Goal: Task Accomplishment & Management: Manage account settings

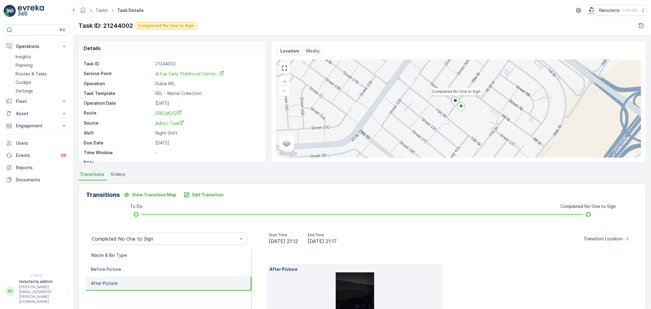
scroll to position [75, 0]
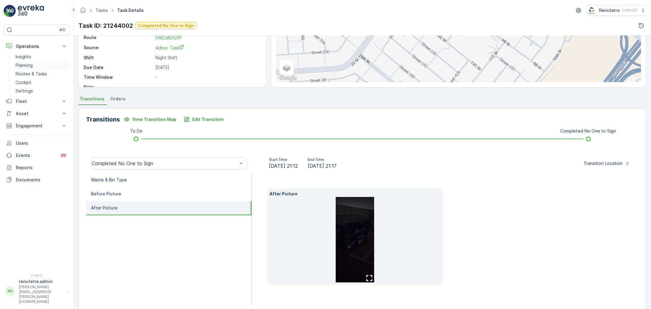
click at [24, 68] on p "Planning" at bounding box center [24, 65] width 17 height 6
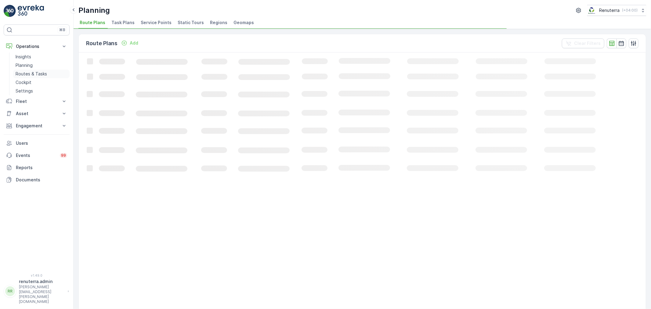
click at [25, 71] on p "Routes & Tasks" at bounding box center [31, 74] width 31 height 6
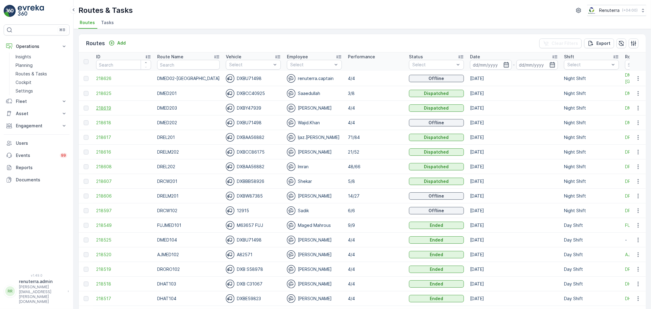
click at [99, 105] on span "218619" at bounding box center [123, 108] width 55 height 6
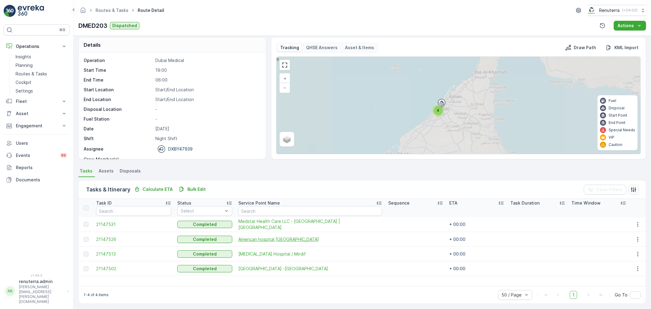
scroll to position [5, 0]
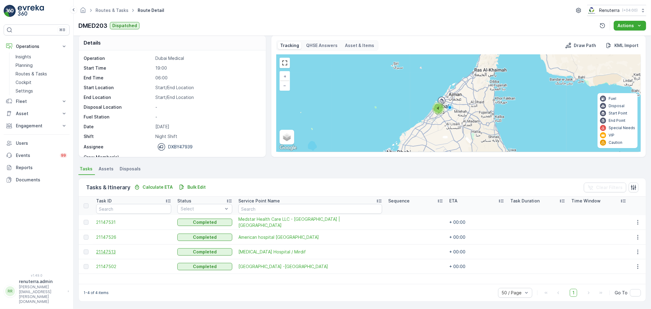
click at [113, 251] on span "21147513" at bounding box center [133, 252] width 75 height 6
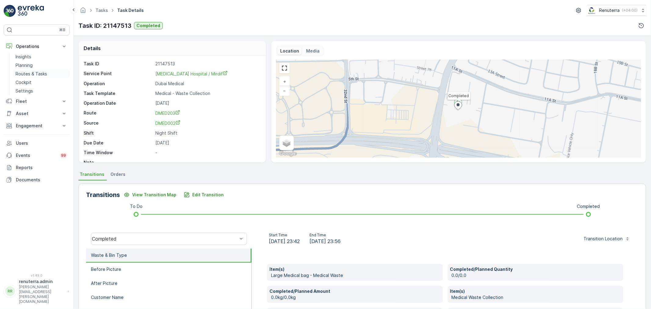
click at [31, 71] on p "Routes & Tasks" at bounding box center [31, 74] width 31 height 6
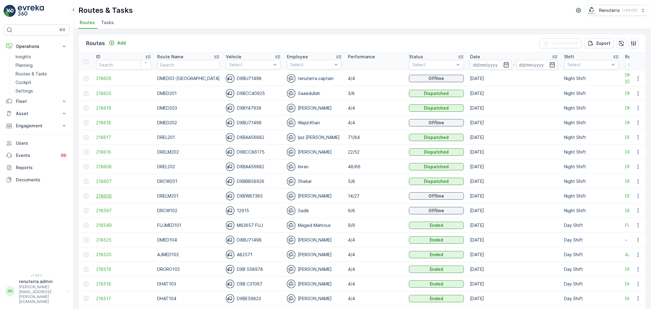
click at [107, 195] on span "218606" at bounding box center [123, 196] width 55 height 6
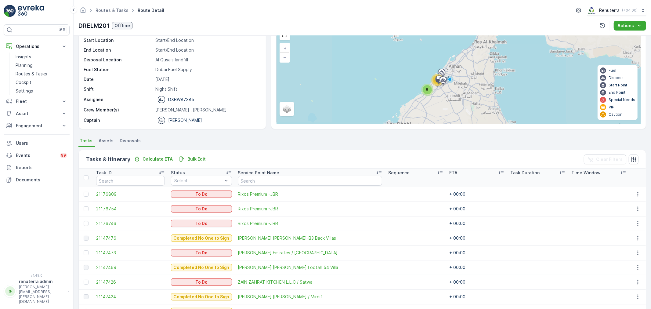
scroll to position [34, 0]
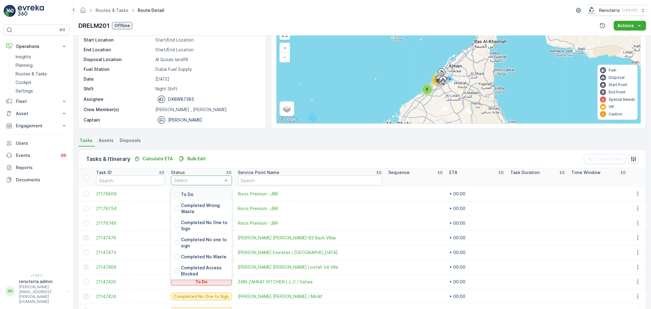
click at [210, 181] on div at bounding box center [198, 180] width 49 height 5
click at [188, 197] on p "To Do" at bounding box center [187, 194] width 13 height 6
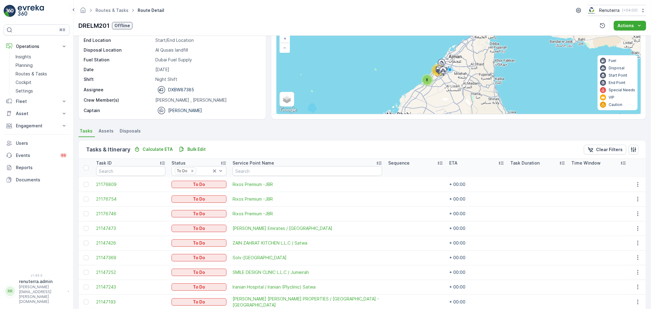
scroll to position [26, 0]
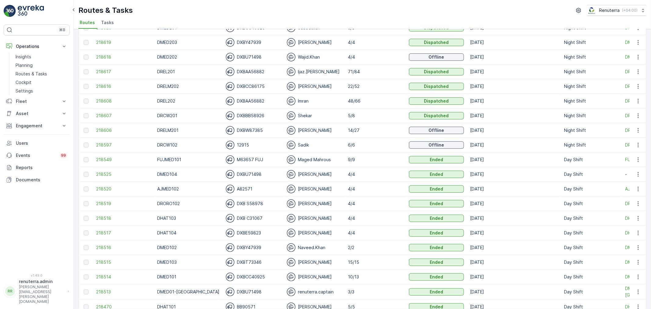
scroll to position [68, 0]
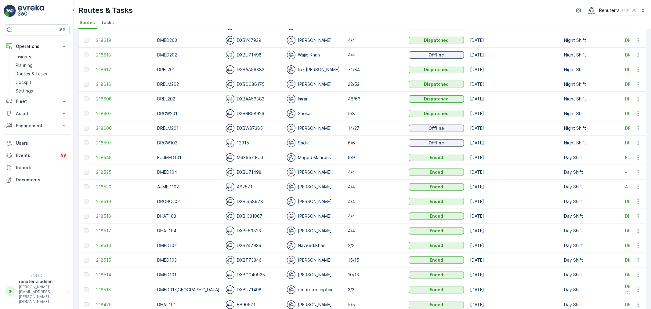
click at [111, 170] on span "218525" at bounding box center [123, 172] width 55 height 6
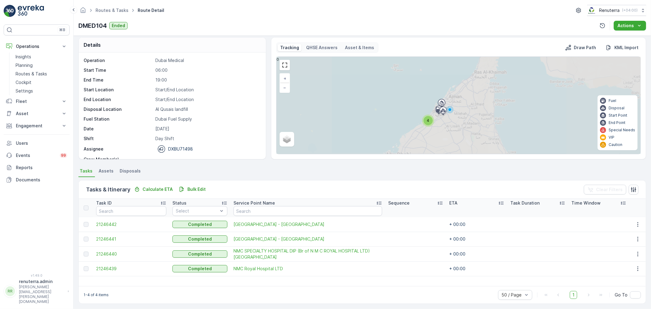
scroll to position [5, 0]
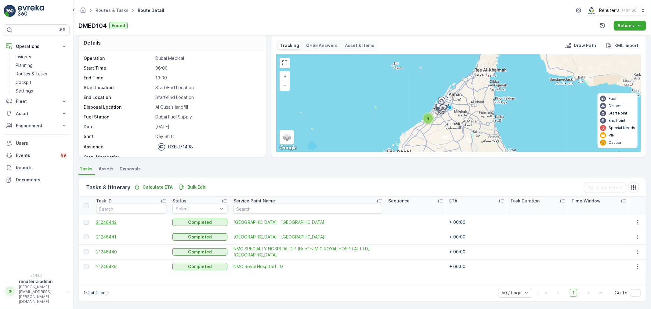
click at [114, 222] on span "21246442" at bounding box center [131, 222] width 70 height 6
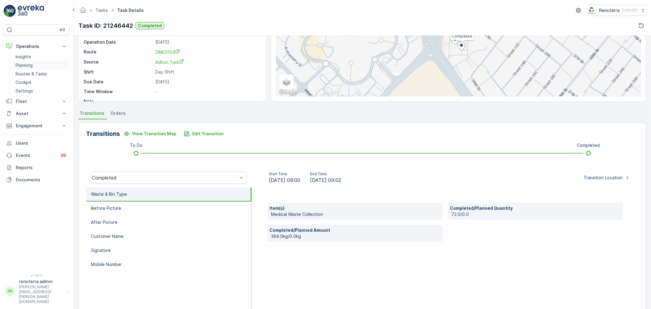
scroll to position [42, 0]
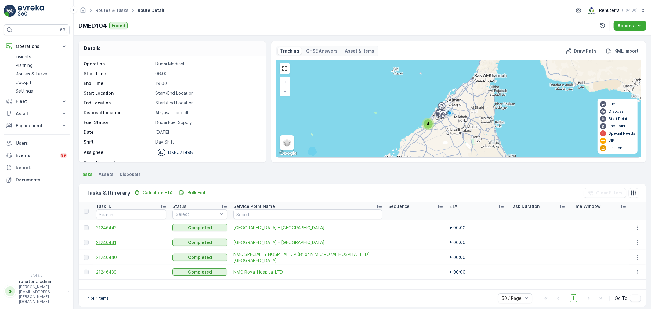
click at [97, 240] on span "21246441" at bounding box center [131, 242] width 70 height 6
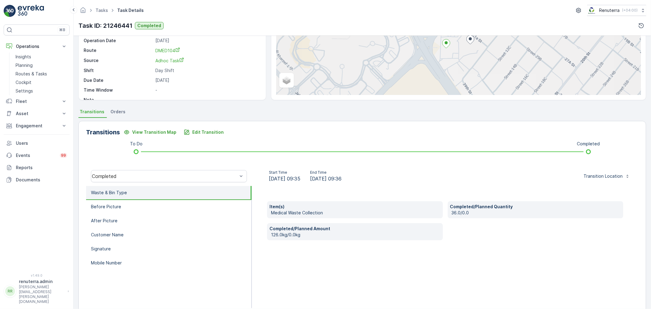
scroll to position [68, 0]
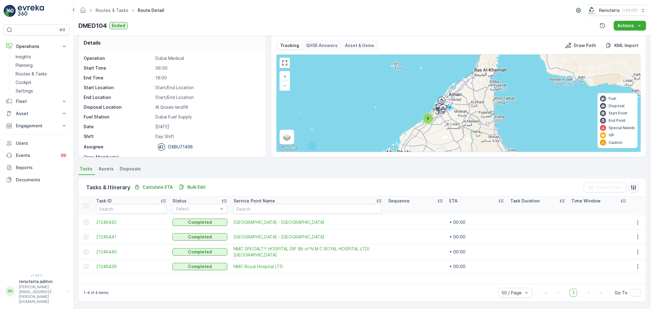
scroll to position [19, 0]
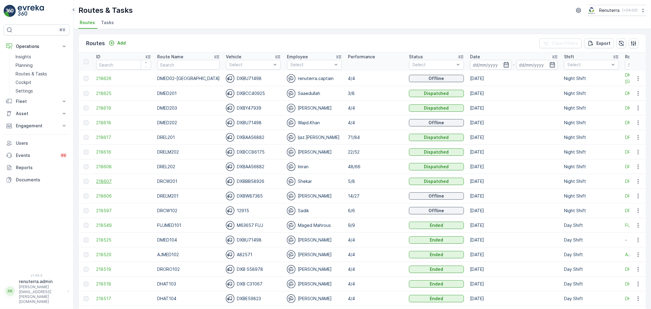
click at [112, 181] on span "218607" at bounding box center [123, 181] width 55 height 6
click at [107, 167] on span "218608" at bounding box center [123, 167] width 55 height 6
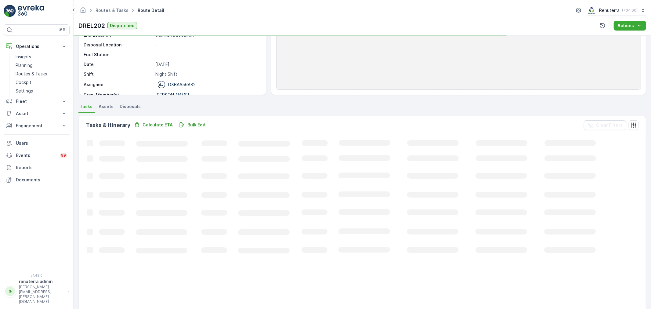
scroll to position [68, 0]
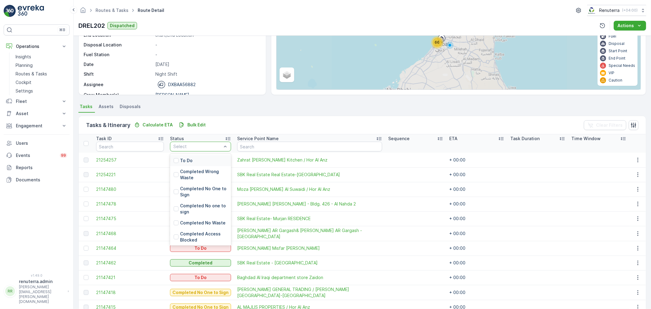
click at [200, 144] on div at bounding box center [197, 146] width 49 height 5
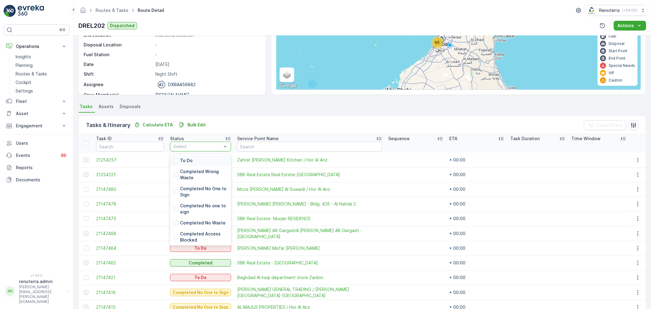
click at [251, 117] on div "Tasks & Itinerary Calculate ETA Bulk Edit Clear Filters" at bounding box center [362, 125] width 567 height 18
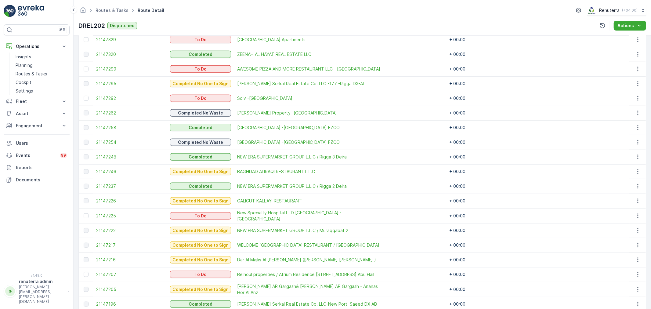
scroll to position [468, 0]
click at [289, 158] on span "NEW ERA SUPERMARKET GROUP L.L.C / Rigga 3 Deira" at bounding box center [309, 157] width 145 height 6
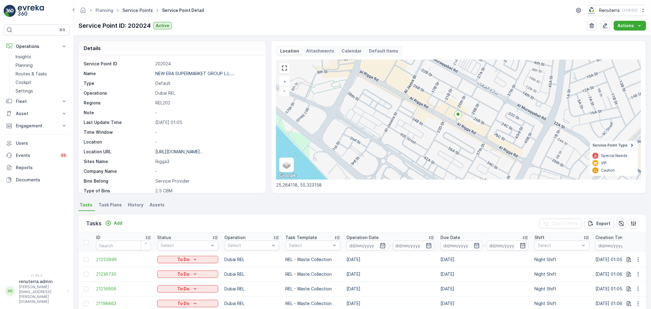
click at [126, 9] on link "Service Points" at bounding box center [137, 10] width 31 height 5
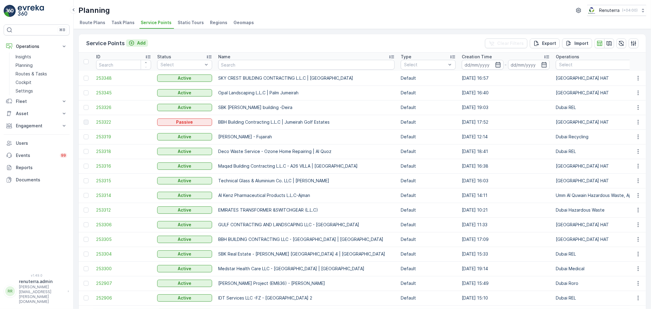
click at [141, 46] on div "Add" at bounding box center [137, 43] width 22 height 8
click at [144, 43] on p "Add" at bounding box center [141, 43] width 9 height 6
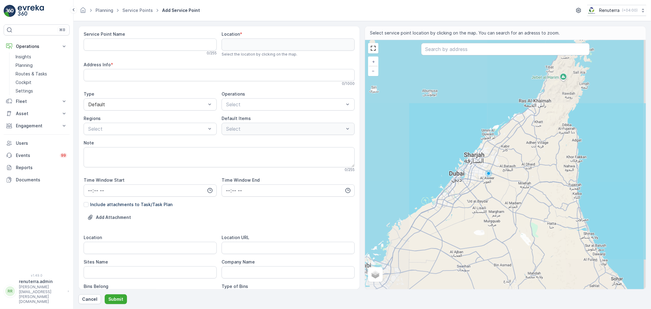
click at [132, 38] on div "Service Point Name 0 / 255" at bounding box center [150, 43] width 133 height 24
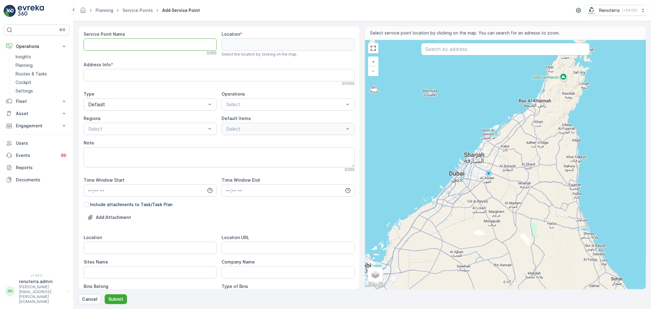
click at [132, 42] on Name "Service Point Name" at bounding box center [150, 44] width 133 height 12
paste Name "Bannu Grand city mall"
click at [84, 43] on Name "Bannu Grand city mall" at bounding box center [150, 44] width 133 height 12
click at [200, 43] on Name "Deco waste Service - Bannu Grand city mall" at bounding box center [150, 44] width 133 height 12
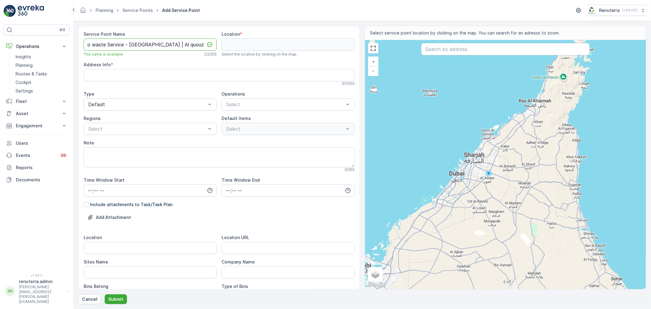
type Name "Deco waste Service - [GEOGRAPHIC_DATA] | Al quouz"
click at [144, 60] on div "Service Point Name Deco waste Service - Bannu Grand city mall | Al quouz This n…" at bounding box center [219, 228] width 271 height 394
click at [183, 88] on div "Service Point Name Deco waste Service - Bannu Grand city mall | Al quouz This n…" at bounding box center [219, 228] width 271 height 394
click at [260, 106] on div at bounding box center [285, 104] width 119 height 5
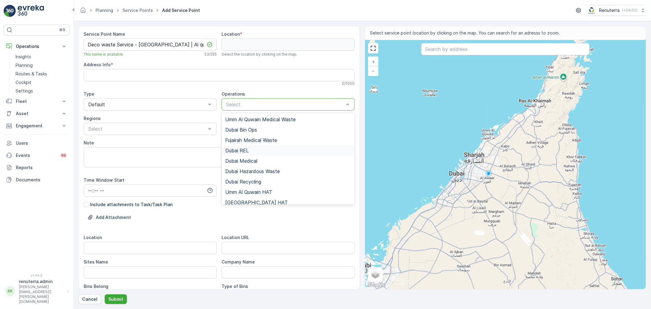
click at [264, 152] on div "Dubai REL" at bounding box center [288, 150] width 126 height 5
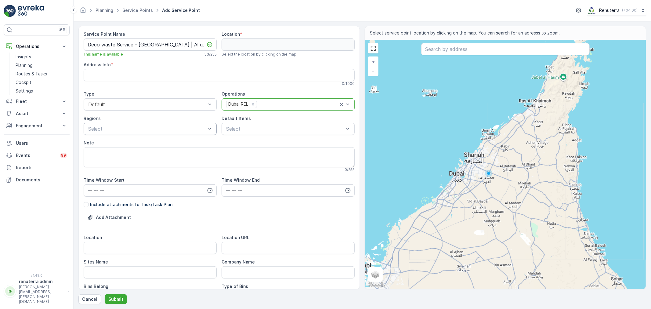
click at [148, 129] on div at bounding box center [147, 128] width 119 height 5
click at [139, 145] on div "REL101" at bounding box center [150, 143] width 126 height 5
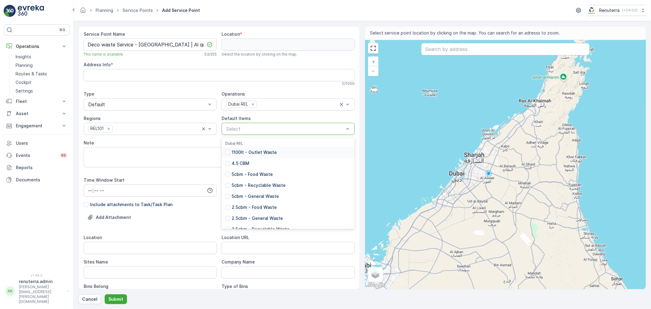
click at [325, 129] on div at bounding box center [285, 128] width 119 height 5
click at [255, 219] on p "2.5cbm - General Waste" at bounding box center [257, 218] width 51 height 6
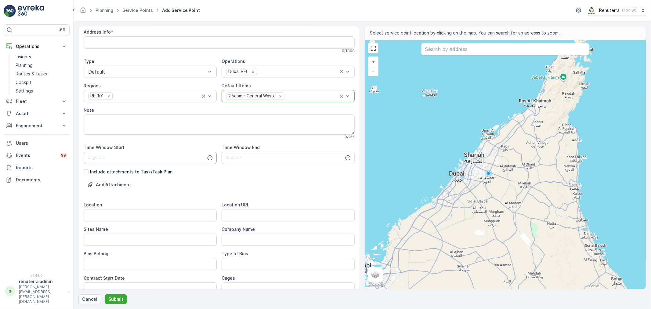
scroll to position [34, 0]
click at [148, 210] on input "Location" at bounding box center [150, 214] width 133 height 12
type input "Al Qouz"
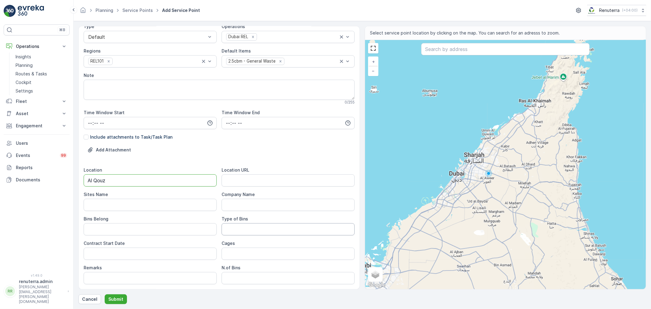
scroll to position [68, 0]
click at [268, 177] on URL "Location URL" at bounding box center [288, 180] width 133 height 12
click at [280, 145] on div "Add Attachment" at bounding box center [219, 153] width 271 height 17
click at [275, 181] on URL "Location URL" at bounding box center [288, 180] width 133 height 12
paste URL "https://maps.app.goo.gl/M8Go2T66sUveqvoS6"
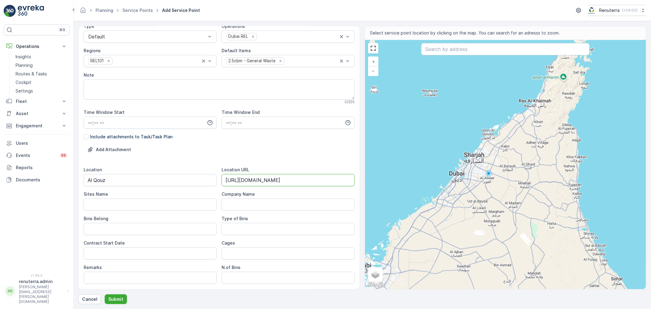
type URL "https://maps.app.goo.gl/M8Go2T66sUveqvoS6"
click at [248, 202] on Name "Company Name" at bounding box center [288, 205] width 133 height 12
type Name "Deco waste"
click at [254, 232] on Bins "Type of Bins" at bounding box center [288, 229] width 133 height 12
type Bins "2.5 CBM"
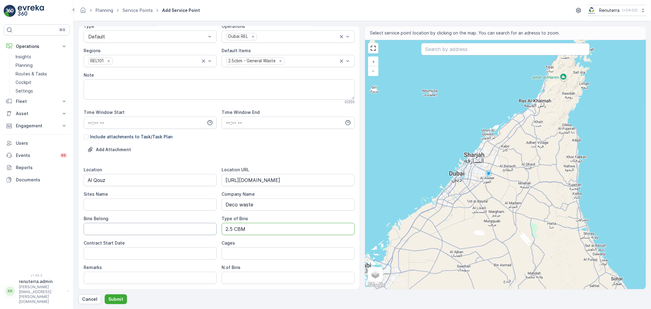
click at [157, 227] on Belong "Bins Belong" at bounding box center [150, 229] width 133 height 12
type Belong "Client"
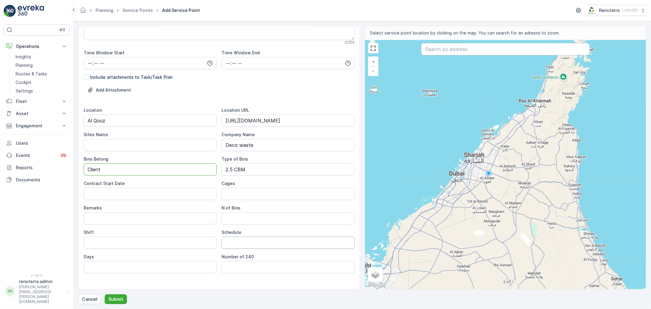
scroll to position [136, 0]
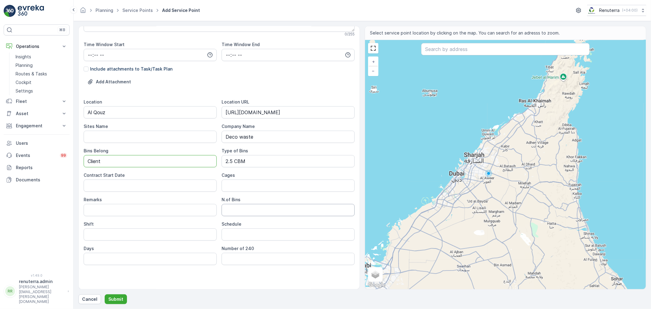
click at [247, 211] on Bins "N.of Bins" at bounding box center [288, 210] width 133 height 12
type Bins "2"
click at [236, 228] on input "Schedule" at bounding box center [288, 234] width 133 height 12
type input "Daily"
click at [147, 240] on input "Shift" at bounding box center [150, 234] width 133 height 12
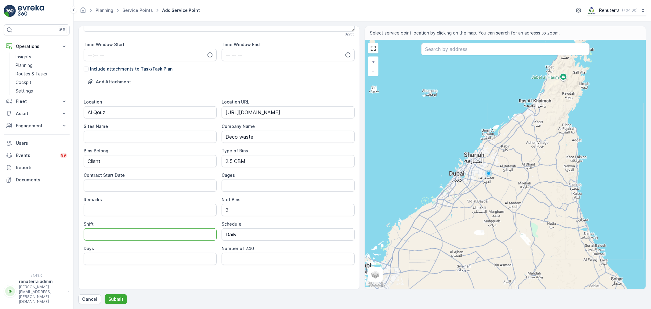
type input "Day"
click at [133, 185] on Date "Contract Start Date" at bounding box center [150, 186] width 133 height 12
type Date "28-08-25"
click at [105, 294] on button "Submit" at bounding box center [116, 299] width 22 height 10
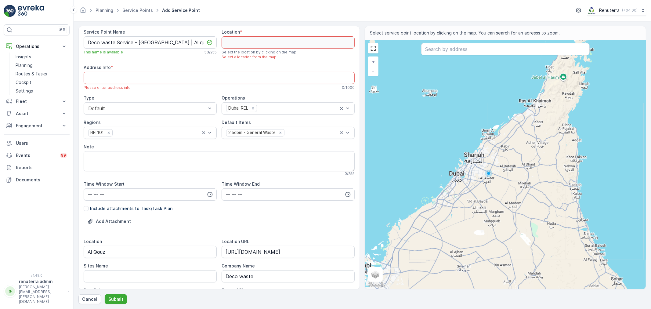
scroll to position [0, 0]
click at [456, 54] on input "text" at bounding box center [505, 49] width 169 height 12
paste input "Bannu Grand city mall"
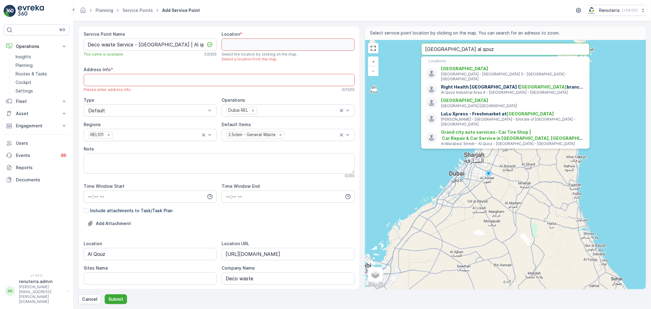
type input "Bannu Grand city mall al qouz"
click at [105, 294] on button "Submit" at bounding box center [116, 299] width 22 height 10
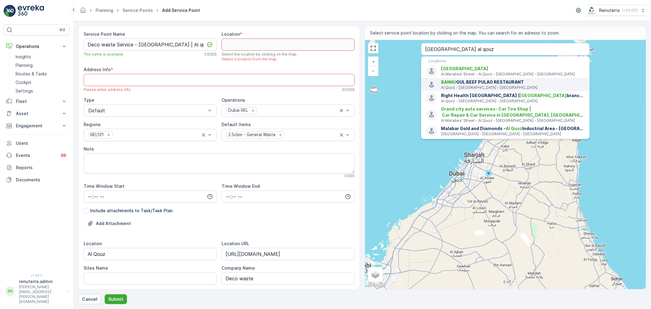
click at [475, 84] on span "BANNU GUL BEEF PULAO RESTAURANT" at bounding box center [513, 82] width 144 height 6
type input "25.1286749,55.23202620000001"
type Info "Al Quoz - Al Quoz Industrial Area 4 - Dubai - United Arab Emirates"
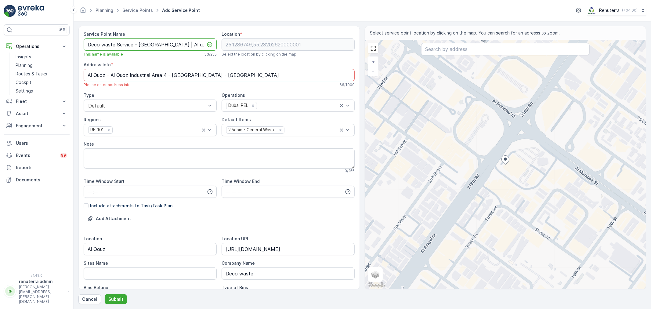
scroll to position [0, 10]
drag, startPoint x: 88, startPoint y: 45, endPoint x: 209, endPoint y: 47, distance: 120.9
click at [209, 47] on div "Deco waste Service - Bannu Grand city mall | Al quouz" at bounding box center [150, 44] width 133 height 12
click at [120, 297] on p "Submit" at bounding box center [115, 299] width 15 height 6
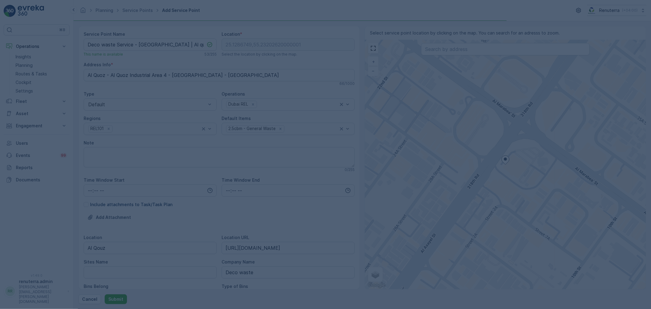
click at [120, 297] on div at bounding box center [325, 154] width 651 height 309
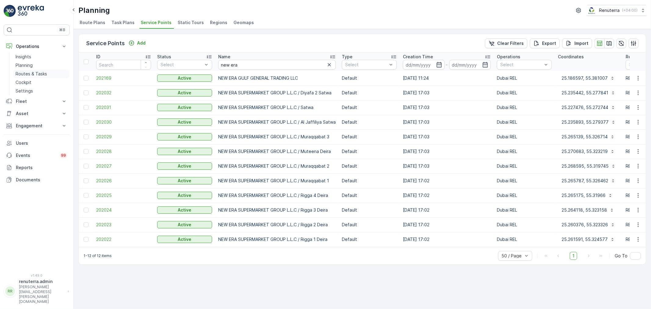
click at [44, 72] on p "Routes & Tasks" at bounding box center [31, 74] width 31 height 6
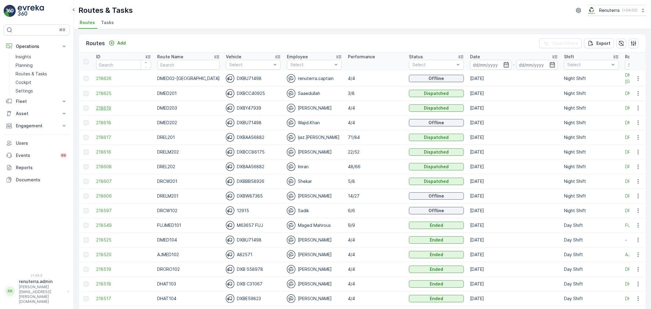
click at [100, 109] on span "218619" at bounding box center [123, 108] width 55 height 6
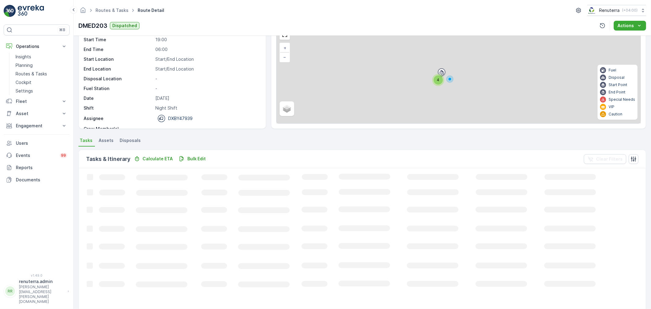
scroll to position [6, 0]
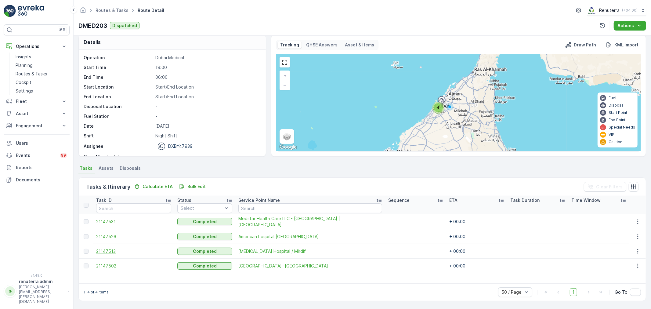
click at [111, 251] on span "21147513" at bounding box center [133, 251] width 75 height 6
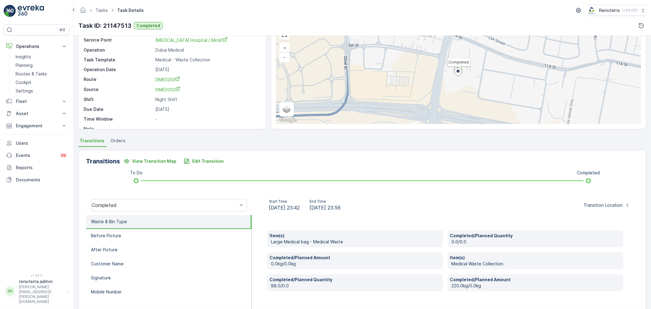
scroll to position [34, 0]
click at [42, 71] on p "Routes & Tasks" at bounding box center [31, 74] width 31 height 6
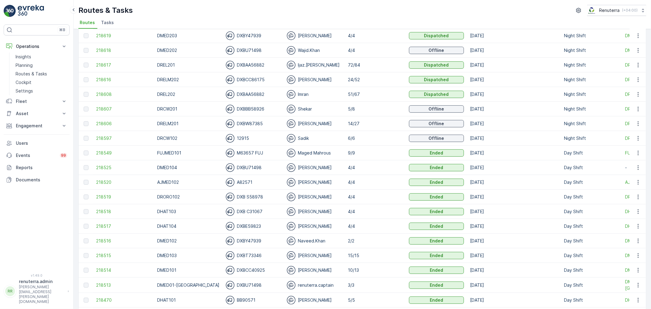
scroll to position [68, 0]
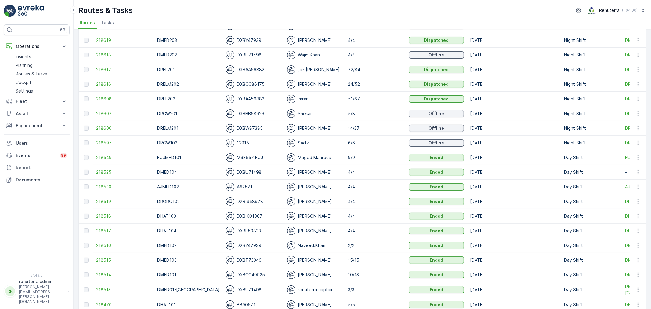
click at [104, 129] on span "218606" at bounding box center [123, 128] width 55 height 6
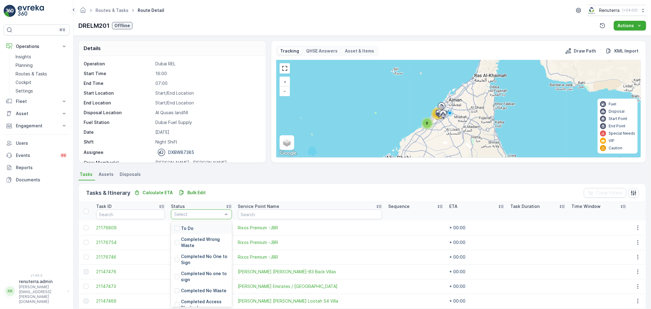
click at [177, 210] on div "Select" at bounding box center [201, 215] width 61 height 10
click at [180, 224] on div "To Do" at bounding box center [201, 228] width 61 height 11
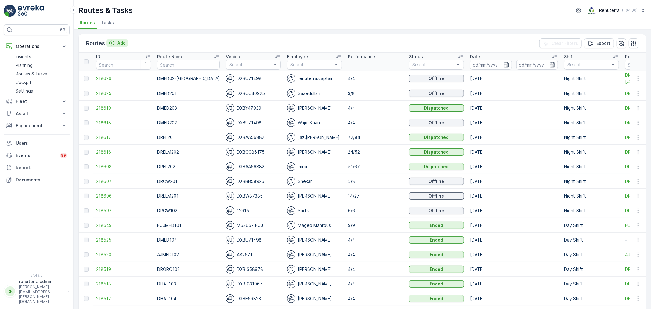
click at [121, 42] on p "Add" at bounding box center [121, 43] width 9 height 6
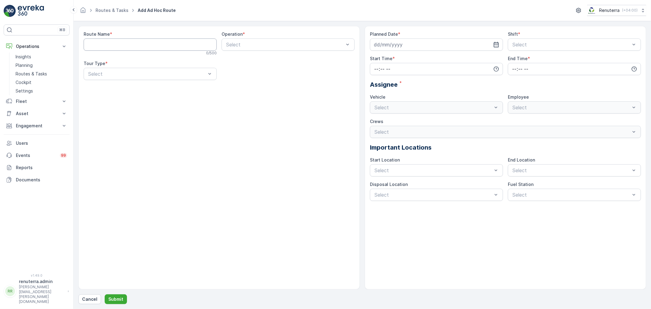
click at [121, 42] on Name "Route Name" at bounding box center [150, 44] width 133 height 12
click at [114, 155] on div "Route Name * 0 / 500 Operation * Select Tour Type * Select" at bounding box center [219, 158] width 282 height 264
click at [140, 44] on Name "Route Name" at bounding box center [150, 44] width 133 height 12
type Name "DMED104"
click at [309, 40] on div "Select" at bounding box center [288, 44] width 133 height 12
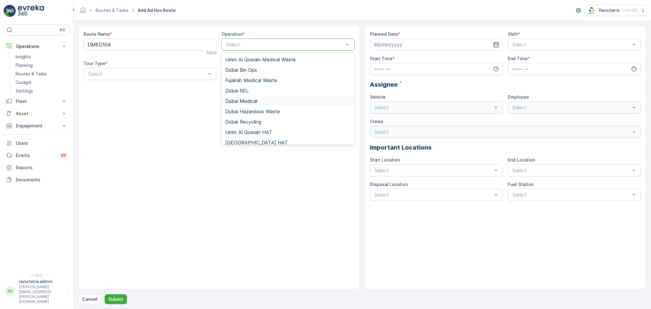
click at [269, 99] on div "Dubai Medical" at bounding box center [288, 100] width 126 height 5
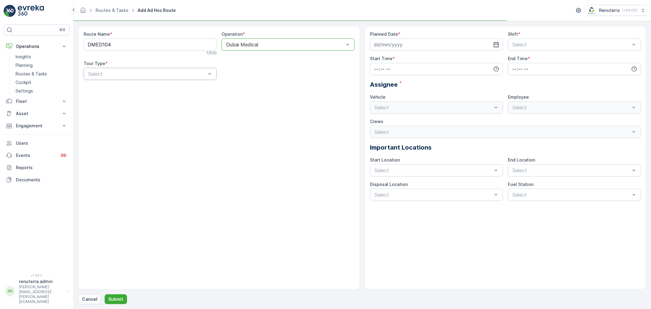
click at [154, 78] on div "Select" at bounding box center [150, 74] width 133 height 12
click at [144, 97] on div "Dynamic" at bounding box center [150, 99] width 126 height 5
click at [496, 44] on icon "button" at bounding box center [496, 44] width 5 height 5
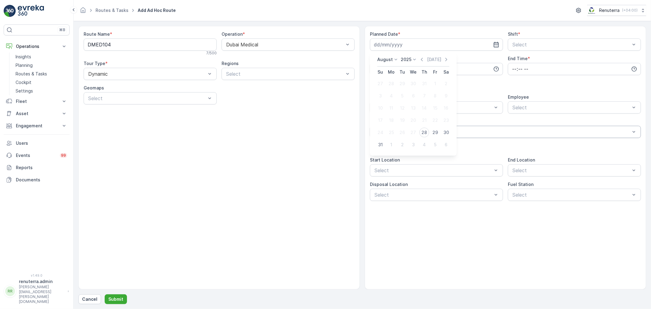
click at [425, 129] on div "28" at bounding box center [425, 133] width 10 height 10
type input "[DATE]"
drag, startPoint x: 593, startPoint y: 46, endPoint x: 581, endPoint y: 53, distance: 13.7
click at [591, 46] on div at bounding box center [571, 44] width 119 height 5
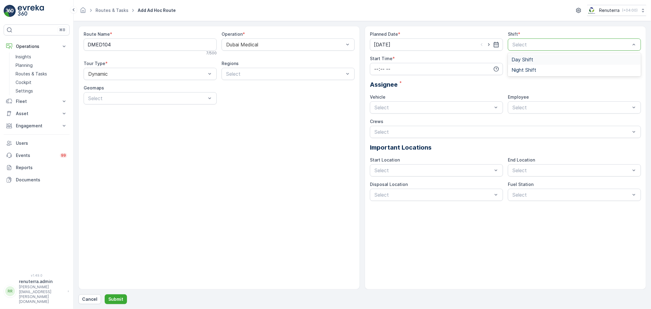
click at [543, 60] on div "Day Shift" at bounding box center [575, 59] width 126 height 5
click at [403, 75] on input "time" at bounding box center [436, 69] width 133 height 12
click at [380, 96] on div "06" at bounding box center [376, 98] width 10 height 9
type input "06:00"
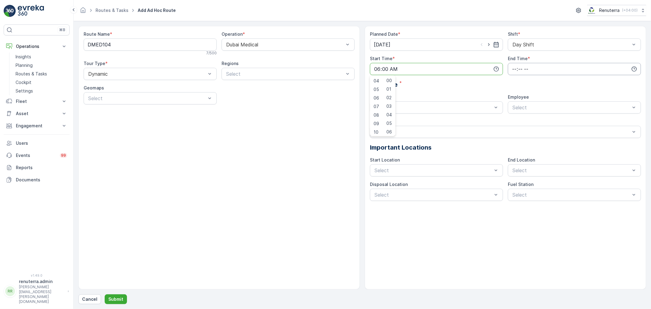
click at [577, 71] on input "time" at bounding box center [574, 69] width 133 height 12
click at [519, 98] on div "18" at bounding box center [514, 99] width 10 height 9
type input "18:00"
drag, startPoint x: 444, startPoint y: 93, endPoint x: 433, endPoint y: 102, distance: 14.1
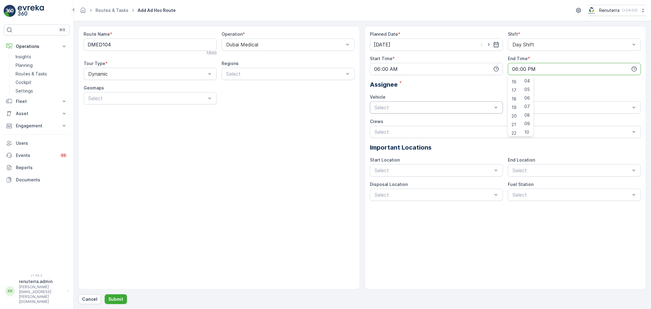
click at [443, 95] on div "Planned Date * 28.08.2025 Shift * Day Shift Start Time * 06:00 End Time * 18:00…" at bounding box center [505, 116] width 271 height 170
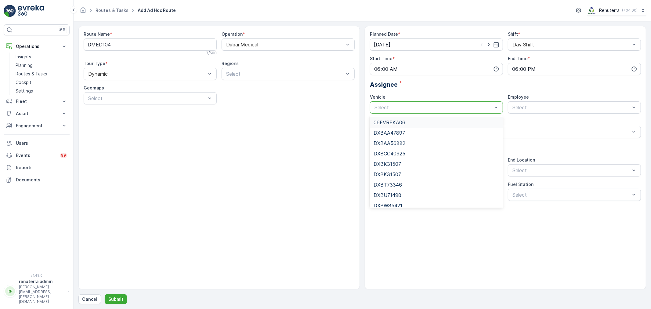
click at [429, 105] on div at bounding box center [433, 107] width 119 height 5
click at [409, 192] on div "DXBU71498" at bounding box center [436, 195] width 133 height 10
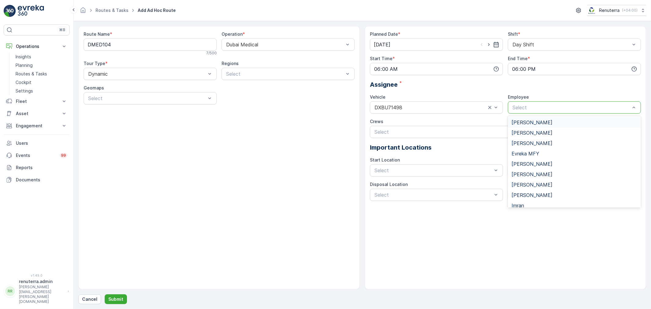
click at [546, 107] on div at bounding box center [571, 107] width 119 height 5
type input "razo"
drag, startPoint x: 547, startPoint y: 121, endPoint x: 529, endPoint y: 128, distance: 18.8
click at [545, 121] on div "[PERSON_NAME]" at bounding box center [575, 122] width 126 height 5
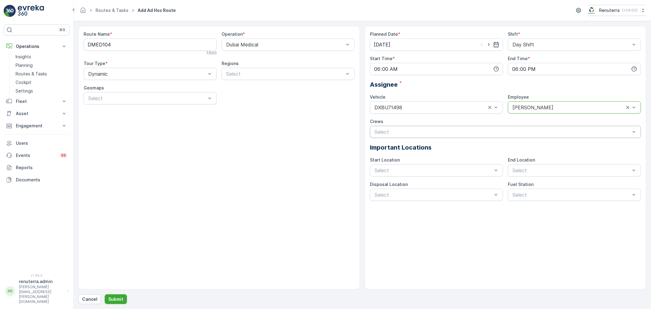
click at [472, 137] on div "Select" at bounding box center [505, 132] width 271 height 12
click at [337, 151] on div "Route Name * DMED104 7 / 500 Operation * Dubai Medical Tour Type * Dynamic Regi…" at bounding box center [219, 158] width 282 height 264
click at [414, 164] on div "Select" at bounding box center [436, 170] width 133 height 12
drag, startPoint x: 412, startPoint y: 185, endPoint x: 558, endPoint y: 170, distance: 146.7
click at [416, 185] on span "Start/End Location" at bounding box center [396, 185] width 44 height 5
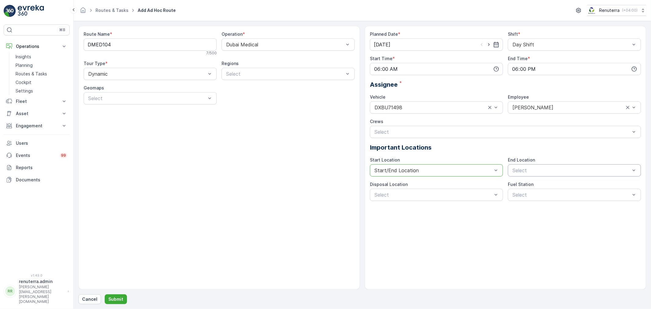
click at [573, 170] on div at bounding box center [571, 170] width 119 height 5
click at [556, 193] on div at bounding box center [571, 194] width 119 height 5
click at [545, 184] on span "Start/End Location" at bounding box center [534, 185] width 44 height 5
click at [466, 188] on div "Disposal Location Select" at bounding box center [436, 191] width 133 height 20
click at [464, 196] on div at bounding box center [433, 194] width 119 height 5
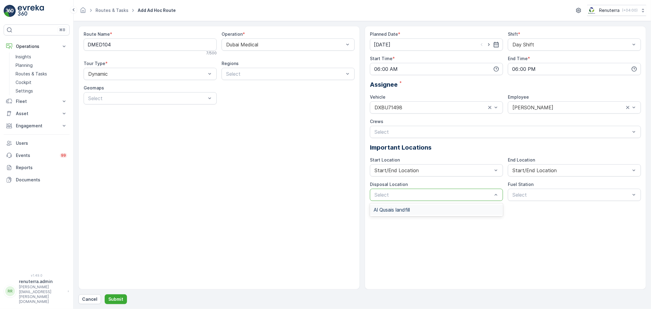
drag, startPoint x: 448, startPoint y: 211, endPoint x: 530, endPoint y: 202, distance: 82.3
click at [454, 209] on div "Al Qusais landfill" at bounding box center [437, 209] width 126 height 5
click at [556, 199] on div "Select" at bounding box center [574, 195] width 133 height 12
click at [544, 210] on span "Dubai Fuel Supply" at bounding box center [531, 209] width 39 height 5
click at [115, 296] on button "Submit" at bounding box center [116, 299] width 22 height 10
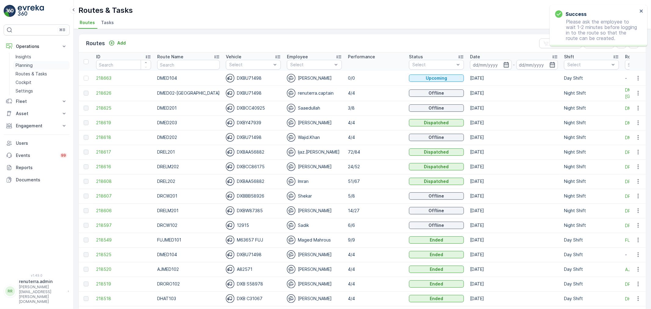
click at [35, 66] on link "Planning" at bounding box center [41, 65] width 56 height 9
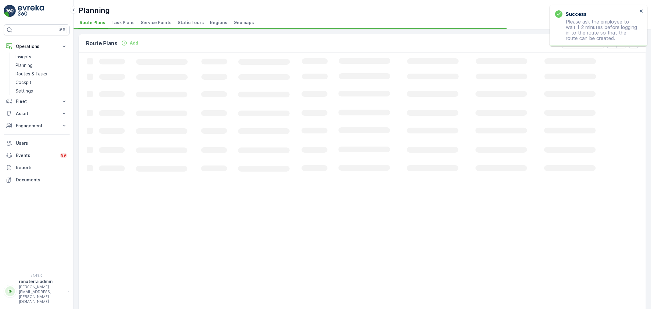
click at [164, 17] on div "Planning Renuterra ( +04:00 ) Route Plans Task Plans Service Points Static Tour…" at bounding box center [363, 14] width 578 height 29
click at [160, 21] on span "Service Points" at bounding box center [156, 23] width 31 height 6
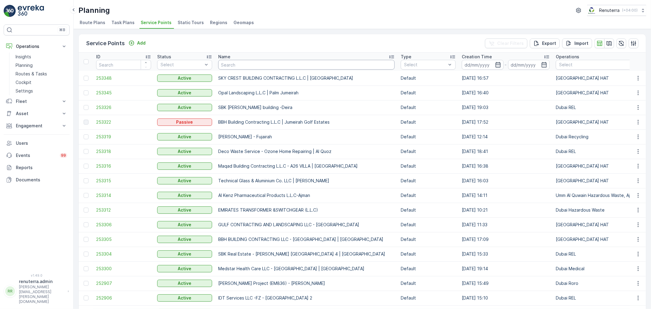
click at [235, 68] on input "text" at bounding box center [306, 65] width 177 height 10
type input "Saudi"
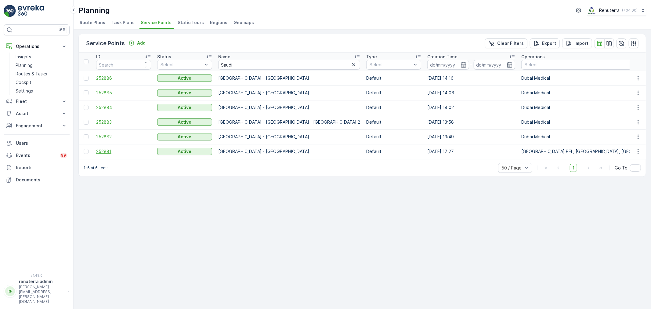
click at [109, 151] on span "252881" at bounding box center [123, 151] width 55 height 6
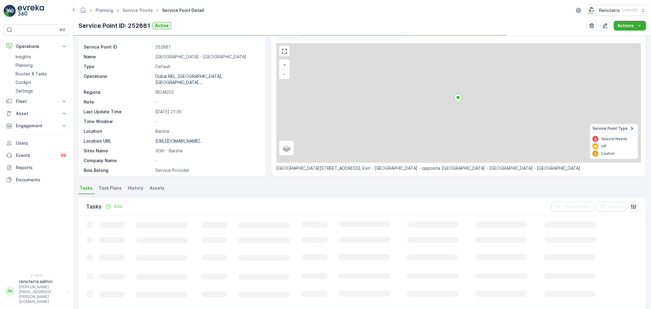
scroll to position [34, 0]
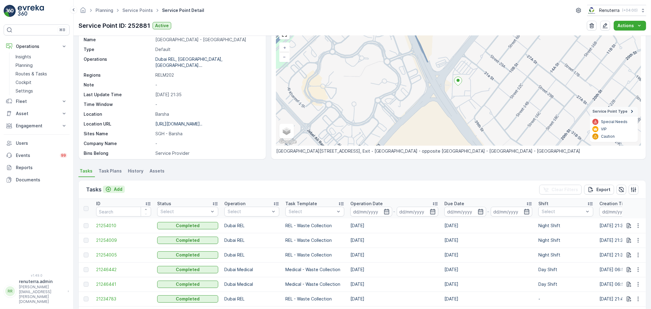
click at [115, 191] on p "Add" at bounding box center [118, 189] width 9 height 6
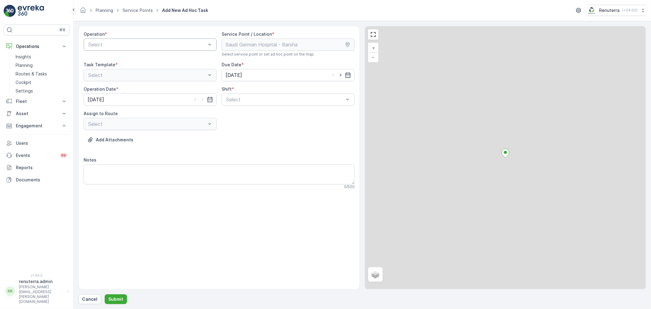
click at [111, 43] on div at bounding box center [147, 44] width 119 height 5
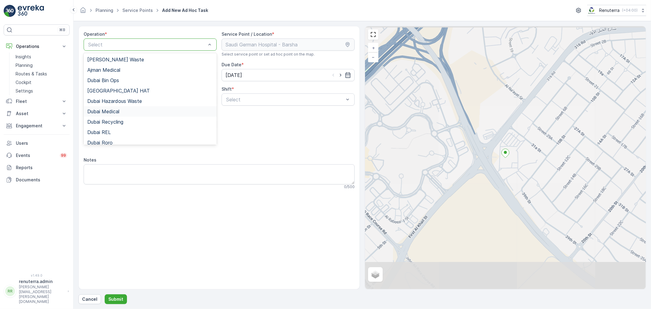
click at [114, 112] on span "Dubai Medical" at bounding box center [103, 111] width 32 height 5
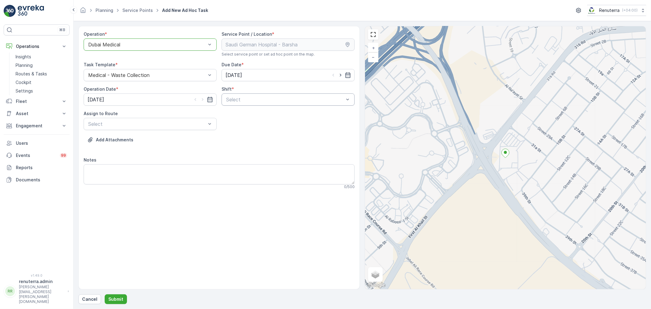
click at [251, 99] on div at bounding box center [285, 99] width 119 height 5
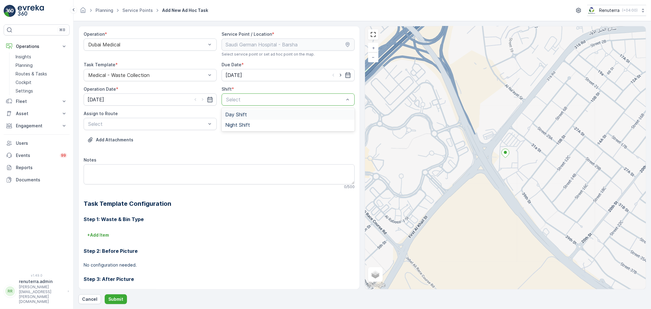
click at [257, 116] on div "Day Shift" at bounding box center [288, 114] width 126 height 5
click at [129, 121] on div at bounding box center [147, 123] width 119 height 5
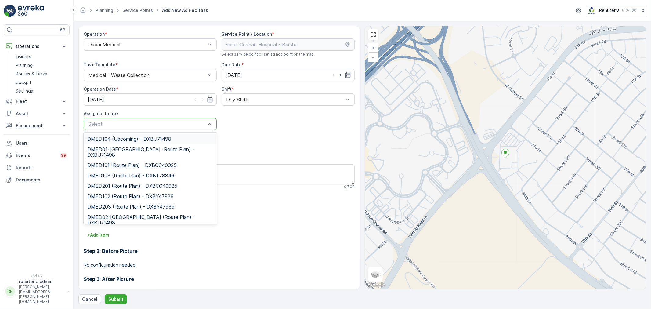
click at [138, 138] on span "DMED104 (Upcoming) - DXBU71498" at bounding box center [129, 138] width 84 height 5
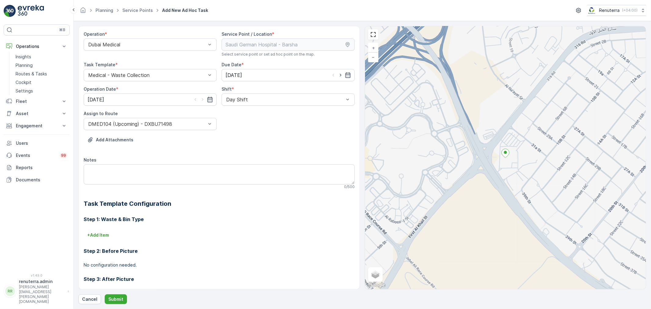
click at [118, 292] on div "Operation * Dubai Medical Service Point / Location * Select service point or se…" at bounding box center [362, 165] width 568 height 278
click at [117, 293] on div "Operation * Dubai Medical Service Point / Location * Select service point or se…" at bounding box center [362, 165] width 568 height 278
click at [117, 294] on button "Submit" at bounding box center [116, 299] width 22 height 10
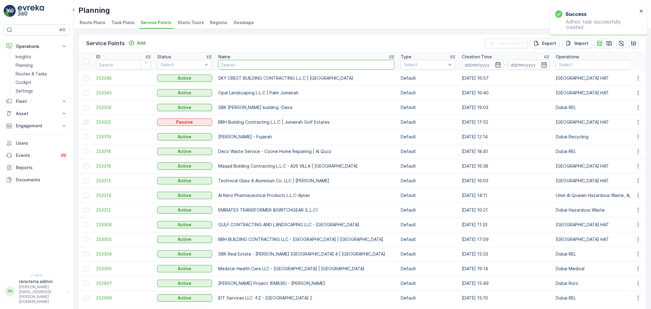
click at [240, 66] on input "text" at bounding box center [306, 65] width 177 height 10
type input "saud"
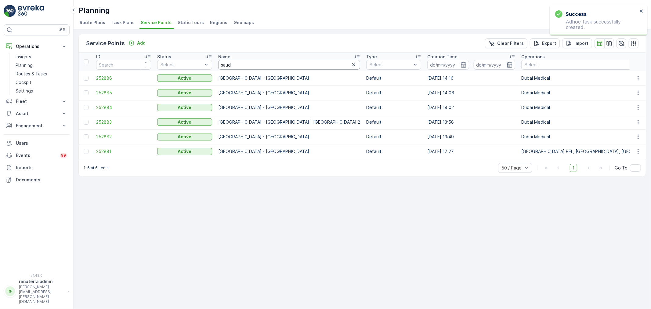
drag, startPoint x: 240, startPoint y: 66, endPoint x: 184, endPoint y: 175, distance: 122.2
click at [195, 187] on div "Service Points Add Clear Filters Export Import ID Status Select Name saud Type …" at bounding box center [363, 169] width 578 height 280
click at [102, 151] on span "252881" at bounding box center [123, 151] width 55 height 6
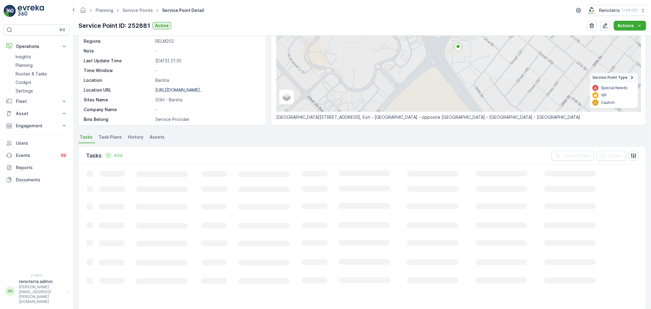
scroll to position [68, 0]
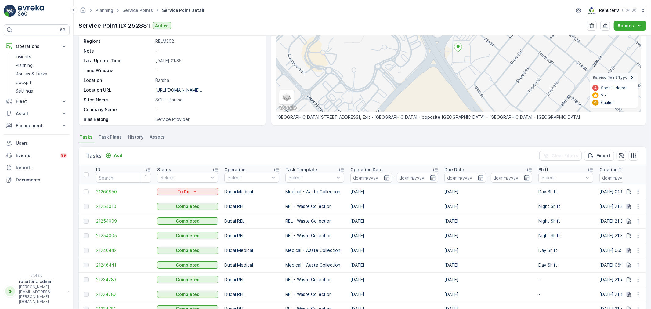
click at [118, 150] on div "Tasks Add Clear Filters Export" at bounding box center [362, 156] width 567 height 18
click at [116, 156] on p "Add" at bounding box center [118, 155] width 9 height 6
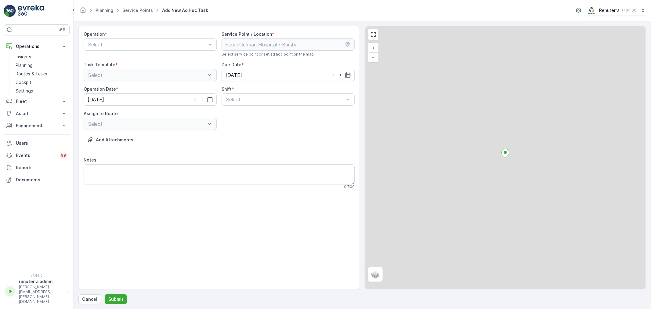
click at [141, 53] on div "Operation * Select" at bounding box center [150, 44] width 133 height 26
click at [145, 48] on div "Select" at bounding box center [150, 44] width 133 height 12
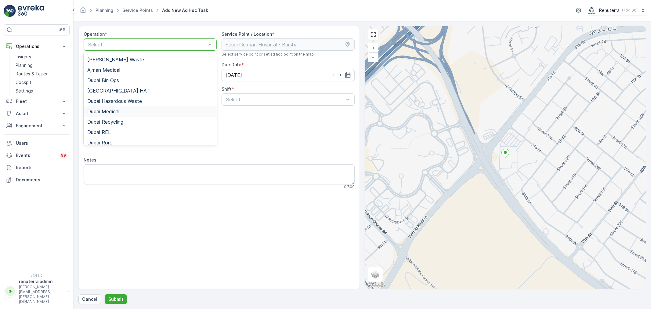
click at [129, 107] on div "Dubai Medical" at bounding box center [150, 111] width 133 height 10
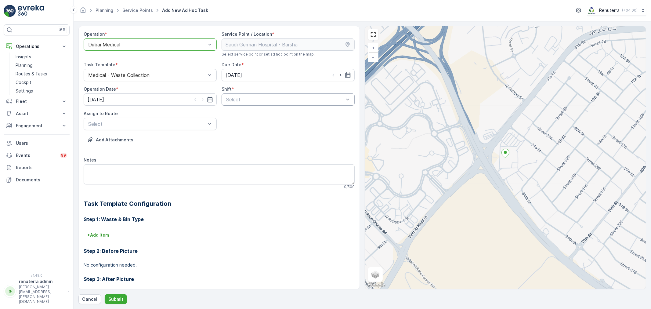
drag, startPoint x: 276, startPoint y: 87, endPoint x: 261, endPoint y: 97, distance: 18.6
click at [274, 88] on div "Shift *" at bounding box center [288, 89] width 133 height 6
drag, startPoint x: 260, startPoint y: 97, endPoint x: 255, endPoint y: 103, distance: 8.0
click at [260, 98] on div at bounding box center [285, 99] width 119 height 5
click at [248, 114] on div "Day Shift" at bounding box center [288, 114] width 126 height 5
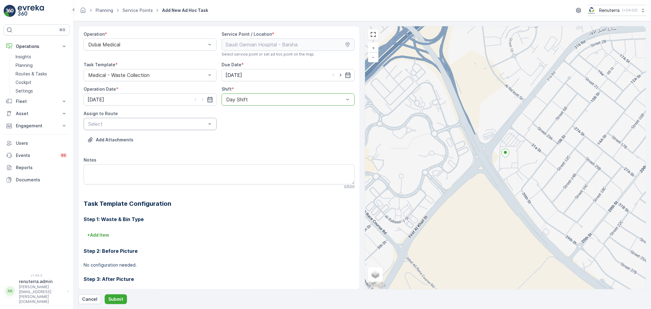
click at [156, 125] on div at bounding box center [147, 123] width 119 height 5
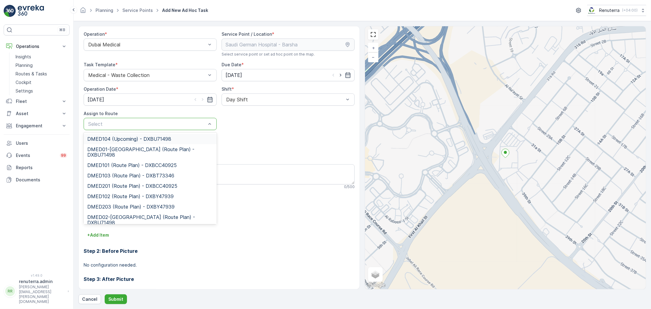
click at [154, 141] on span "DMED104 (Upcoming) - DXBU71498" at bounding box center [129, 138] width 84 height 5
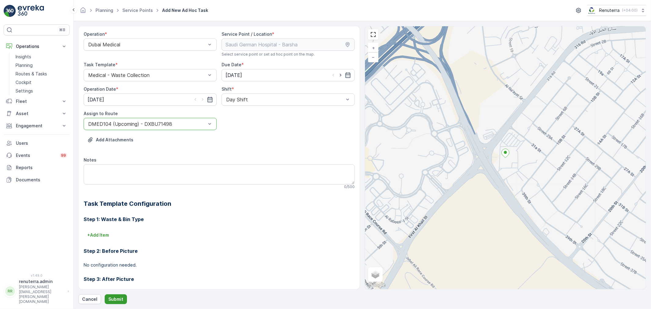
click at [117, 298] on p "Submit" at bounding box center [115, 299] width 15 height 6
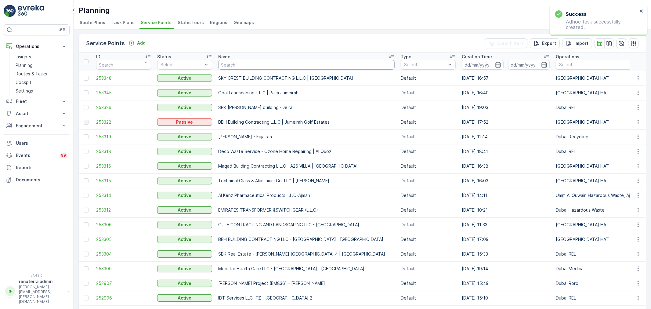
click at [246, 62] on input "text" at bounding box center [306, 65] width 177 height 10
type input "nmc"
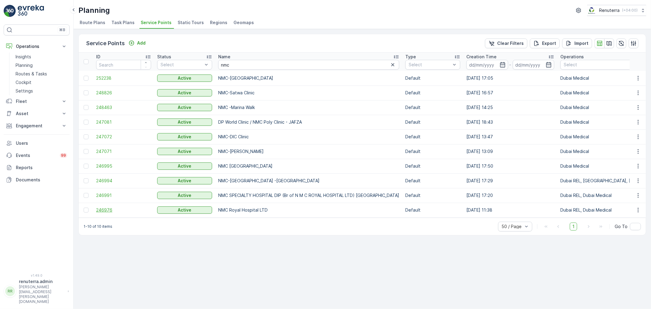
click at [102, 210] on span "246976" at bounding box center [123, 210] width 55 height 6
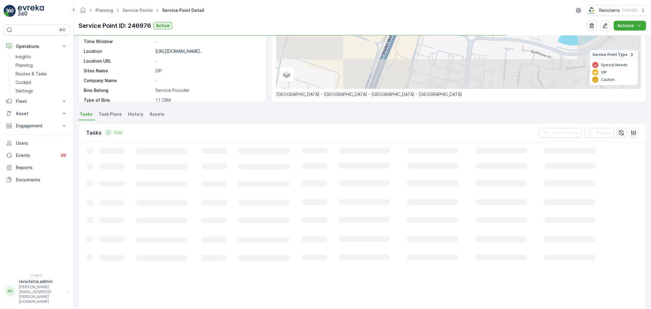
scroll to position [102, 0]
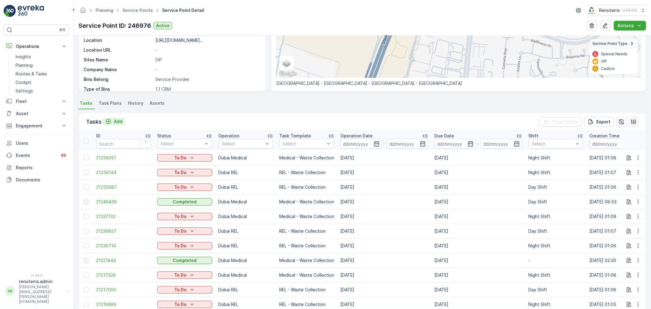
click at [117, 122] on p "Add" at bounding box center [118, 121] width 9 height 6
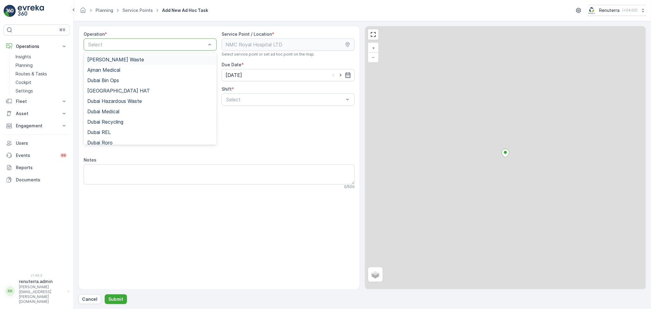
click at [124, 46] on div at bounding box center [147, 44] width 119 height 5
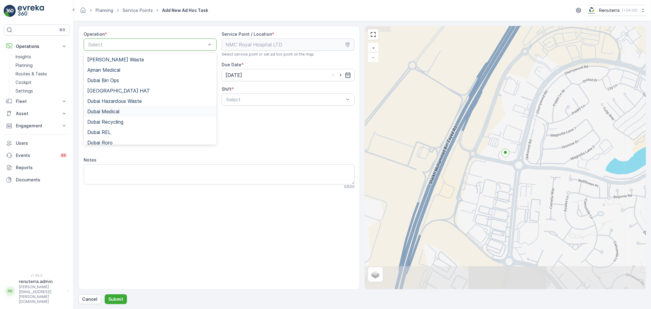
click at [118, 115] on div "Dubai Medical" at bounding box center [150, 111] width 133 height 10
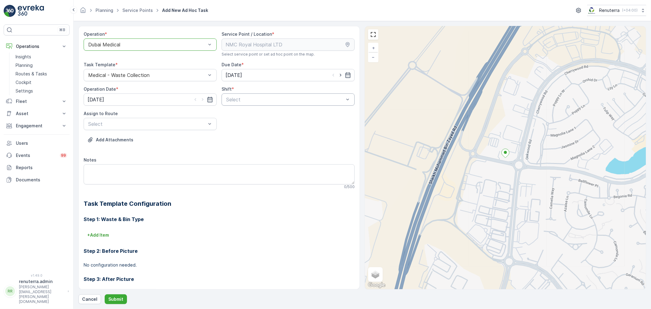
click at [235, 105] on div "Select" at bounding box center [288, 99] width 133 height 12
click at [242, 116] on span "Day Shift" at bounding box center [236, 114] width 22 height 5
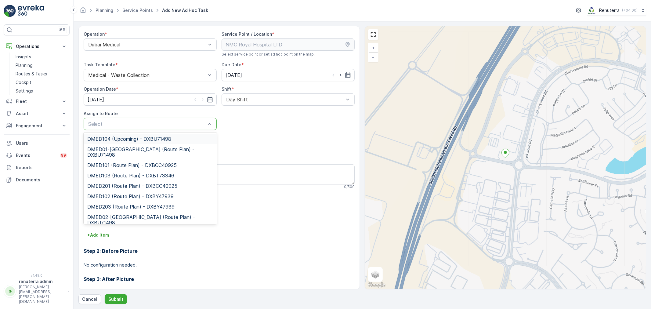
click at [124, 137] on span "DMED104 (Upcoming) - DXBU71498" at bounding box center [129, 138] width 84 height 5
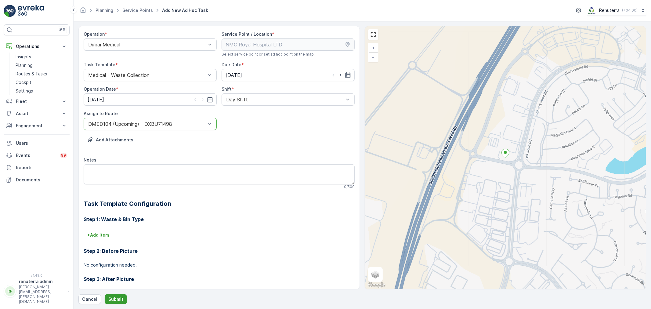
click at [105, 299] on button "Submit" at bounding box center [116, 299] width 22 height 10
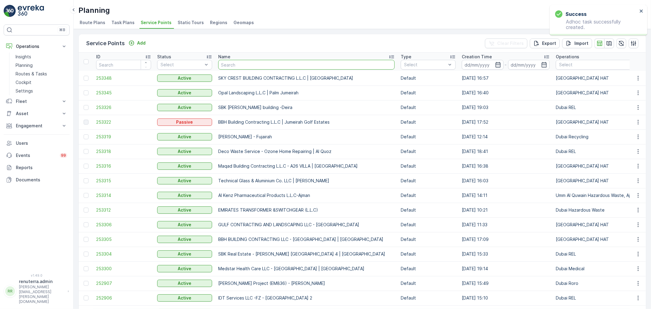
click at [236, 64] on input "text" at bounding box center [306, 65] width 177 height 10
type input "nmc"
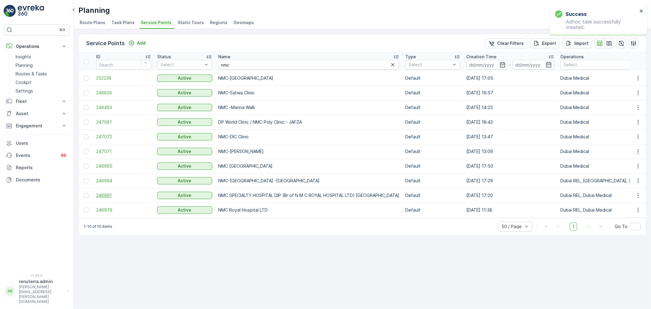
click at [98, 193] on span "246991" at bounding box center [123, 195] width 55 height 6
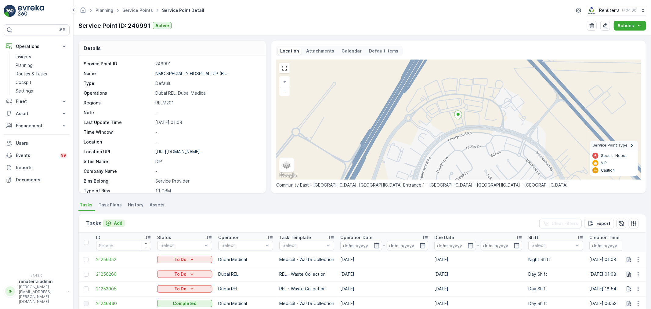
click at [121, 222] on p "Add" at bounding box center [118, 223] width 9 height 6
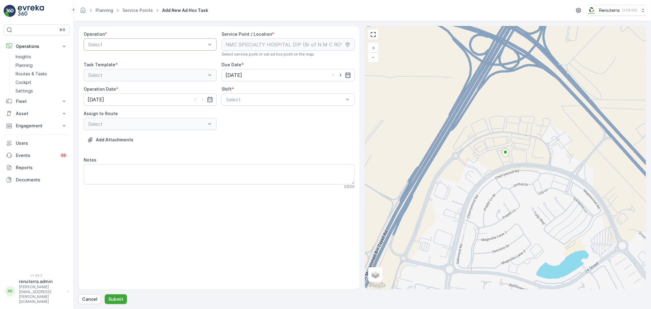
drag, startPoint x: 144, startPoint y: 46, endPoint x: 139, endPoint y: 50, distance: 6.7
click at [144, 46] on div at bounding box center [147, 44] width 119 height 5
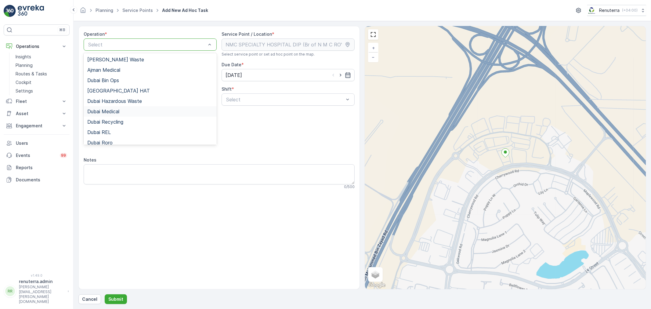
click at [123, 113] on div "Dubai Medical" at bounding box center [150, 111] width 126 height 5
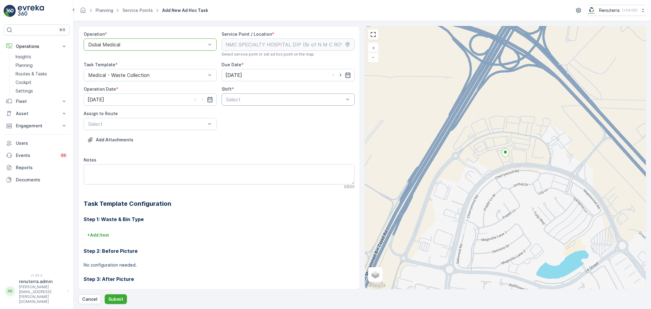
click at [263, 104] on div "Select" at bounding box center [288, 99] width 133 height 12
drag, startPoint x: 255, startPoint y: 116, endPoint x: 217, endPoint y: 125, distance: 39.1
click at [253, 116] on div "Day Shift" at bounding box center [288, 114] width 126 height 5
click at [152, 121] on div at bounding box center [147, 123] width 119 height 5
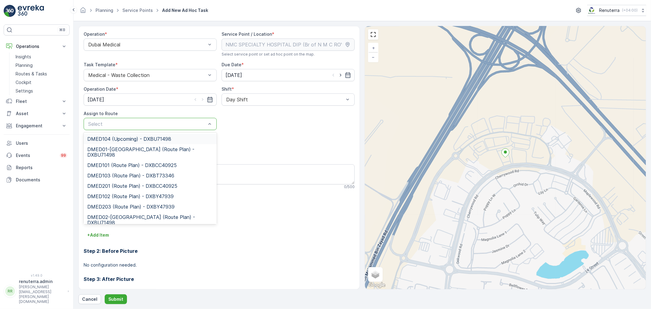
click at [137, 136] on span "DMED104 (Upcoming) - DXBU71498" at bounding box center [129, 138] width 84 height 5
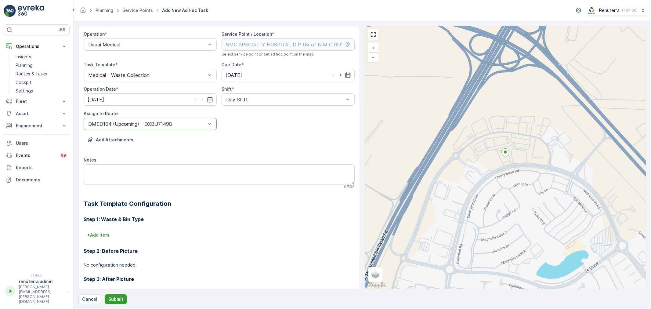
click at [117, 298] on p "Submit" at bounding box center [115, 299] width 15 height 6
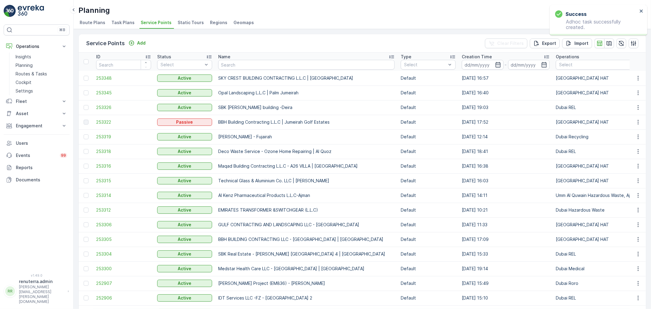
click at [232, 71] on td "SKY CREST BUILDING CONTRACTING L.L.C | Wadi Al Safa" at bounding box center [306, 78] width 183 height 15
click at [234, 65] on input "text" at bounding box center [306, 65] width 177 height 10
type input "deco"
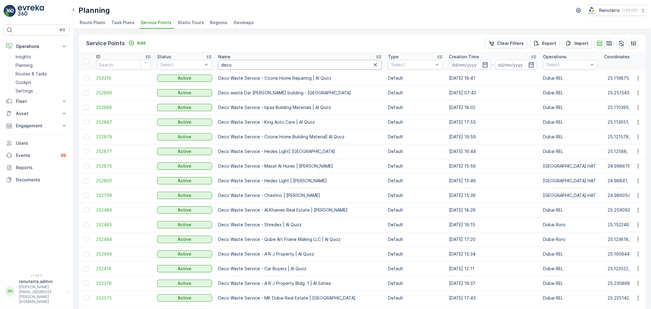
click at [242, 66] on input "deco" at bounding box center [300, 65] width 164 height 10
type input "d"
type input "bann"
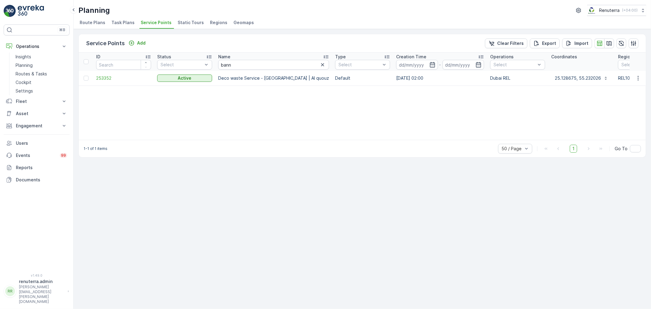
drag, startPoint x: 225, startPoint y: 141, endPoint x: 251, endPoint y: 141, distance: 26.3
click at [251, 141] on div "1-1 of 1 items 50 / Page 1 Go To" at bounding box center [362, 148] width 567 height 17
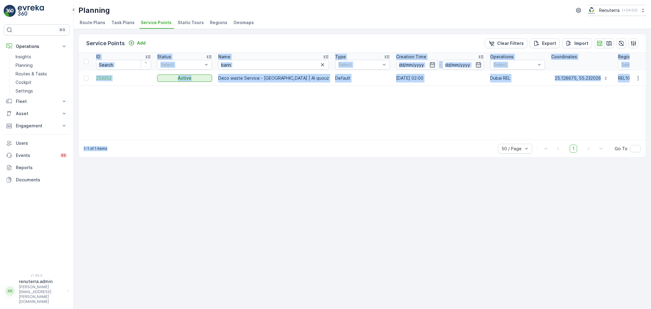
drag, startPoint x: 246, startPoint y: 139, endPoint x: 279, endPoint y: 139, distance: 33.0
click at [279, 139] on div "Service Points Add Clear Filters Export Import ID Status Select Name bann Type …" at bounding box center [362, 96] width 568 height 124
drag, startPoint x: 277, startPoint y: 120, endPoint x: 229, endPoint y: 133, distance: 49.7
click at [277, 120] on div "ID Status Select Name bann Type Select Creation Time - Operations Select Coordi…" at bounding box center [362, 96] width 567 height 87
click at [103, 76] on span "253352" at bounding box center [123, 78] width 55 height 6
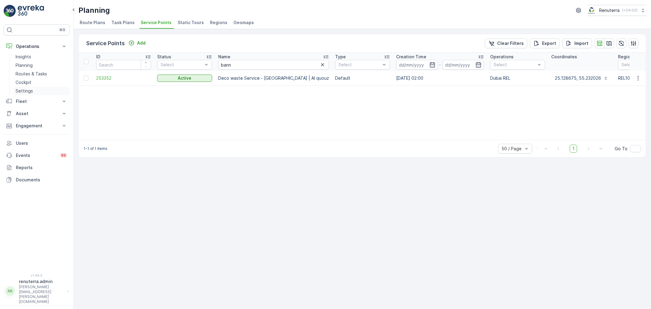
click at [30, 90] on p "Settings" at bounding box center [24, 91] width 17 height 6
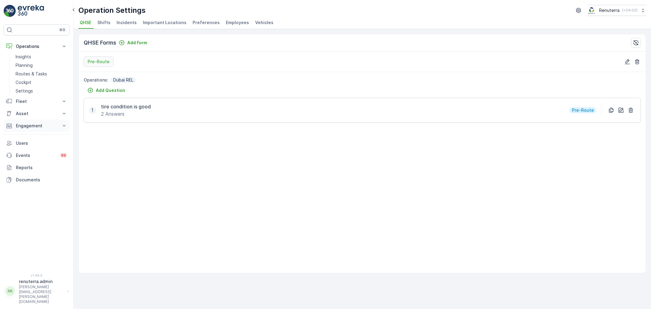
click at [27, 123] on p "Engagement" at bounding box center [37, 126] width 42 height 6
click at [37, 145] on link "Entities" at bounding box center [41, 144] width 56 height 9
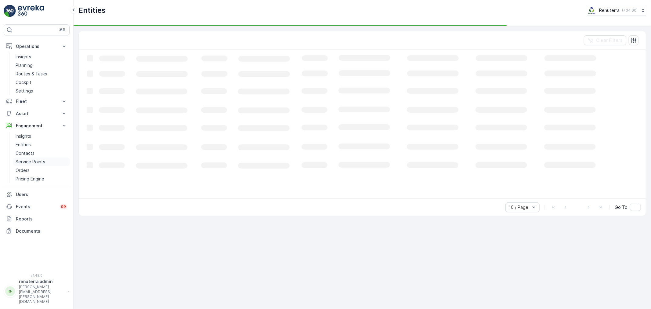
click at [32, 163] on p "Service Points" at bounding box center [31, 162] width 30 height 6
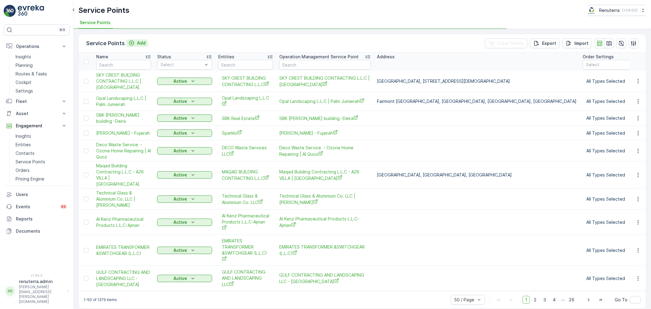
click at [139, 42] on p "Add" at bounding box center [141, 43] width 9 height 6
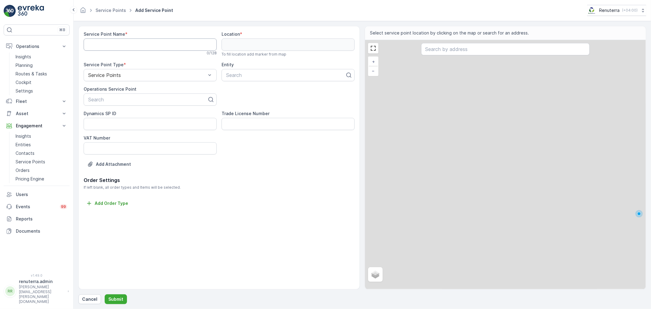
click at [140, 47] on Name "Service Point Name" at bounding box center [150, 44] width 133 height 12
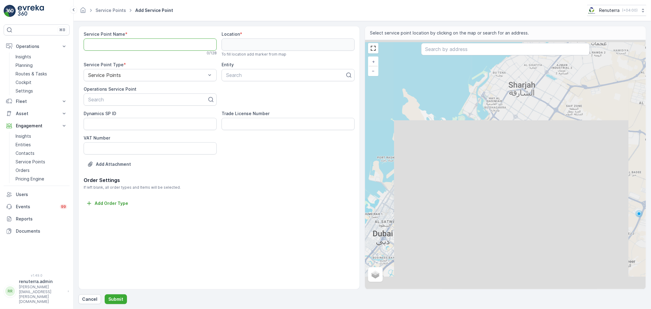
paste Name "Deco waste Service - Bannu Grand city mall | Al quouz"
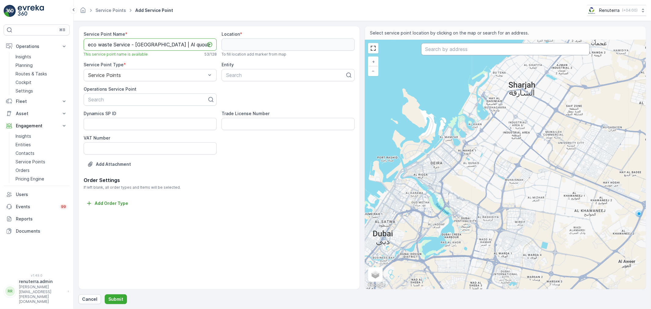
type Name "Deco waste Service - Bannu Grand city mall | Al quouz"
click at [474, 53] on input "text" at bounding box center [505, 49] width 169 height 12
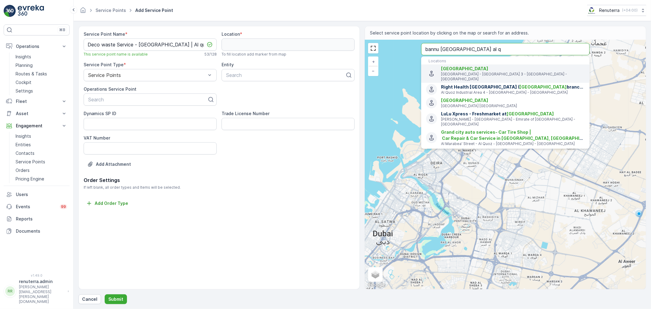
type input "bannu grand city mall al q"
click at [492, 48] on input "bannu grand city mall al q" at bounding box center [505, 49] width 169 height 12
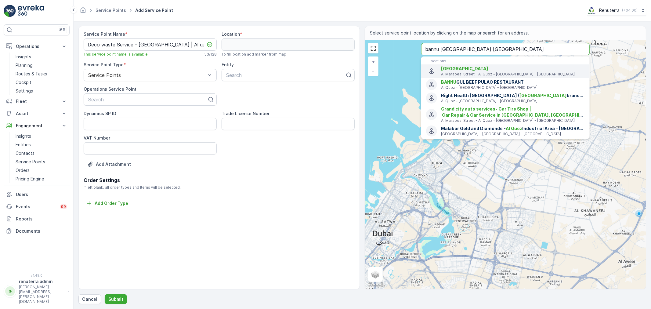
type input "bannu grand city mall al qouz"
click at [479, 84] on span "BANNU GUL BEEF PULAO RESTAURANT" at bounding box center [513, 82] width 144 height 6
type input "25.1286749,55.23202620000001"
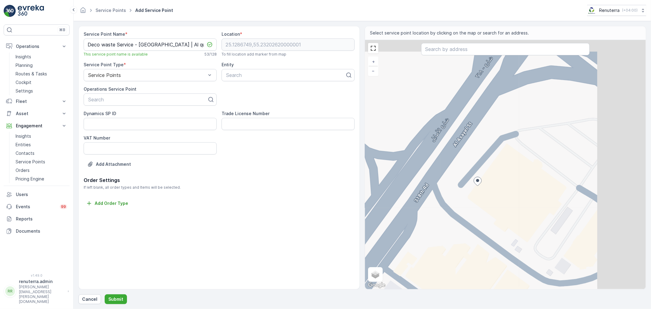
drag, startPoint x: 538, startPoint y: 166, endPoint x: 481, endPoint y: 182, distance: 59.7
click at [481, 182] on icon at bounding box center [478, 181] width 8 height 9
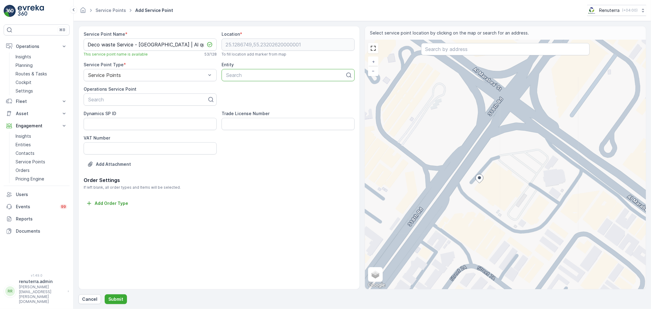
click at [239, 75] on div at bounding box center [286, 74] width 120 height 5
type input "Deco was"
click at [256, 91] on span "DECO Waste Services LLC" at bounding box center [255, 89] width 60 height 5
paste input "Deco waste Service - Bannu Grand city mall | Al quouz"
type input "Deco waste Service - Bannu Grand city mall | Al quouz"
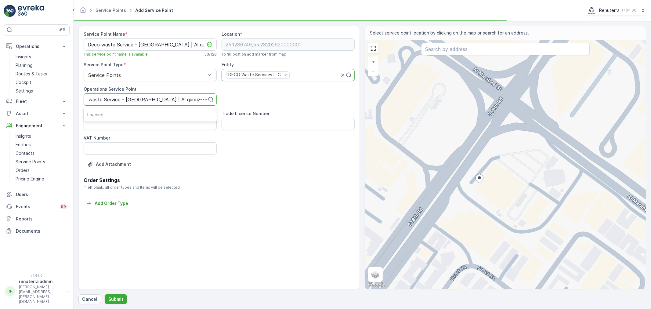
scroll to position [0, 7]
click at [164, 114] on span "Deco waste Service - Bannu Grand city mall | Al quouz" at bounding box center [150, 114] width 126 height 5
click at [118, 296] on p "Submit" at bounding box center [115, 299] width 15 height 6
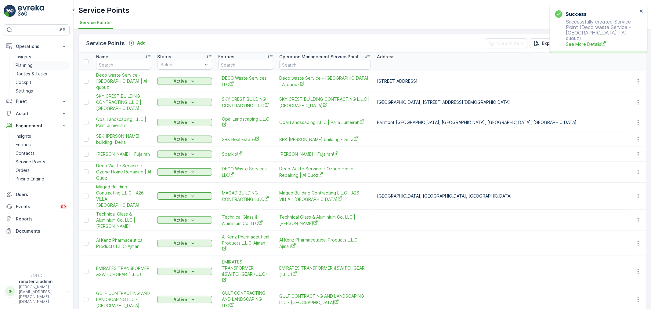
click at [20, 64] on p "Planning" at bounding box center [24, 65] width 17 height 6
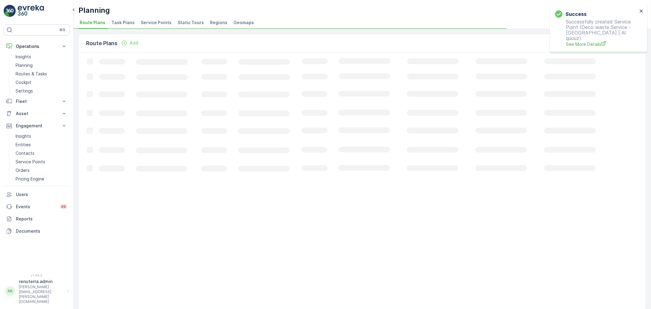
click at [163, 31] on div "Route Plans Add Clear Filters Loading... 1-31 of 31 items 31 / 50 Route Plans 5…" at bounding box center [363, 169] width 578 height 280
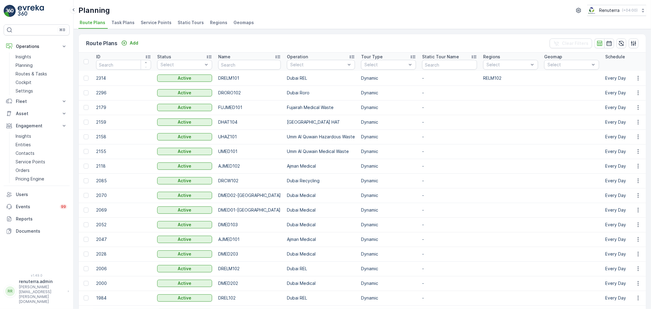
click at [162, 20] on span "Service Points" at bounding box center [156, 23] width 31 height 6
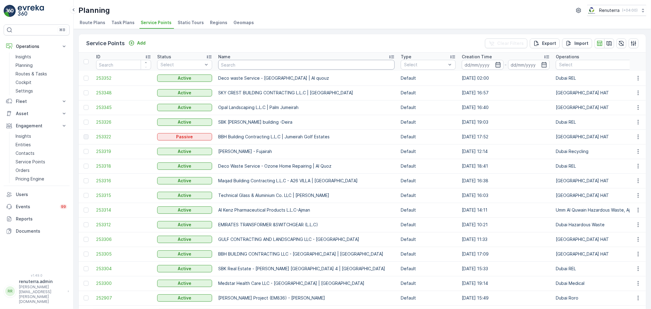
click at [223, 66] on input "text" at bounding box center [306, 65] width 177 height 10
type input "decow"
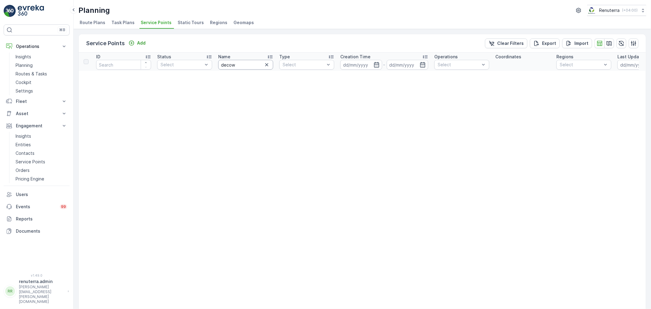
click at [248, 63] on input "decow" at bounding box center [245, 65] width 55 height 10
type input "deco was"
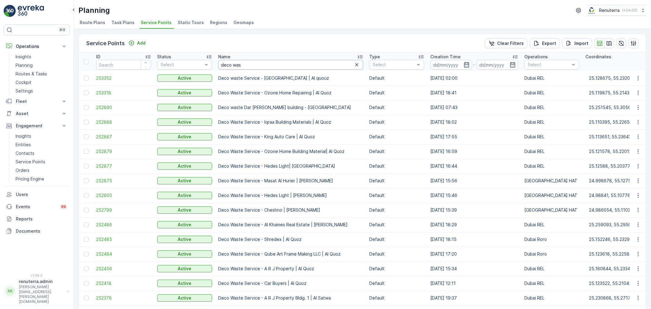
click at [245, 63] on input "deco was" at bounding box center [290, 65] width 145 height 10
type input "deco wast"
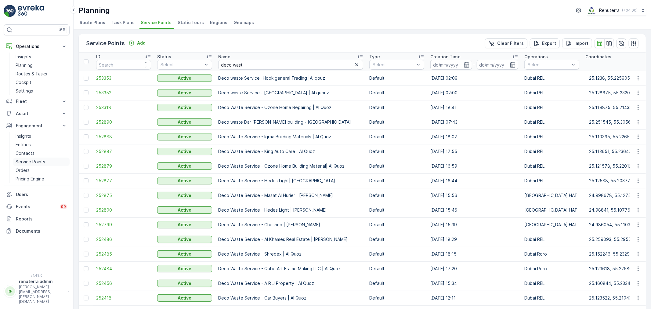
click at [28, 158] on link "Service Points" at bounding box center [41, 162] width 56 height 9
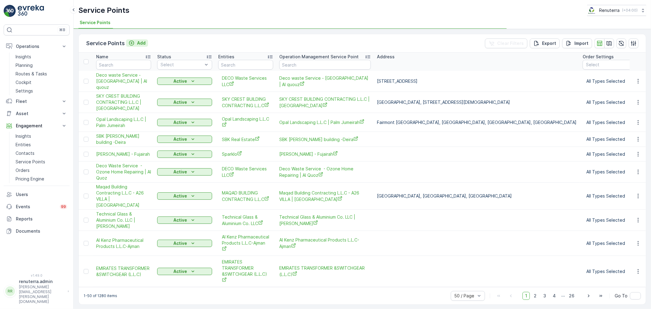
click at [140, 43] on p "Add" at bounding box center [141, 43] width 9 height 6
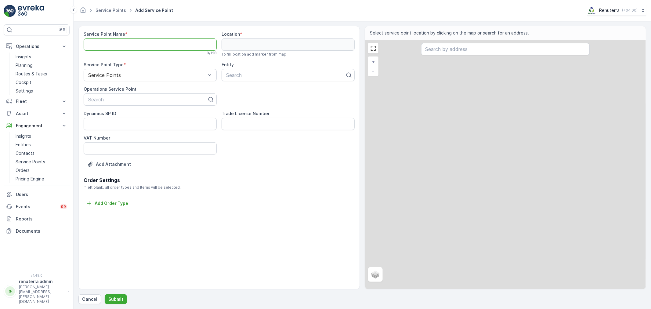
click at [134, 45] on Name "Service Point Name" at bounding box center [150, 44] width 133 height 12
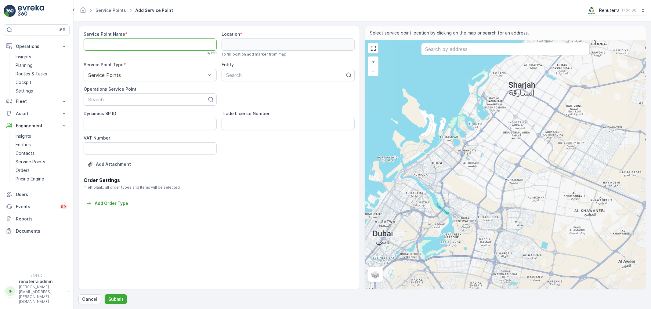
paste Name "Deco waste Service -Hook general Trading |Al qouz"
type Name "Deco waste Service -Hook general Trading |Al qouz"
click at [239, 72] on div at bounding box center [286, 74] width 120 height 5
type input "dec"
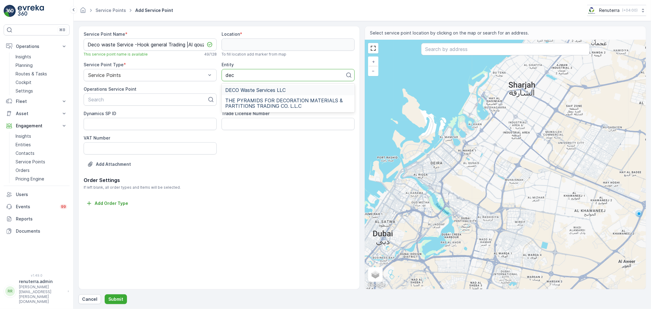
click at [271, 90] on span "DECO Waste Services LLC" at bounding box center [255, 89] width 60 height 5
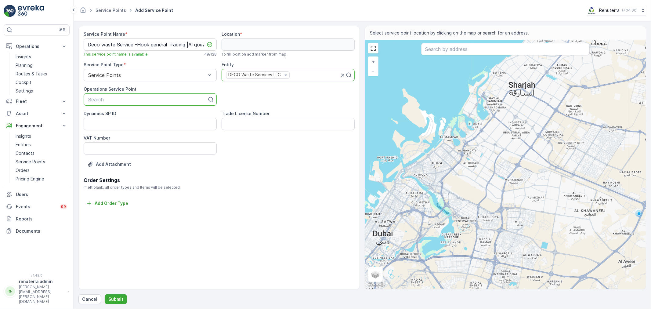
click at [135, 100] on div at bounding box center [148, 99] width 120 height 5
paste input "Deco waste Service -Hook general Trading |Al qouz"
type input "Deco waste Service -Hook general Trading |Al qouz"
click at [138, 115] on span "Deco waste Service -Hook general Trading |Al qouz" at bounding box center [146, 114] width 118 height 5
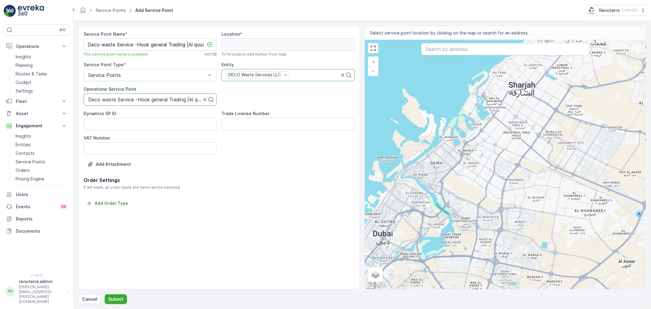
scroll to position [0, 0]
click at [475, 50] on input "text" at bounding box center [505, 49] width 169 height 12
paste input "Hook general Trading"
type input "Hook general Trading"
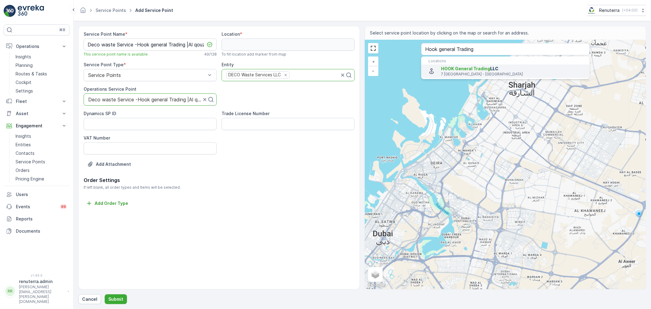
click at [457, 75] on p "7 St - Dubai - United Arab Emirates" at bounding box center [513, 74] width 144 height 5
type input "25.1237272,55.2266224"
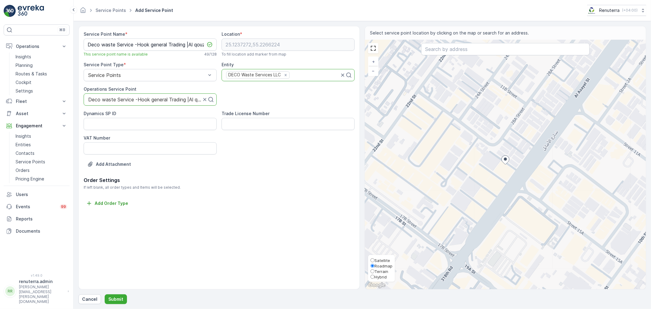
click at [375, 260] on span "Satellite" at bounding box center [383, 260] width 16 height 5
click at [375, 260] on input "Satellite" at bounding box center [373, 260] width 4 height 4
radio input "true"
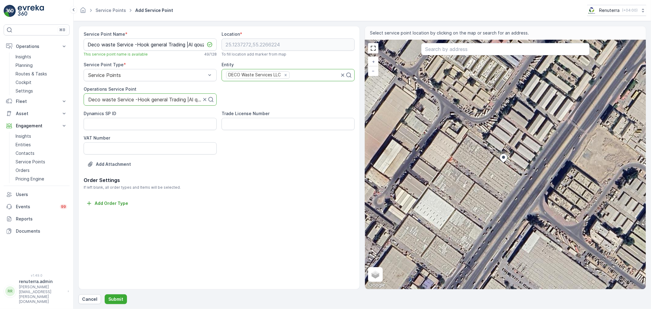
click at [466, 159] on div "+ − Satellite Roadmap Terrain Hybrid Leaflet Keyboard shortcuts Map Data Imager…" at bounding box center [505, 164] width 281 height 249
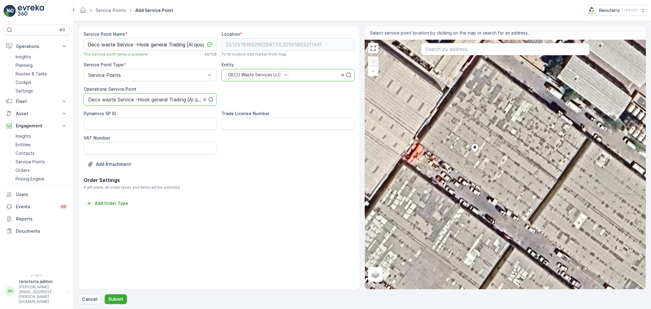
click at [465, 139] on div "+ − Satellite Roadmap Terrain Hybrid Leaflet Keyboard shortcuts Map Data Imager…" at bounding box center [505, 164] width 281 height 249
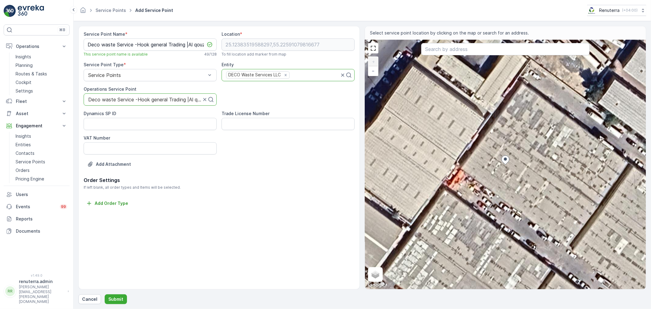
click at [503, 168] on div "+ − Satellite Roadmap Terrain Hybrid Leaflet Keyboard shortcuts Map Data Imager…" at bounding box center [505, 164] width 281 height 249
type input "25.123821789358697,55.22589873459404"
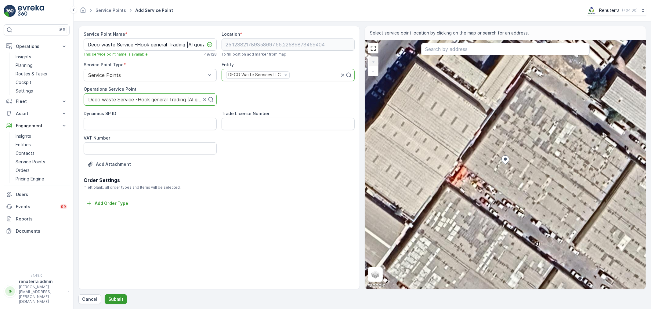
click at [114, 299] on p "Submit" at bounding box center [115, 299] width 15 height 6
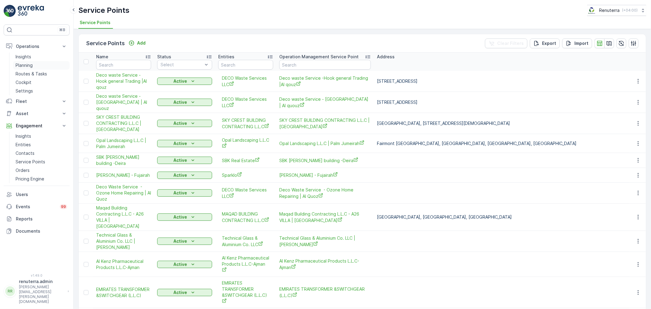
click at [36, 64] on link "Planning" at bounding box center [41, 65] width 56 height 9
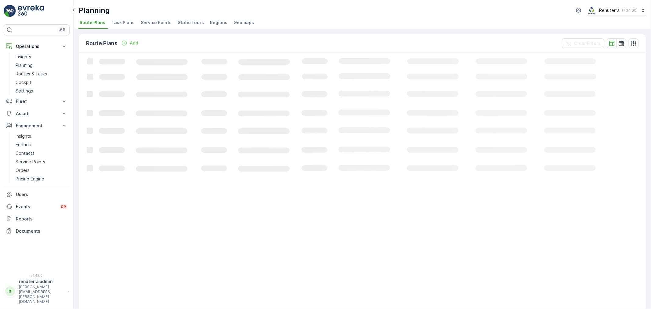
click at [148, 20] on span "Service Points" at bounding box center [156, 23] width 31 height 6
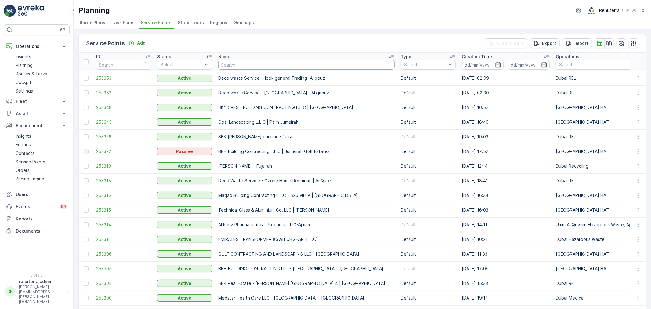
click at [245, 68] on input "text" at bounding box center [306, 65] width 177 height 10
type input "fakih"
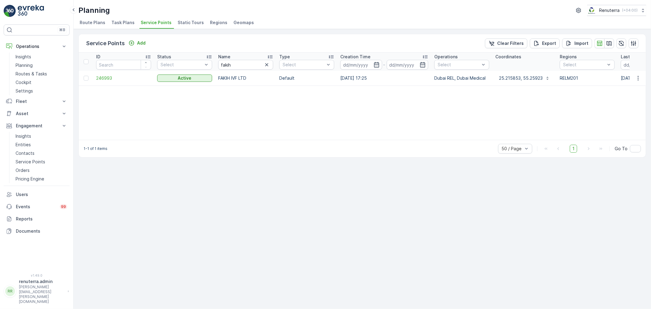
click at [98, 72] on td "246993" at bounding box center [123, 78] width 61 height 15
click at [99, 78] on span "246993" at bounding box center [123, 78] width 55 height 6
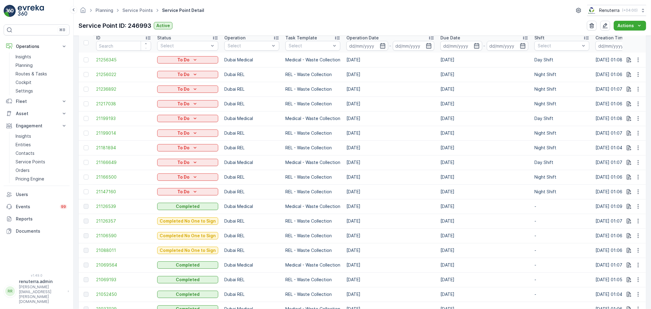
scroll to position [202, 0]
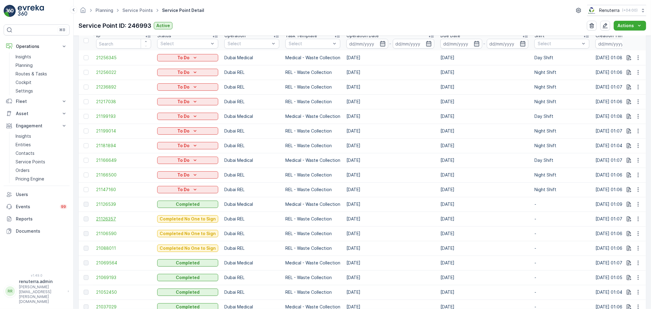
click at [107, 219] on span "21126357" at bounding box center [123, 219] width 55 height 6
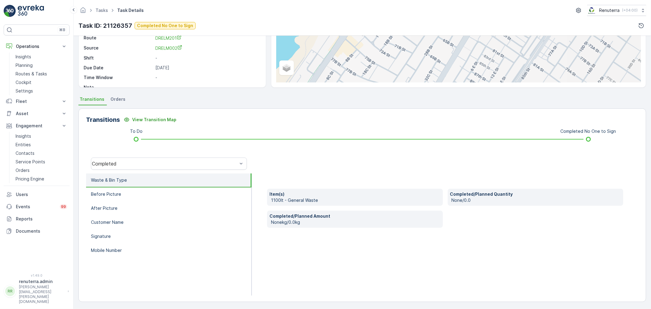
scroll to position [75, 0]
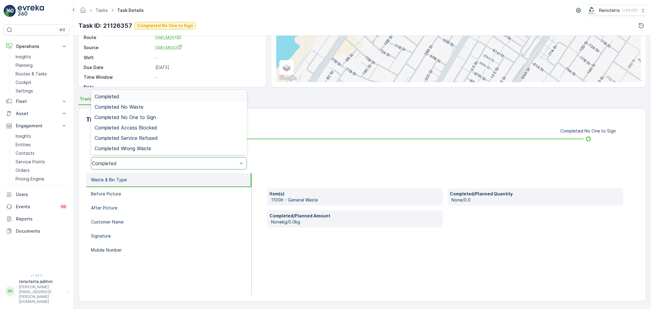
click at [149, 165] on div "Completed" at bounding box center [165, 163] width 146 height 5
click at [142, 119] on span "Completed No One to Sign" at bounding box center [125, 117] width 61 height 5
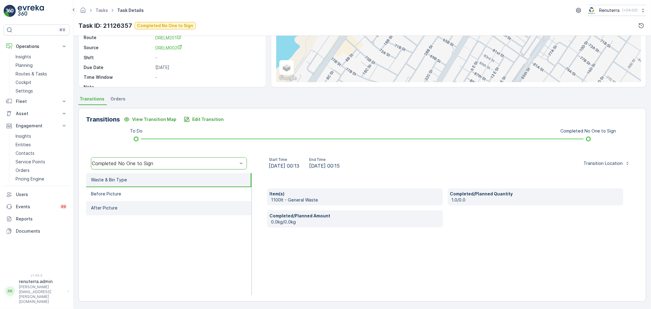
click at [140, 201] on li "After Picture" at bounding box center [169, 208] width 166 height 14
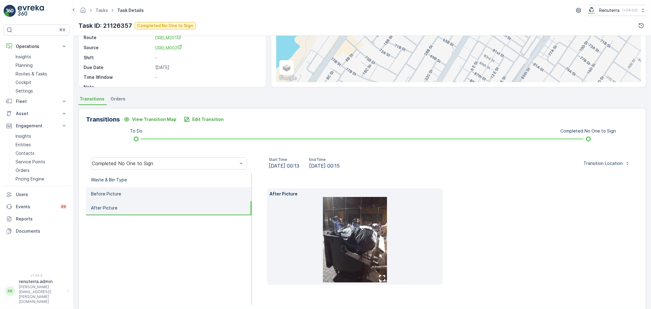
click at [125, 188] on li "Before Picture" at bounding box center [169, 194] width 166 height 14
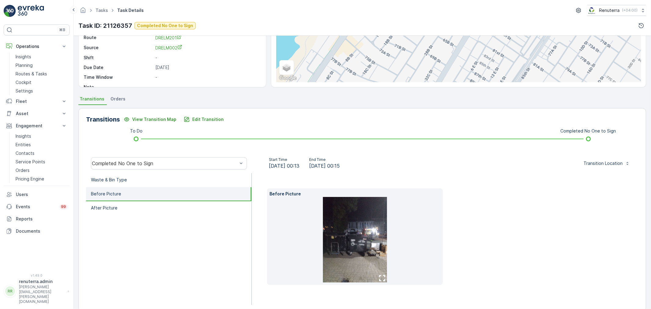
click at [353, 224] on img at bounding box center [355, 240] width 64 height 86
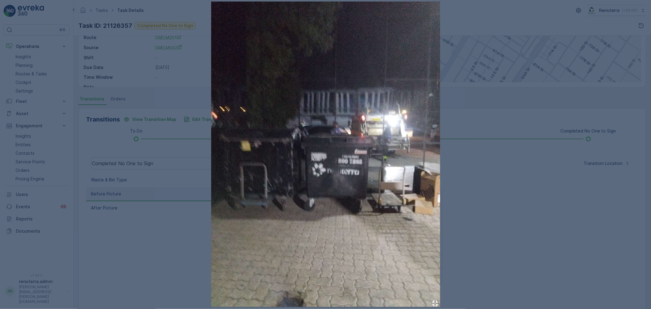
click at [176, 27] on div at bounding box center [325, 154] width 651 height 309
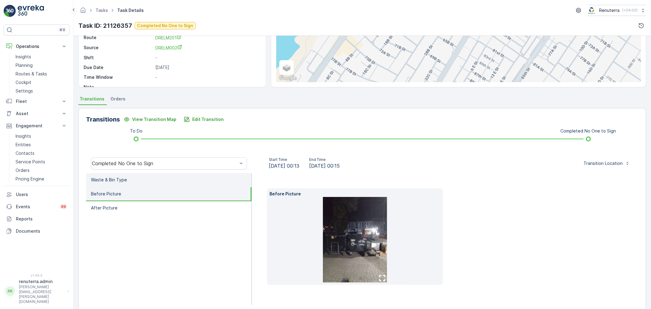
click at [124, 174] on li "Waste & Bin Type" at bounding box center [169, 180] width 166 height 14
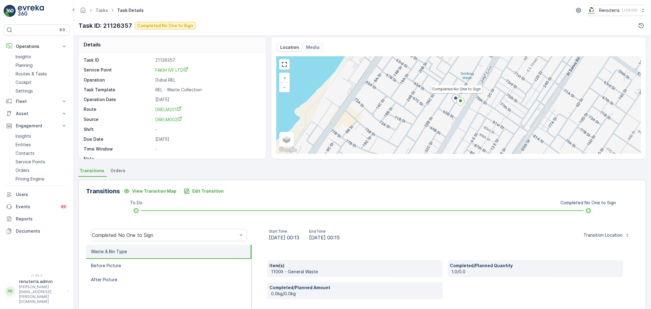
scroll to position [0, 0]
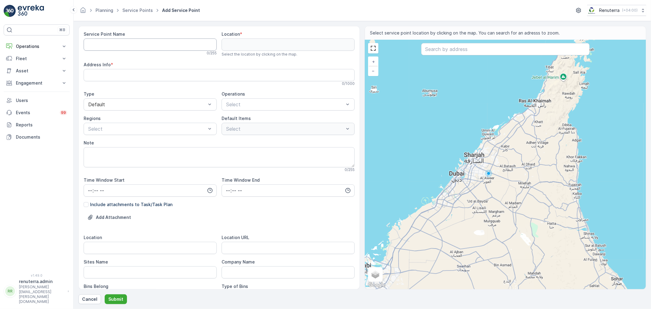
click at [130, 43] on Name "Service Point Name" at bounding box center [150, 44] width 133 height 12
paste Name "Hook general Trading"
click at [87, 45] on Name "Hook general Trading" at bounding box center [150, 44] width 133 height 12
click at [194, 42] on Name "Deco waste Service -Hook general Trading | Al qouz" at bounding box center [150, 44] width 133 height 12
click at [192, 42] on Name "Deco waste Service -Hook general Trading | Al qouz" at bounding box center [150, 44] width 133 height 12
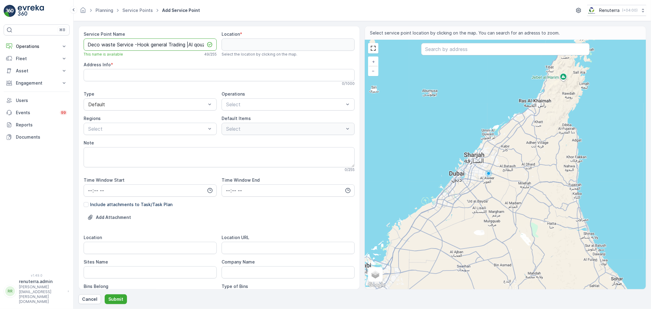
click at [165, 45] on Name "Deco waste Service -Hook general Trading |Al qouz" at bounding box center [150, 44] width 133 height 12
type Name "Deco waste Service -Hook general Trading |Al qouz"
click at [166, 63] on div "Address Info *" at bounding box center [219, 65] width 271 height 6
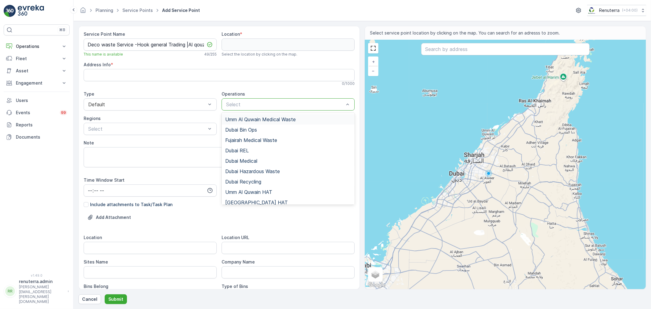
click at [286, 106] on div at bounding box center [285, 104] width 119 height 5
click at [252, 153] on div "Dubai REL" at bounding box center [288, 150] width 126 height 5
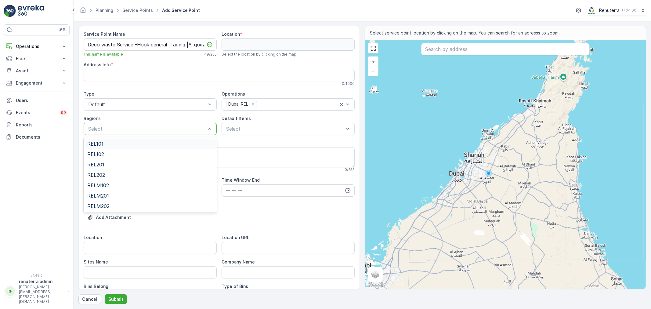
click at [141, 133] on div "Select" at bounding box center [150, 129] width 133 height 12
click at [121, 146] on div "REL101" at bounding box center [150, 143] width 126 height 5
click at [315, 129] on div at bounding box center [285, 128] width 119 height 5
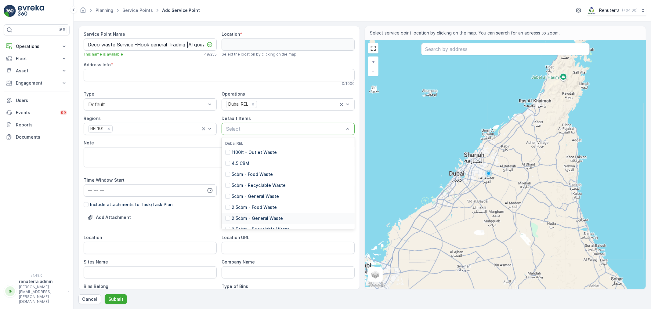
click at [261, 218] on p "2.5cbm - General Waste" at bounding box center [257, 218] width 51 height 6
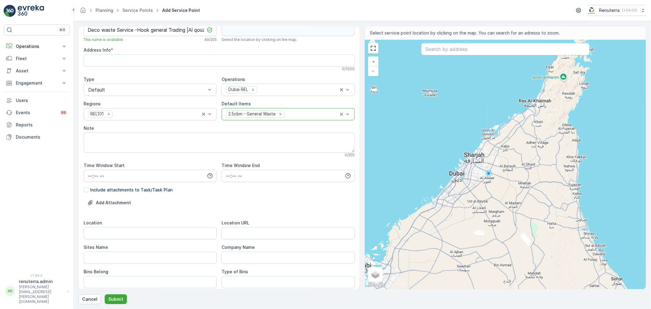
scroll to position [68, 0]
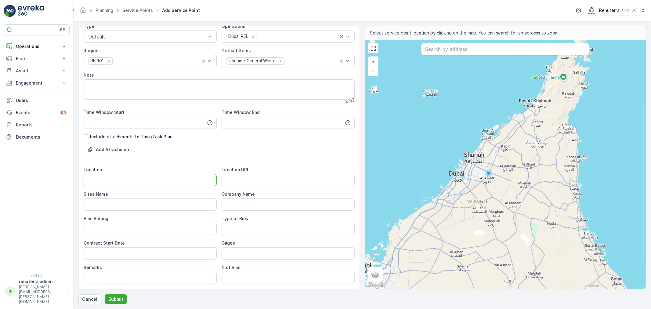
click at [132, 181] on input "Location" at bounding box center [150, 180] width 133 height 12
type input "Al Qouz"
click at [249, 173] on div "Location URL" at bounding box center [288, 177] width 133 height 20
click at [249, 175] on URL "Location URL" at bounding box center [288, 180] width 133 height 12
paste URL "[URL][DOMAIN_NAME]"
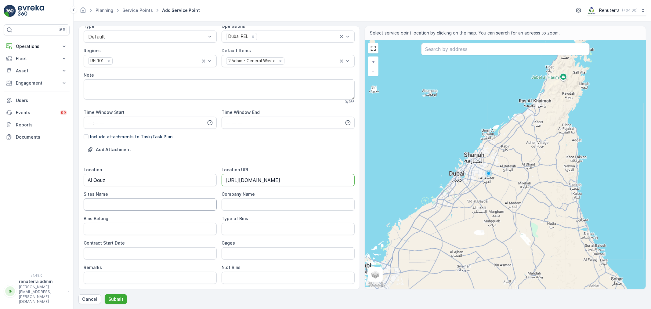
type URL "[URL][DOMAIN_NAME]"
click at [145, 207] on Name "Sites Name" at bounding box center [150, 205] width 133 height 12
click at [253, 204] on Name "Company Name" at bounding box center [288, 205] width 133 height 12
type Name "Deco waste"
click at [246, 230] on Bins "Type of Bins" at bounding box center [288, 229] width 133 height 12
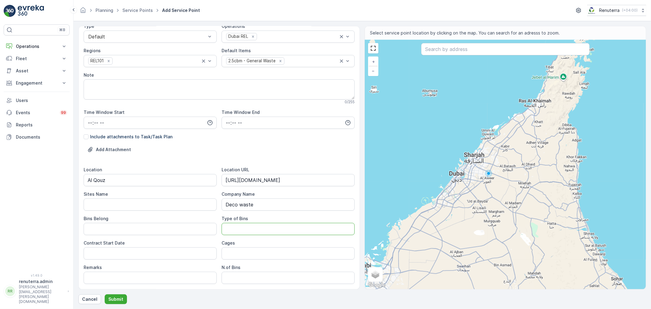
type Bins "2.5 CBM"
click at [141, 254] on Date "Contract Start Date" at bounding box center [150, 253] width 133 height 12
type Date "-"
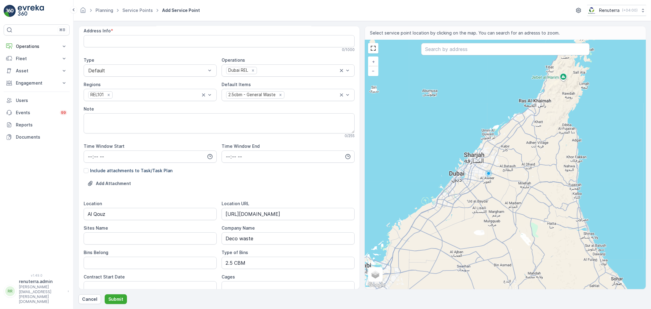
click at [141, 254] on div "Bins Belong" at bounding box center [150, 253] width 133 height 6
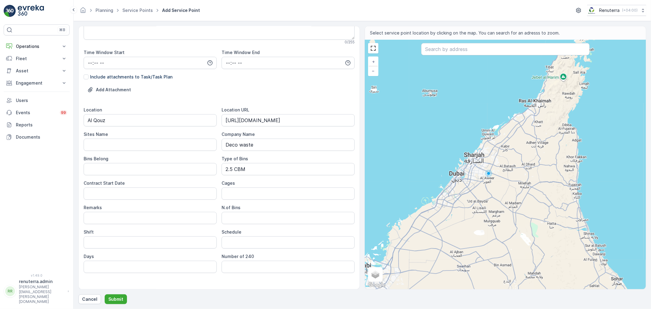
scroll to position [136, 0]
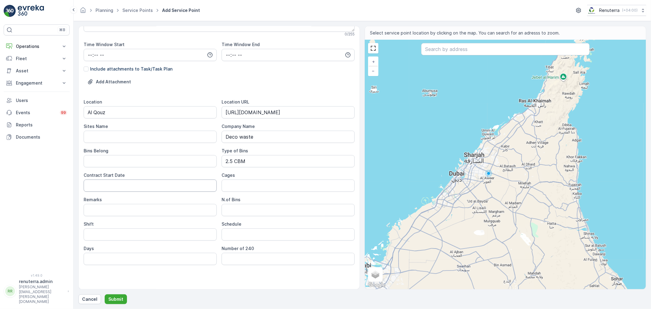
click at [134, 184] on Date "Contract Start Date" at bounding box center [150, 186] width 133 height 12
type Date "[DATE]"
click at [105, 294] on button "Submit" at bounding box center [116, 299] width 22 height 10
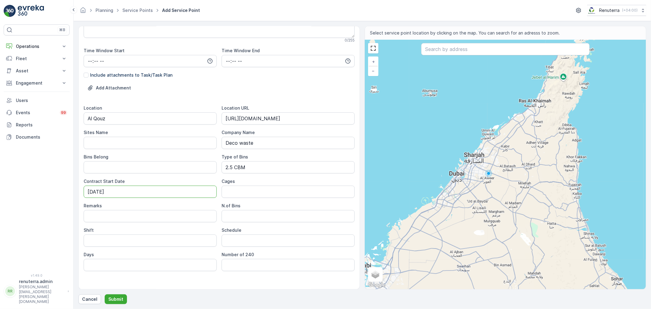
scroll to position [142, 0]
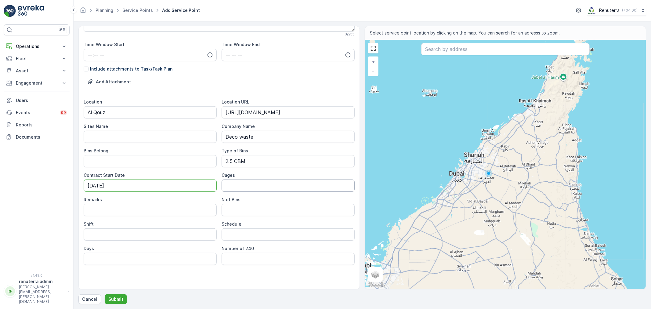
click at [263, 187] on input "Cages" at bounding box center [288, 186] width 133 height 12
type input "2"
click at [254, 210] on Bins "N.of Bins" at bounding box center [288, 210] width 133 height 12
click at [242, 186] on input "2" at bounding box center [288, 186] width 133 height 12
click at [256, 206] on Bins "N.of Bins" at bounding box center [288, 210] width 133 height 12
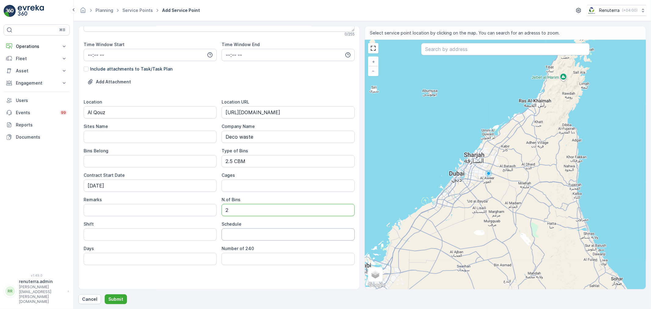
type Bins "2"
drag, startPoint x: 225, startPoint y: 239, endPoint x: 233, endPoint y: 236, distance: 8.5
click at [227, 239] on input "Schedule" at bounding box center [288, 234] width 133 height 12
type input "Weekly 2 Times"
click at [127, 236] on input "Shift" at bounding box center [150, 234] width 133 height 12
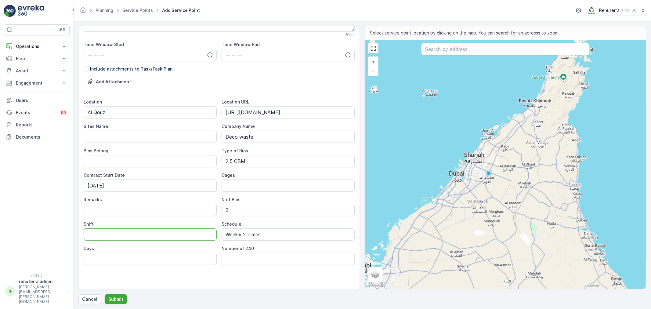
type input "Day"
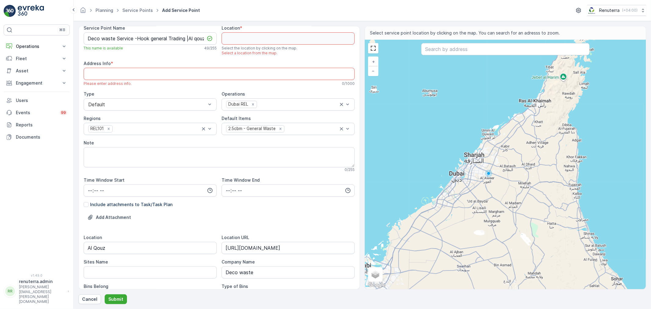
scroll to position [0, 0]
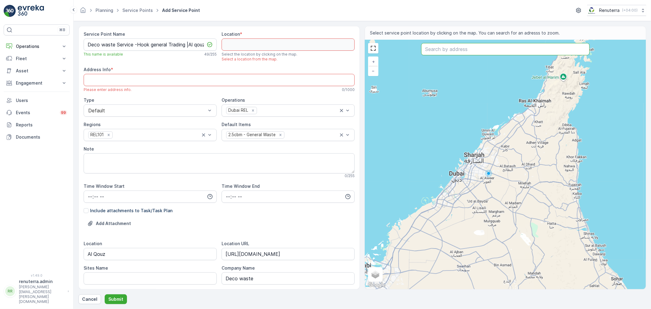
click at [450, 47] on input "text" at bounding box center [505, 49] width 169 height 12
paste input "Hook general Trading"
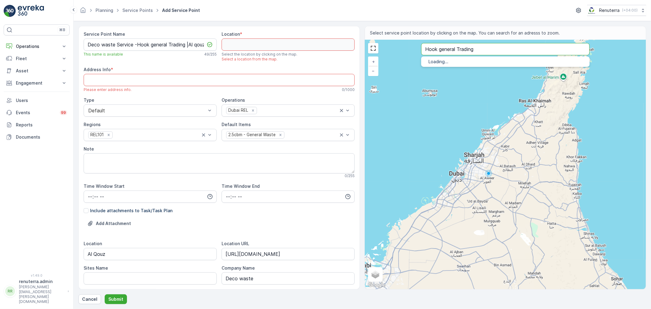
type input "Hook general Trading"
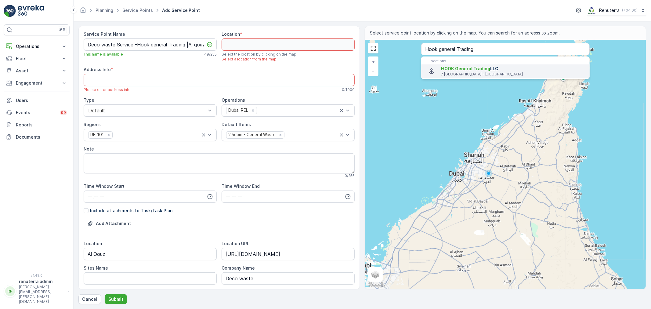
click at [473, 65] on li "HOOK General Trading LLC 7 St - Dubai - United Arab Emirates" at bounding box center [505, 70] width 169 height 13
type input "25.1237272,55.2266224"
type Info "25°07'26. 55°13 - 34 - 4 7 St - Dubai - United Arab Emirates"
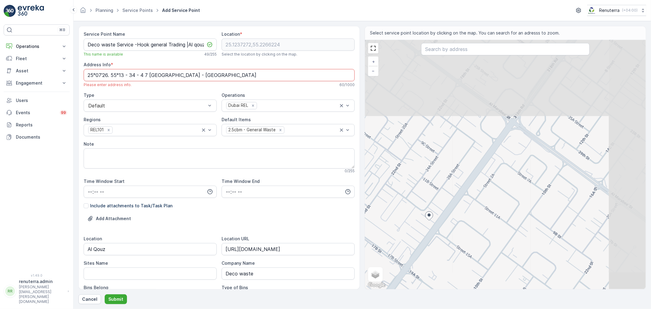
drag, startPoint x: 514, startPoint y: 139, endPoint x: 429, endPoint y: 220, distance: 117.1
click at [429, 220] on icon at bounding box center [429, 216] width 8 height 9
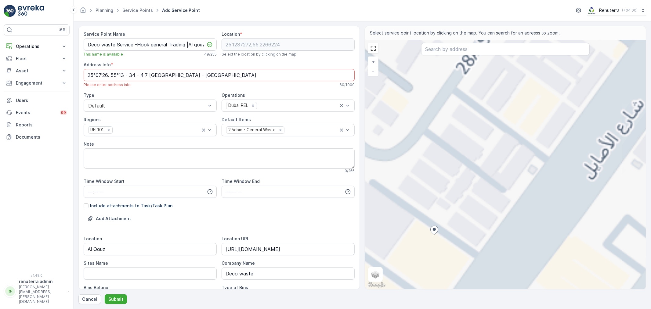
drag, startPoint x: 417, startPoint y: 233, endPoint x: 520, endPoint y: 168, distance: 121.7
click at [524, 164] on div "+ − Satellite Roadmap Terrain Hybrid Leaflet Keyboard shortcuts Map Data Map da…" at bounding box center [505, 164] width 281 height 249
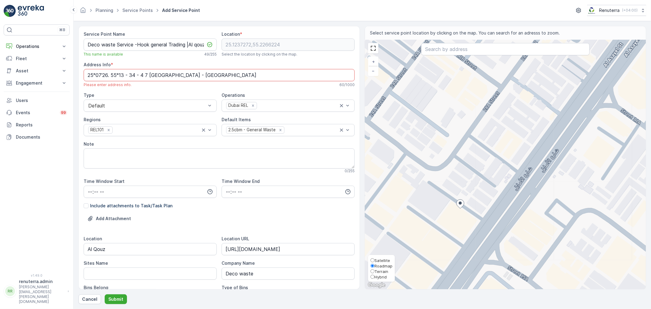
click at [381, 260] on span "Satellite" at bounding box center [383, 260] width 16 height 5
click at [375, 260] on input "Satellite" at bounding box center [373, 260] width 4 height 4
radio input "true"
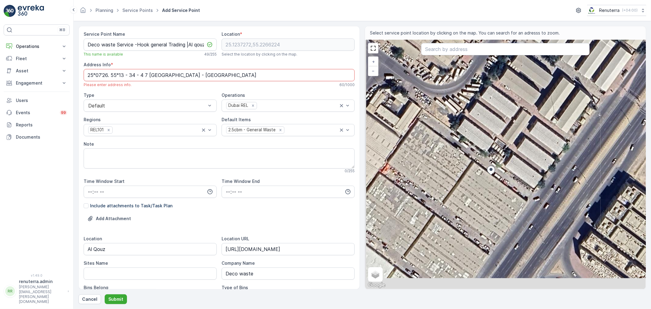
drag, startPoint x: 453, startPoint y: 217, endPoint x: 486, endPoint y: 193, distance: 41.2
click at [486, 193] on div "+ − Satellite Roadmap Terrain Hybrid Leaflet Keyboard shortcuts Map Data Imager…" at bounding box center [505, 164] width 281 height 249
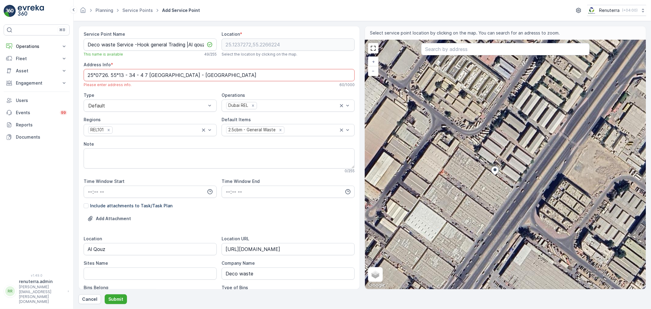
drag, startPoint x: 426, startPoint y: 199, endPoint x: 461, endPoint y: 191, distance: 36.4
click at [461, 191] on div "+ − Satellite Roadmap Terrain Hybrid Leaflet Keyboard shortcuts Map Data Imager…" at bounding box center [505, 164] width 281 height 249
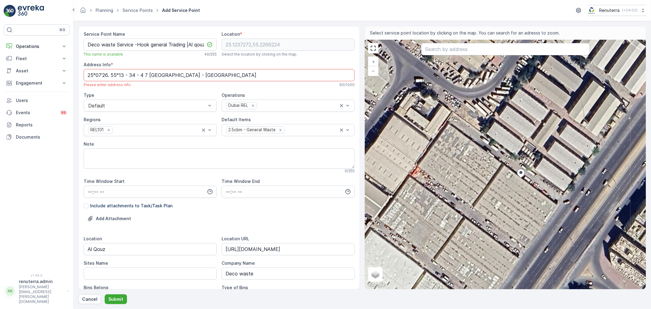
click at [440, 169] on div "+ − Satellite Roadmap Terrain Hybrid Leaflet Keyboard shortcuts Map Data Imager…" at bounding box center [505, 164] width 281 height 249
type input "25.123800189932602,55.22590506064536"
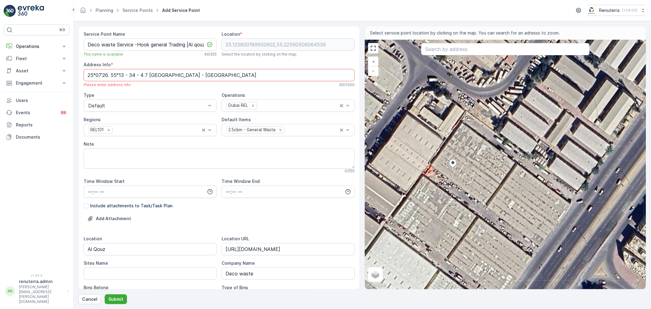
type Info "20 13C St - Al Quoz - Al Quoz Industrial Area 3 - [GEOGRAPHIC_DATA] - [GEOGRAPH…"
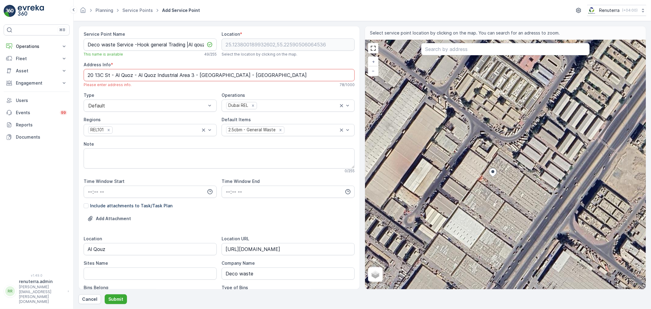
drag, startPoint x: 506, startPoint y: 170, endPoint x: 482, endPoint y: 197, distance: 36.1
click at [482, 197] on div "+ − Satellite Roadmap Terrain Hybrid Leaflet Keyboard shortcuts Map Data Imager…" at bounding box center [505, 164] width 281 height 249
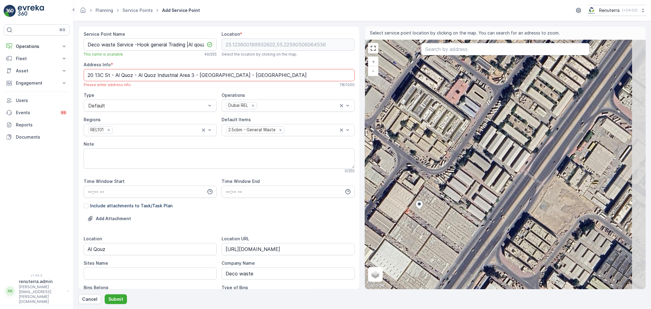
drag, startPoint x: 450, startPoint y: 213, endPoint x: 408, endPoint y: 217, distance: 42.3
click at [400, 222] on div "+ − Satellite Roadmap Terrain Hybrid Leaflet Keyboard shortcuts Map Data Imager…" at bounding box center [505, 164] width 281 height 249
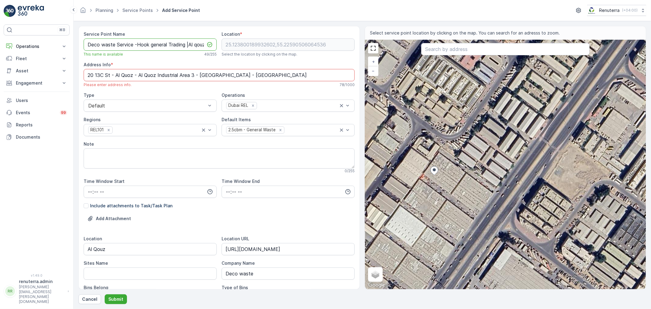
scroll to position [0, 4]
drag, startPoint x: 88, startPoint y: 45, endPoint x: 220, endPoint y: 39, distance: 132.7
click at [220, 39] on div "Service Point Name Deco waste Service -Hook general Trading |Al qouz This name …" at bounding box center [219, 228] width 271 height 395
click at [118, 300] on p "Submit" at bounding box center [115, 299] width 15 height 6
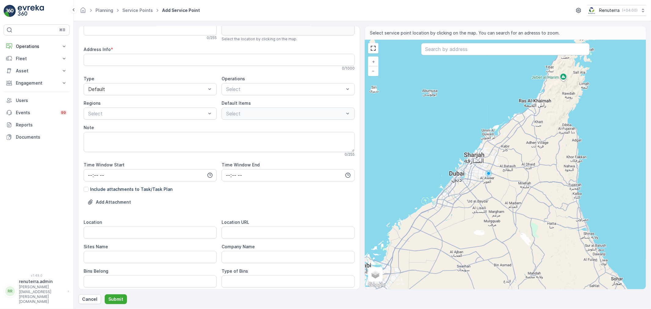
scroll to position [34, 0]
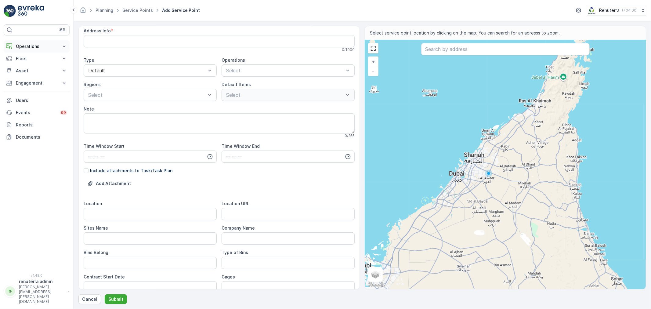
click at [40, 42] on button "Operations" at bounding box center [37, 46] width 66 height 12
click at [31, 67] on p "Planning" at bounding box center [24, 65] width 17 height 6
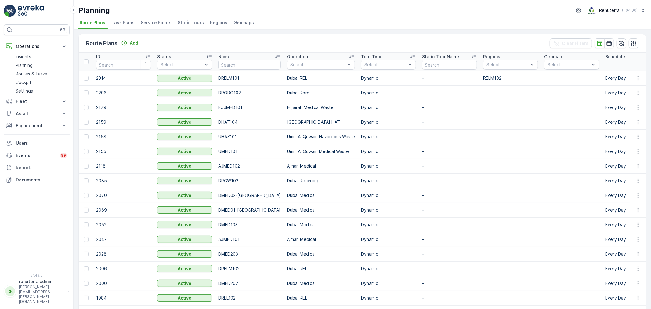
click at [153, 24] on span "Service Points" at bounding box center [156, 23] width 31 height 6
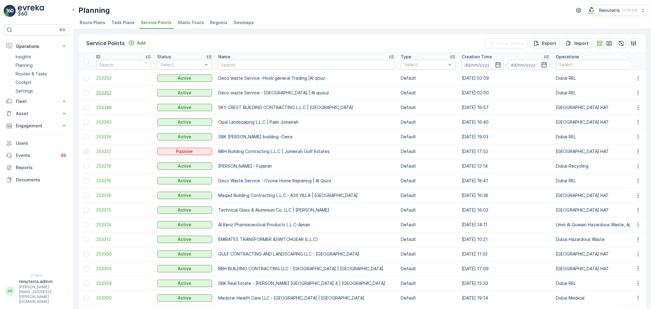
click at [110, 95] on span "253352" at bounding box center [123, 93] width 55 height 6
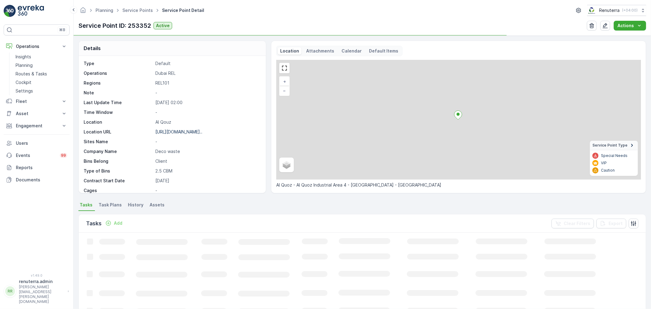
scroll to position [34, 0]
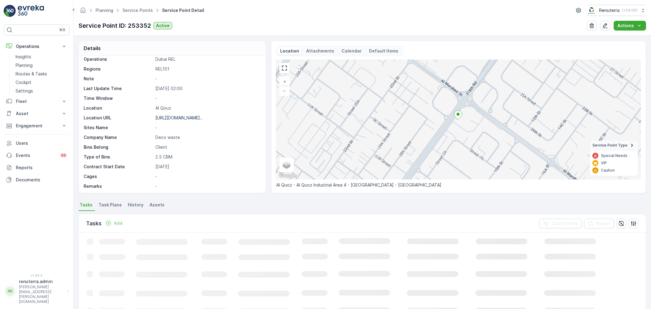
click at [107, 205] on span "Task Plans" at bounding box center [110, 205] width 23 height 6
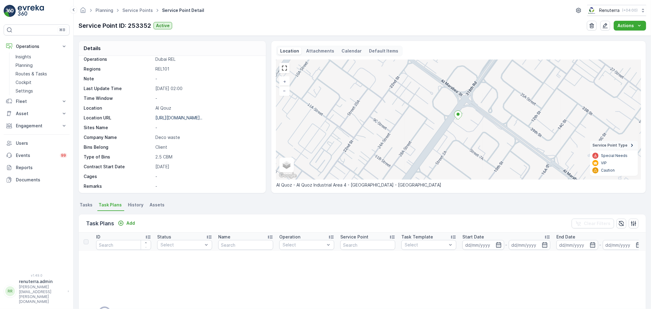
scroll to position [34, 0]
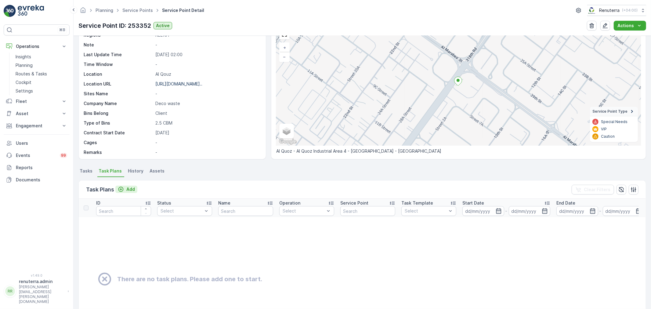
click at [125, 189] on div "Add" at bounding box center [126, 189] width 17 height 6
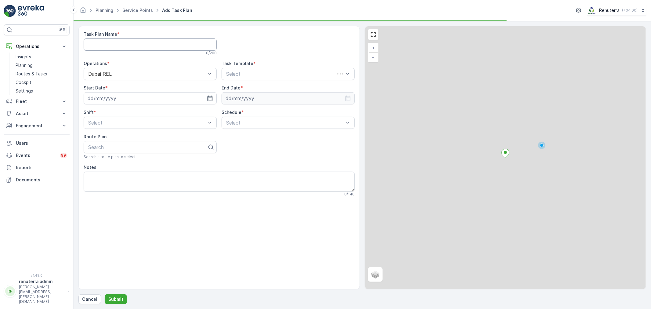
click at [132, 45] on Name "Task Plan Name" at bounding box center [150, 44] width 133 height 12
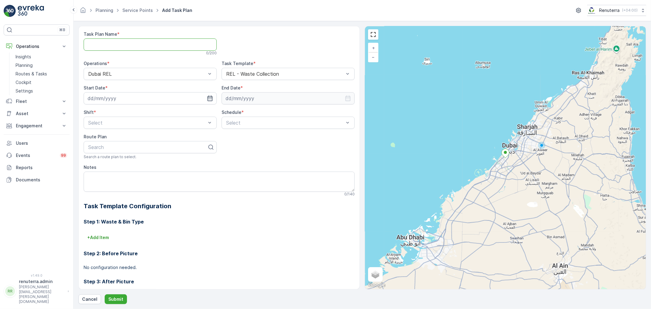
type Name "DREL001"
click at [207, 96] on icon "button" at bounding box center [210, 98] width 6 height 6
click at [136, 185] on div "28" at bounding box center [138, 186] width 10 height 10
type input "[DATE]"
click at [136, 185] on textarea "Notes" at bounding box center [219, 182] width 271 height 20
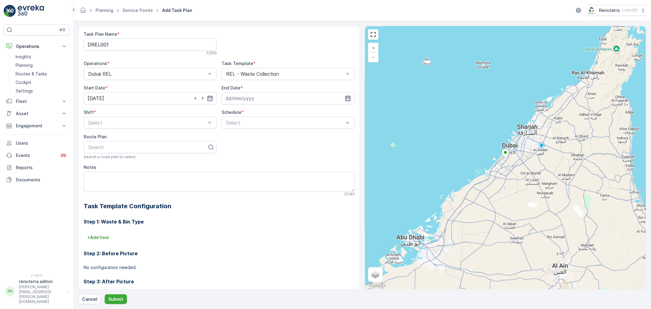
click at [349, 96] on icon "button" at bounding box center [348, 98] width 6 height 6
click at [244, 111] on icon at bounding box center [247, 113] width 6 height 6
click at [246, 166] on span "December" at bounding box center [242, 169] width 21 height 6
click at [267, 187] on div "31" at bounding box center [264, 186] width 10 height 10
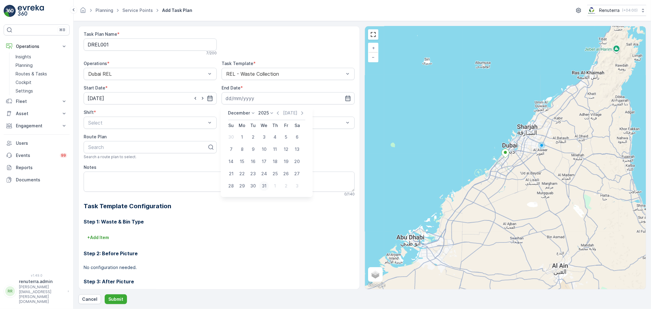
type input "[DATE]"
click at [147, 127] on div "Select" at bounding box center [150, 123] width 133 height 12
click at [135, 138] on div "Day Shift" at bounding box center [150, 137] width 126 height 5
click at [253, 124] on div at bounding box center [285, 122] width 119 height 5
click at [247, 140] on div "Daily" at bounding box center [288, 137] width 126 height 5
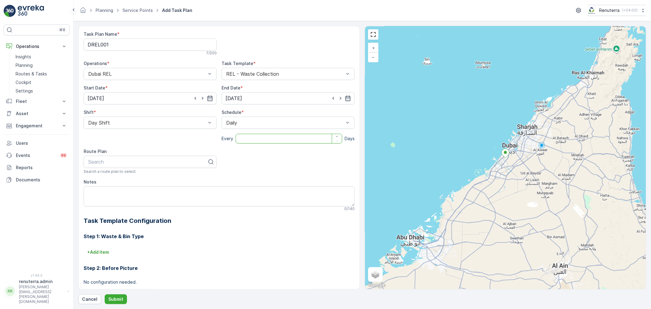
click at [236, 141] on input "number" at bounding box center [289, 139] width 107 height 10
type input "1"
click at [140, 163] on div at bounding box center [148, 161] width 120 height 5
type input "101"
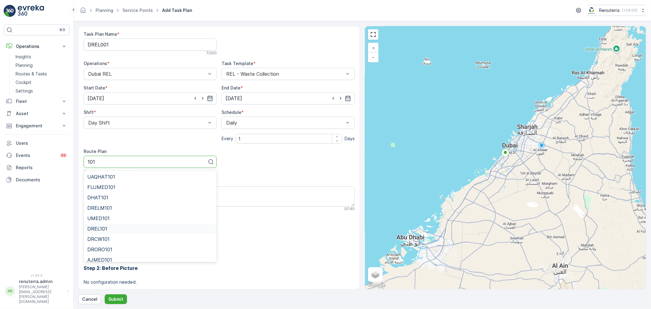
click at [113, 226] on div "DREL101" at bounding box center [150, 228] width 126 height 5
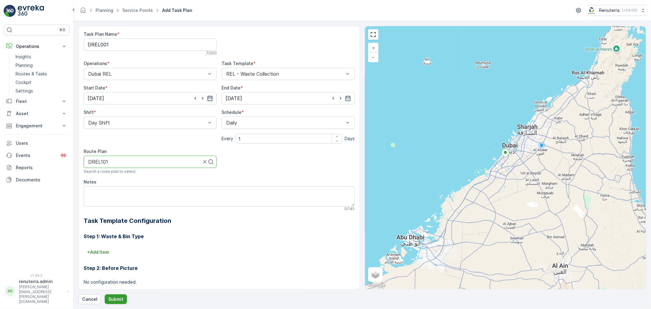
click at [109, 299] on p "Submit" at bounding box center [115, 299] width 15 height 6
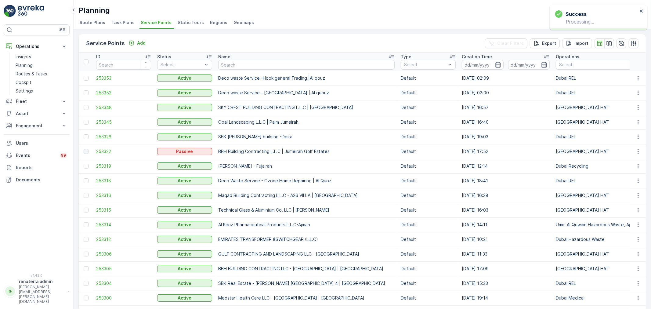
click at [98, 91] on span "253352" at bounding box center [123, 93] width 55 height 6
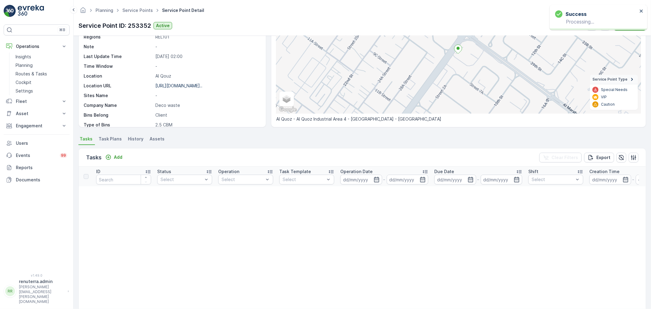
scroll to position [68, 0]
click at [113, 137] on span "Task Plans" at bounding box center [110, 137] width 23 height 6
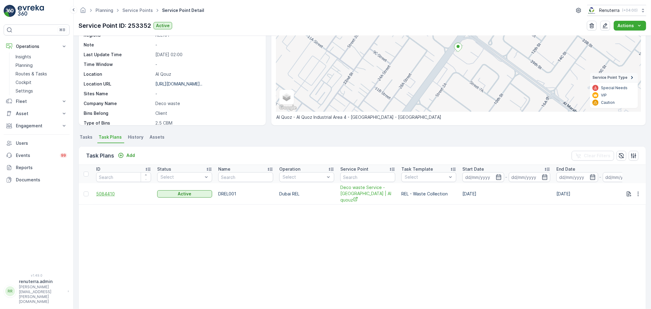
click at [111, 195] on span "5084410" at bounding box center [123, 194] width 55 height 6
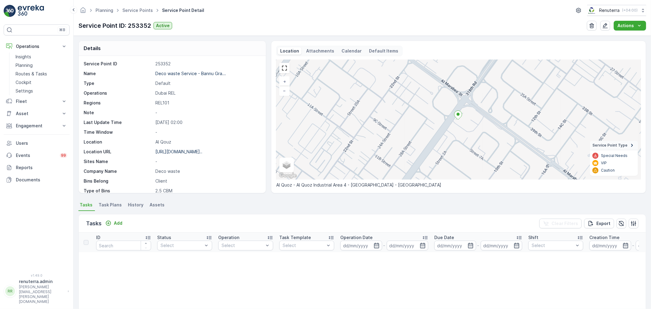
click at [111, 204] on span "Task Plans" at bounding box center [110, 205] width 23 height 6
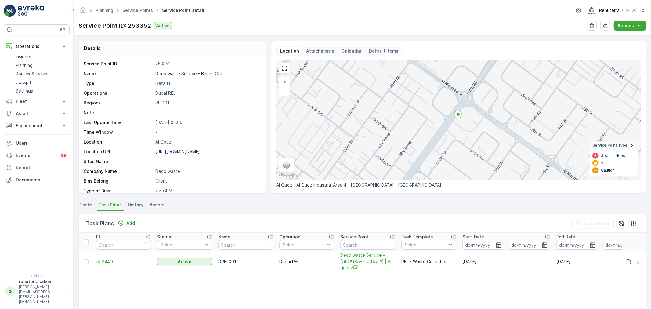
click at [93, 203] on li "Tasks" at bounding box center [86, 206] width 16 height 10
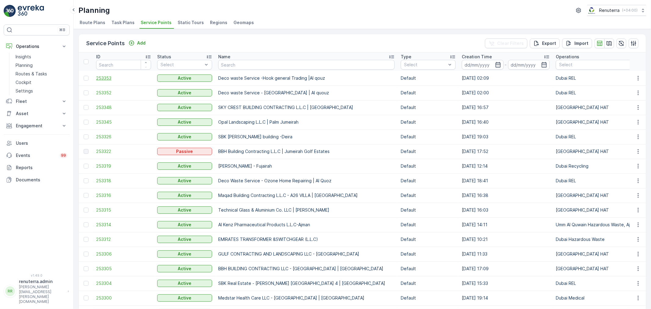
click at [97, 76] on span "253353" at bounding box center [123, 78] width 55 height 6
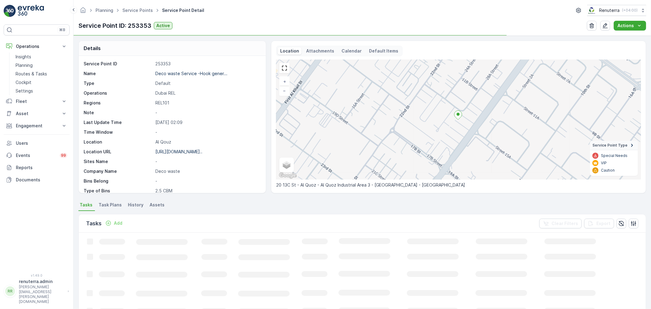
click at [112, 208] on li "Task Plans" at bounding box center [110, 206] width 27 height 10
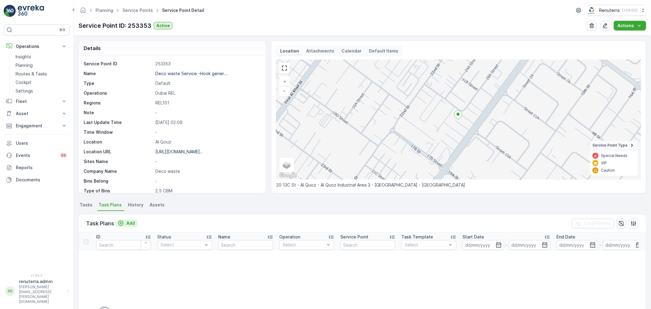
click at [132, 224] on p "Add" at bounding box center [130, 223] width 9 height 6
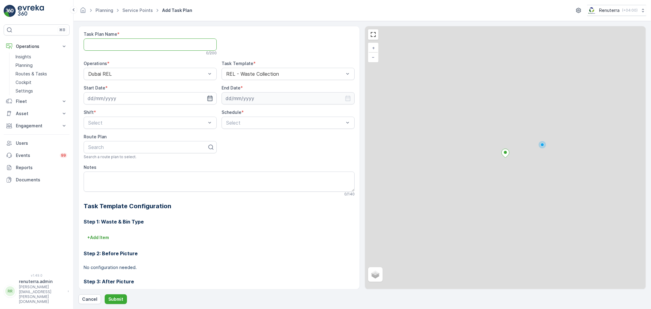
click at [154, 45] on Name "Task Plan Name" at bounding box center [150, 44] width 133 height 12
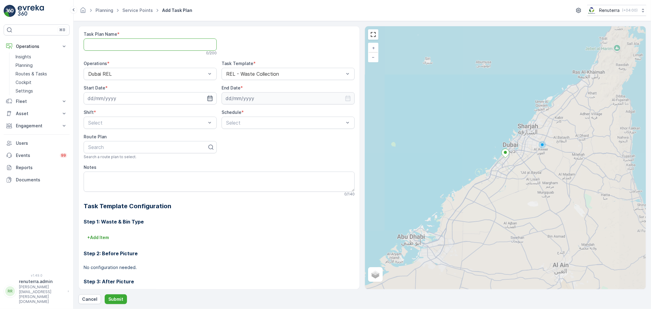
type Name "DREL001"
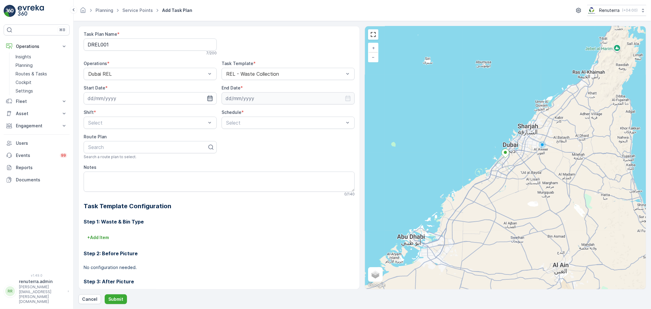
click at [210, 97] on icon "button" at bounding box center [210, 98] width 6 height 6
click at [140, 188] on div "28" at bounding box center [138, 186] width 10 height 10
type input "[DATE]"
click at [346, 95] on input at bounding box center [288, 98] width 133 height 12
drag, startPoint x: 276, startPoint y: 187, endPoint x: 274, endPoint y: 184, distance: 3.7
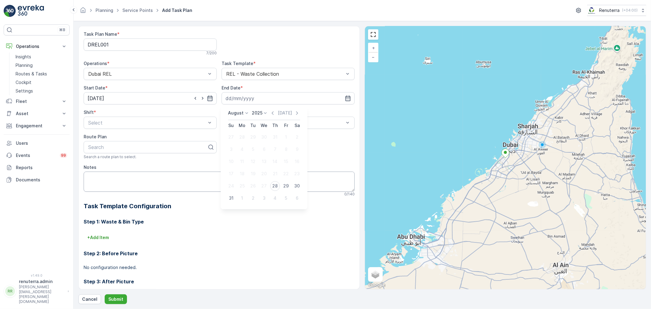
click at [276, 186] on div "28" at bounding box center [275, 186] width 10 height 10
type input "[DATE]"
click at [162, 125] on div at bounding box center [147, 122] width 119 height 5
click at [135, 140] on div "Day Shift" at bounding box center [150, 137] width 126 height 5
click at [239, 124] on div at bounding box center [285, 122] width 119 height 5
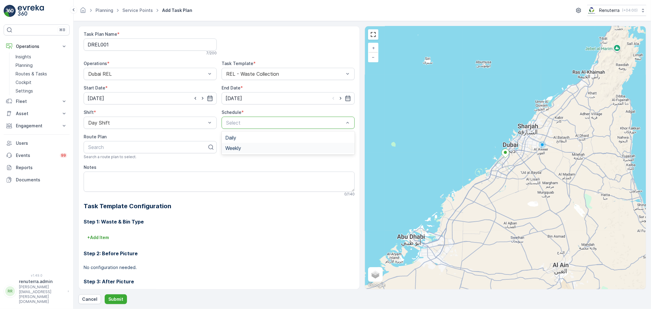
click at [233, 147] on span "Weekly" at bounding box center [233, 147] width 16 height 5
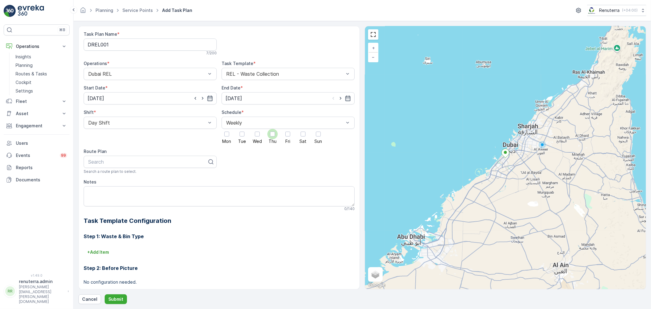
click at [271, 139] on span "Thu" at bounding box center [273, 141] width 8 height 4
click at [273, 129] on input "Thu" at bounding box center [273, 129] width 0 height 0
click at [321, 141] on span "Sun" at bounding box center [319, 141] width 8 height 4
click at [319, 129] on input "Sun" at bounding box center [319, 129] width 0 height 0
click at [118, 299] on p "Submit" at bounding box center [115, 299] width 15 height 6
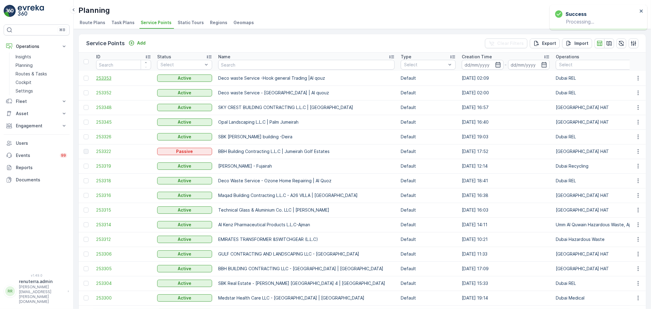
click at [107, 81] on span "253353" at bounding box center [123, 78] width 55 height 6
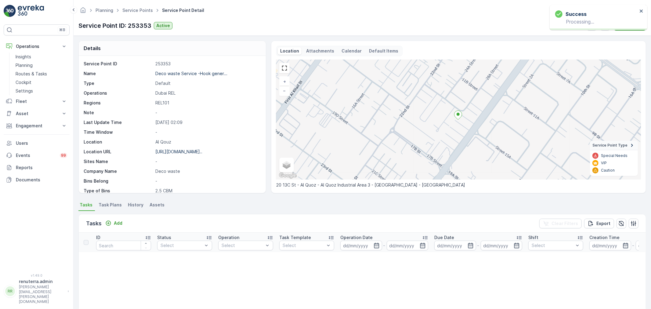
click at [115, 203] on span "Task Plans" at bounding box center [110, 205] width 23 height 6
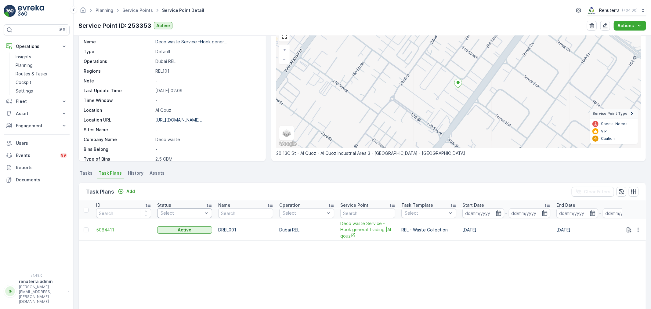
scroll to position [34, 0]
click at [111, 225] on span "5084411" at bounding box center [123, 228] width 55 height 6
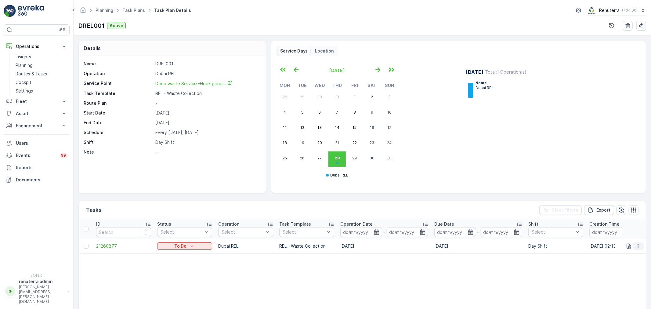
click at [636, 248] on icon "button" at bounding box center [639, 246] width 6 height 6
click at [626, 269] on span "Change Route" at bounding box center [623, 272] width 30 height 6
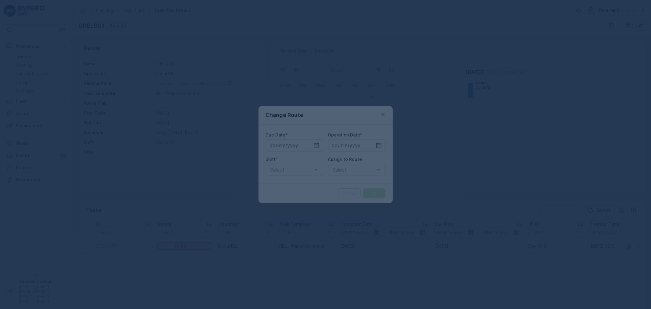
type input "28.08.2025"
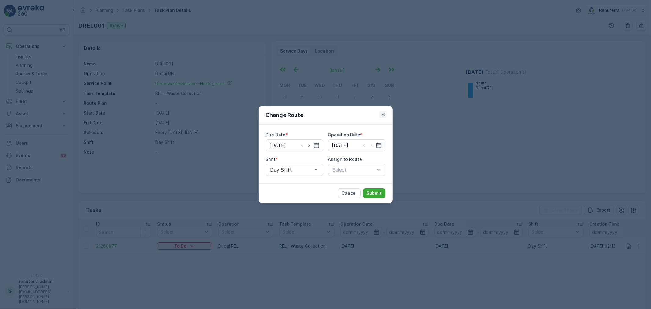
click at [382, 116] on icon "button" at bounding box center [383, 114] width 6 height 6
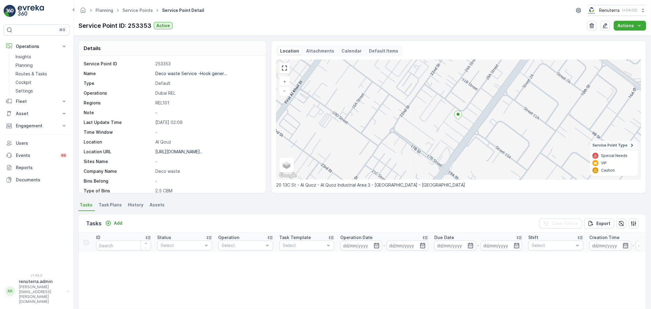
click at [112, 202] on span "Task Plans" at bounding box center [110, 205] width 23 height 6
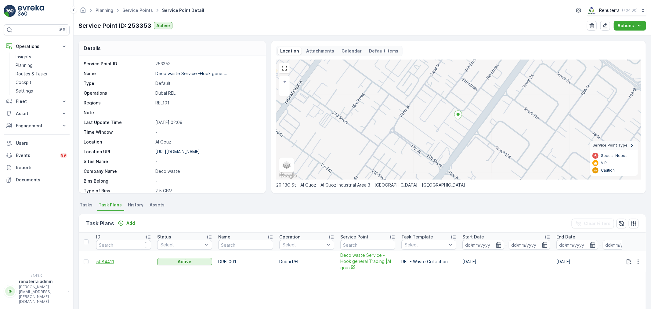
click at [114, 261] on span "5084411" at bounding box center [123, 262] width 55 height 6
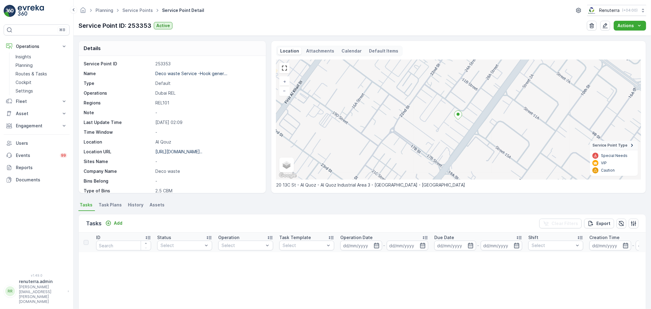
click at [111, 205] on span "Task Plans" at bounding box center [110, 205] width 23 height 6
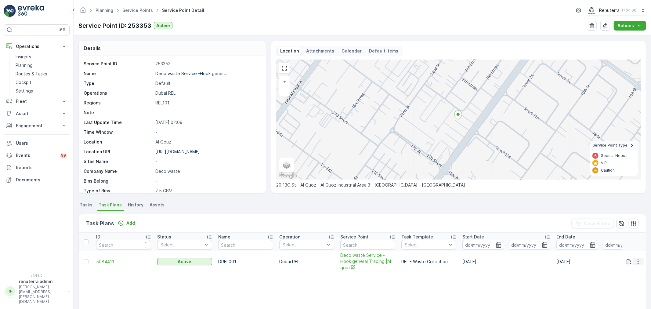
click at [638, 260] on icon "button" at bounding box center [638, 261] width 1 height 5
click at [629, 276] on span "Edit Task Plan" at bounding box center [628, 276] width 28 height 6
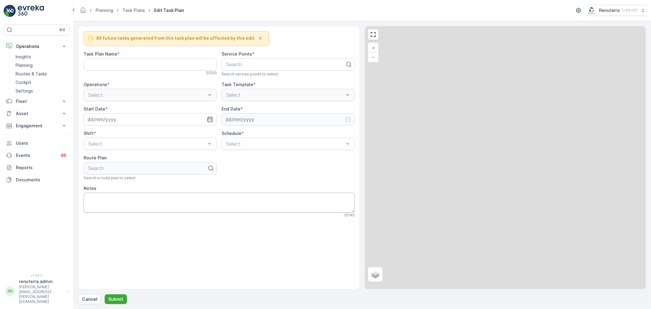
type Name "DREL001"
type input "[DATE]"
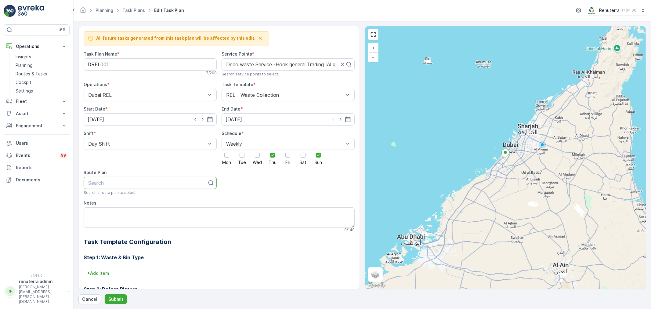
click at [137, 185] on div at bounding box center [148, 182] width 120 height 5
type input "101"
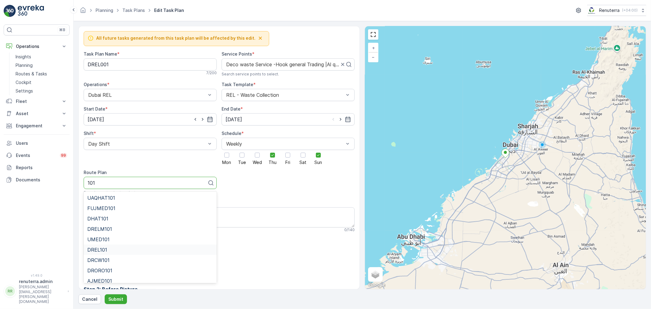
click at [118, 252] on div "DREL101" at bounding box center [150, 249] width 126 height 5
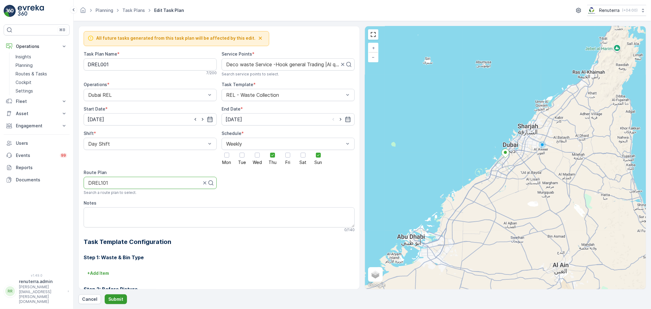
click at [117, 301] on p "Submit" at bounding box center [115, 299] width 15 height 6
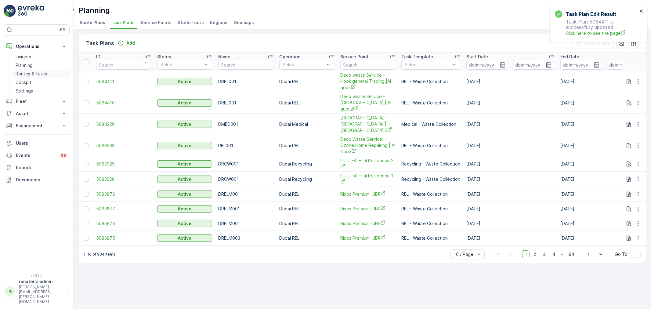
click at [33, 75] on p "Routes & Tasks" at bounding box center [31, 74] width 31 height 6
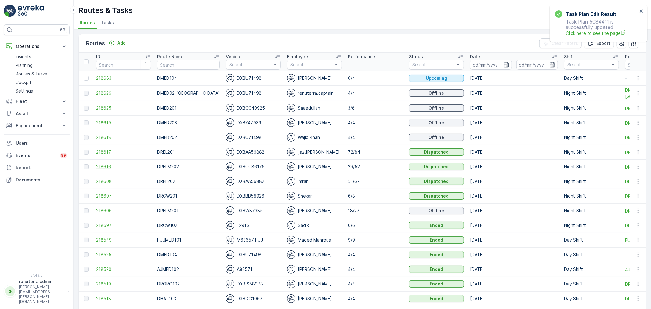
click at [105, 166] on span "218616" at bounding box center [123, 167] width 55 height 6
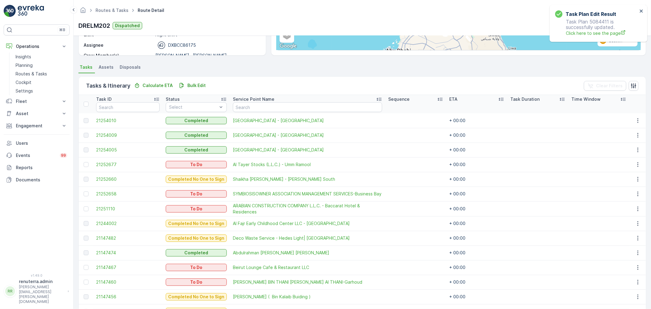
scroll to position [102, 0]
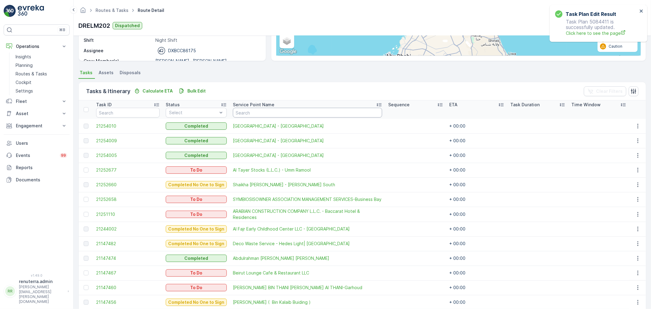
click at [270, 108] on input "text" at bounding box center [307, 113] width 149 height 10
type input "oy"
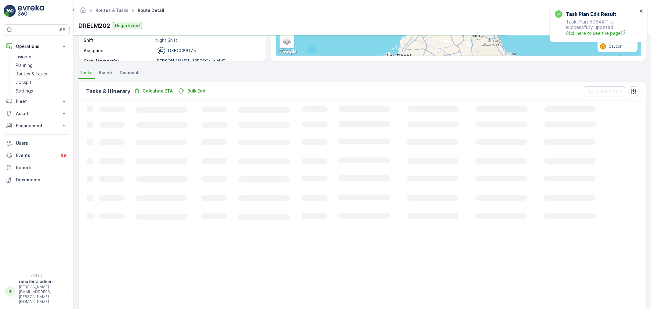
scroll to position [6, 0]
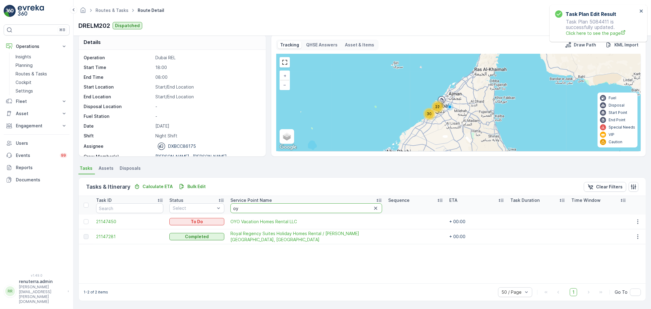
click at [249, 208] on input "oy" at bounding box center [307, 208] width 152 height 10
type input "o"
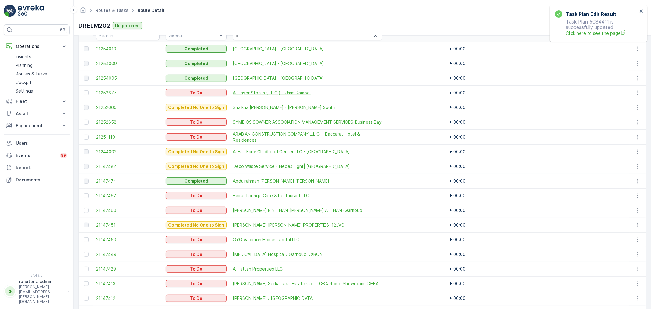
scroll to position [142, 0]
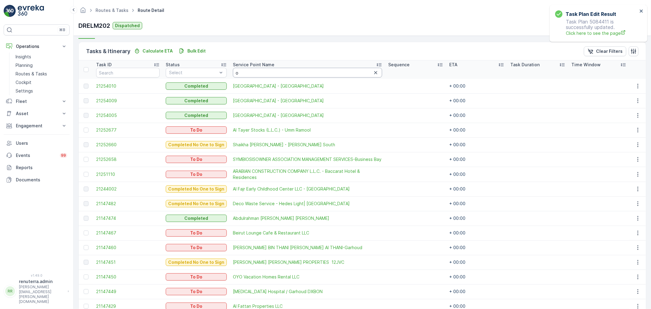
click at [254, 75] on input "o" at bounding box center [307, 73] width 149 height 10
type input "ro"
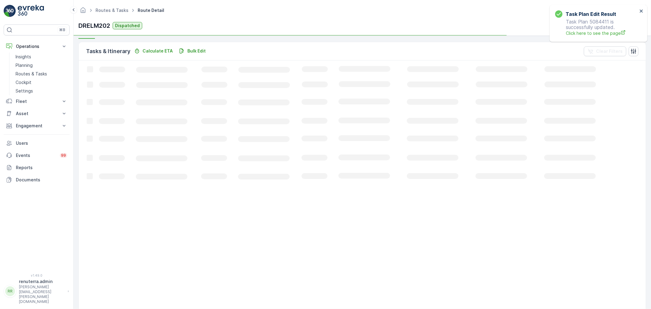
scroll to position [70, 0]
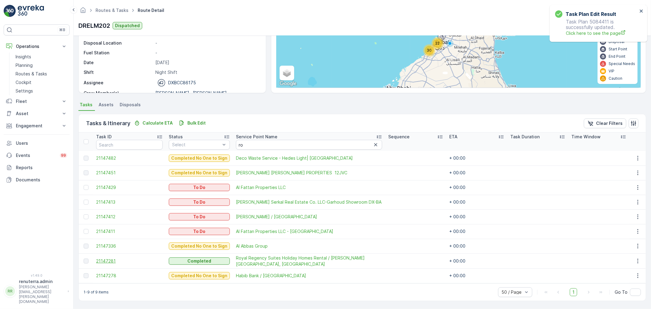
click at [98, 261] on span "21147281" at bounding box center [129, 261] width 67 height 6
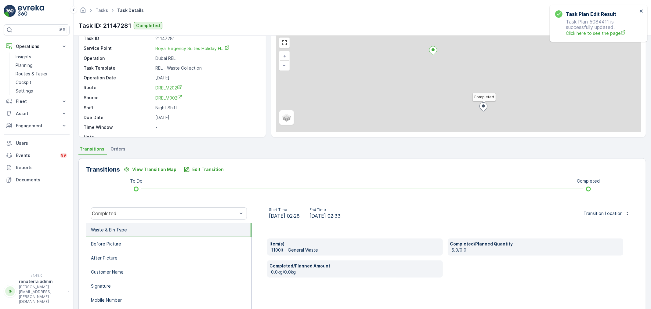
scroll to position [75, 0]
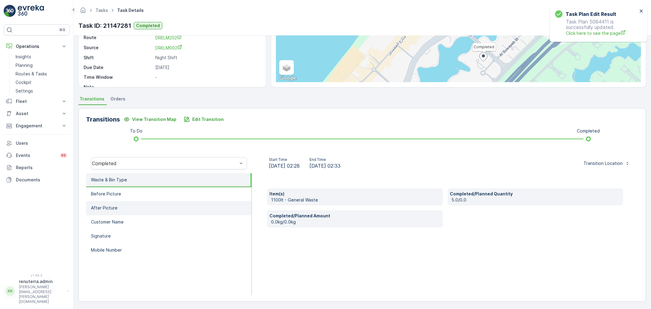
click at [161, 199] on li "Before Picture" at bounding box center [169, 194] width 166 height 14
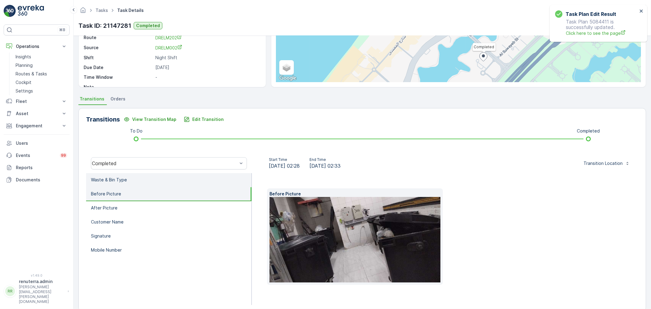
click at [125, 182] on p "Waste & Bin Type" at bounding box center [109, 180] width 36 height 6
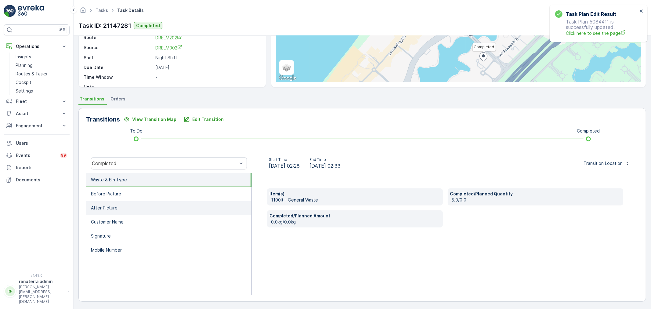
click at [133, 206] on li "After Picture" at bounding box center [169, 208] width 166 height 14
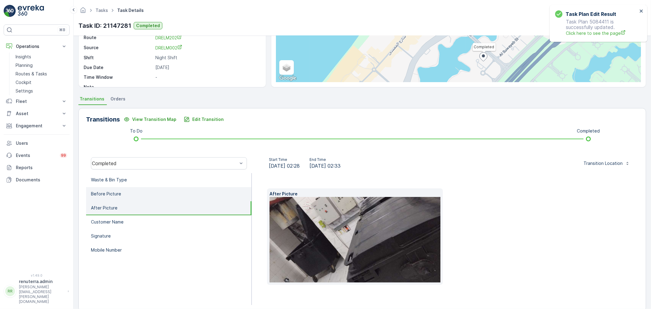
click at [137, 193] on li "Before Picture" at bounding box center [169, 194] width 166 height 14
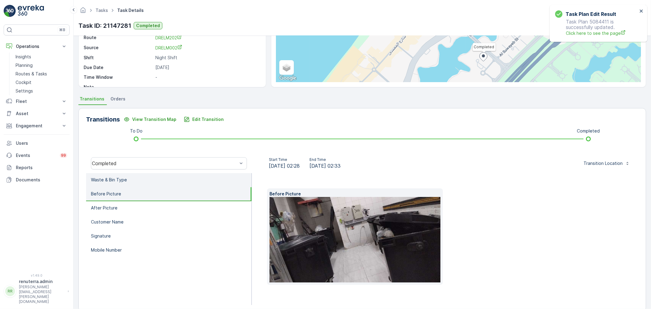
click at [129, 182] on li "Waste & Bin Type" at bounding box center [169, 180] width 166 height 14
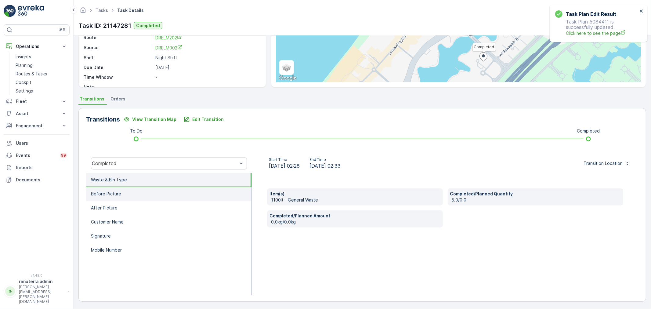
click at [131, 191] on li "Before Picture" at bounding box center [169, 194] width 166 height 14
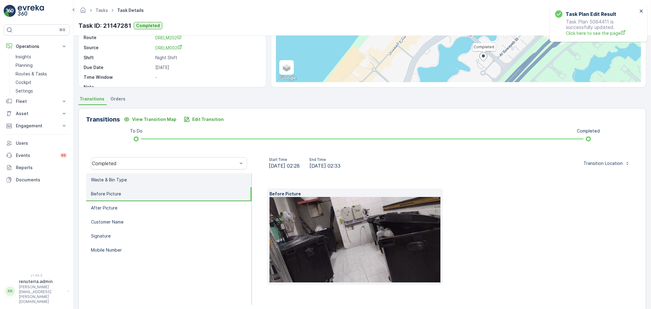
click at [139, 180] on li "Waste & Bin Type" at bounding box center [169, 180] width 166 height 14
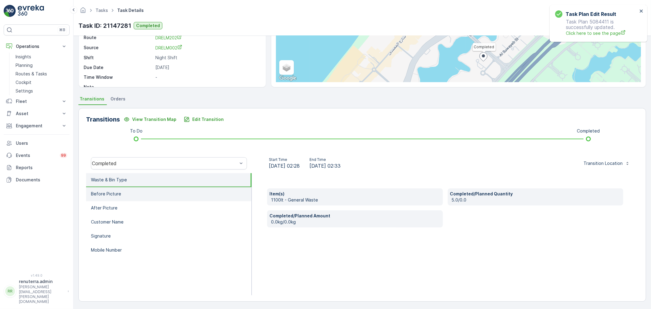
click at [141, 190] on li "Before Picture" at bounding box center [169, 194] width 166 height 14
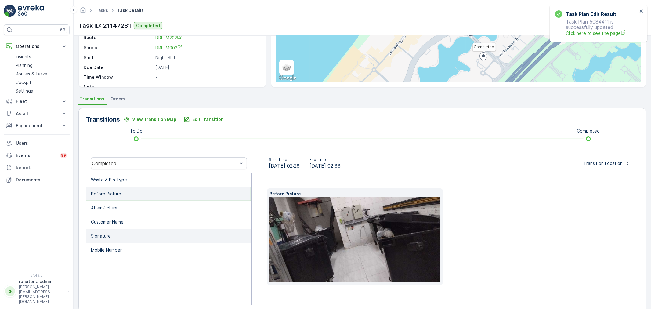
scroll to position [86, 0]
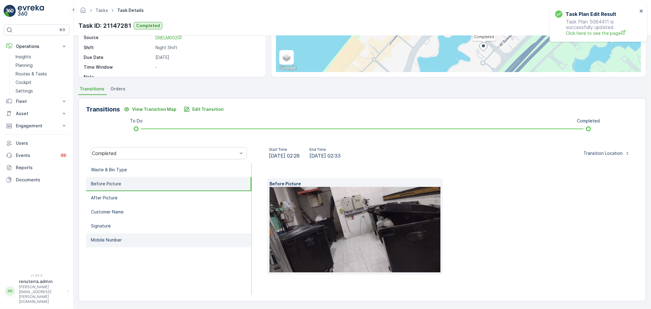
click at [141, 235] on li "Mobile Number" at bounding box center [169, 240] width 166 height 14
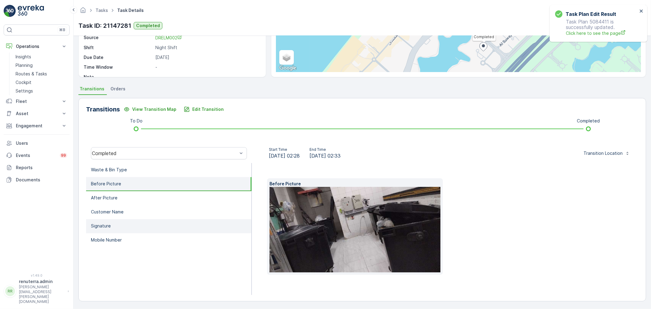
scroll to position [76, 0]
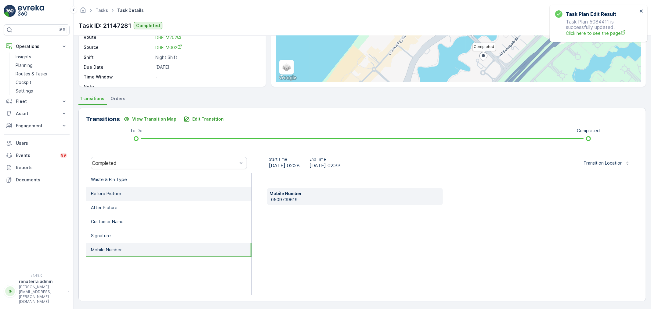
drag, startPoint x: 139, startPoint y: 206, endPoint x: 138, endPoint y: 195, distance: 10.5
click at [139, 206] on li "After Picture" at bounding box center [169, 208] width 166 height 14
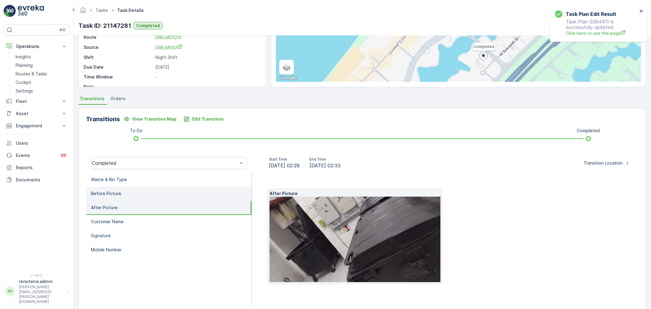
click at [138, 191] on li "Before Picture" at bounding box center [169, 194] width 166 height 14
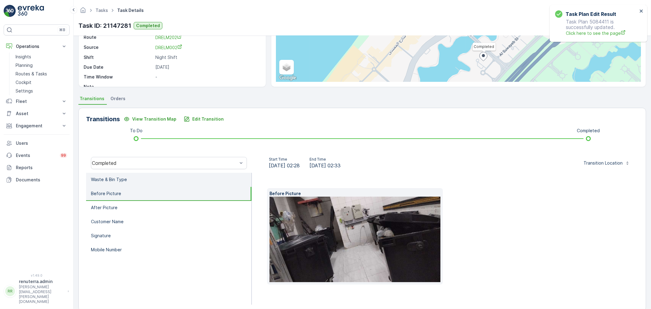
click at [140, 185] on li "Waste & Bin Type" at bounding box center [169, 180] width 166 height 14
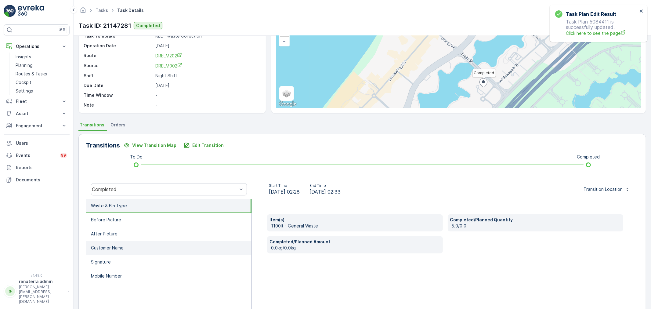
scroll to position [75, 0]
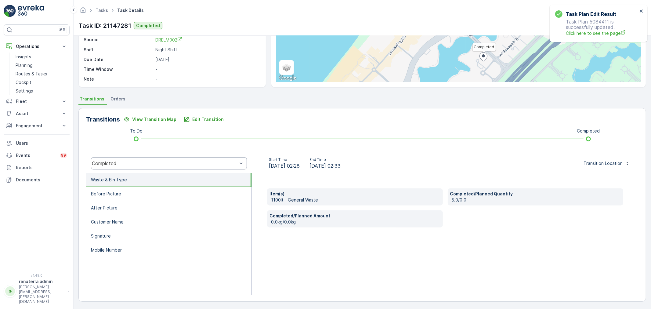
click at [155, 163] on div "Completed" at bounding box center [165, 163] width 146 height 5
click at [322, 135] on div "To Do Completed" at bounding box center [362, 139] width 533 height 10
click at [135, 196] on li "Before Picture" at bounding box center [169, 194] width 166 height 14
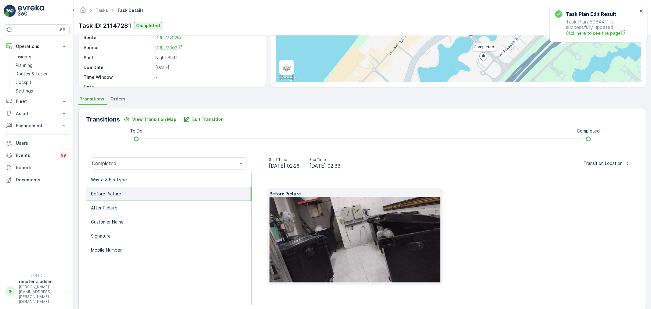
click at [370, 257] on img at bounding box center [365, 240] width 191 height 86
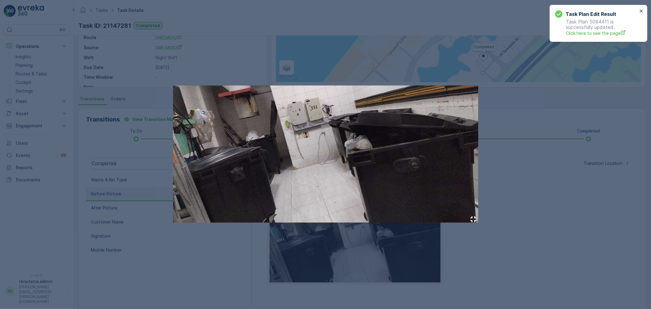
drag, startPoint x: 553, startPoint y: 159, endPoint x: 518, endPoint y: 164, distance: 35.5
click at [556, 159] on div at bounding box center [325, 154] width 651 height 309
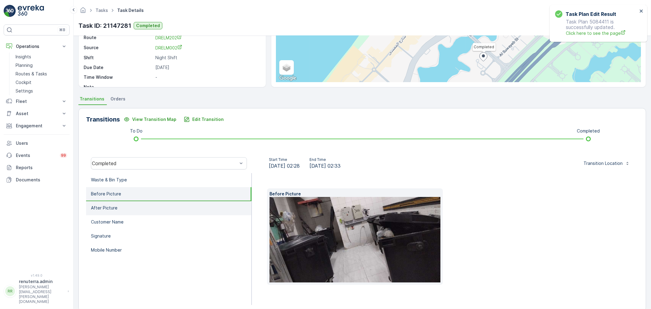
click at [135, 210] on li "After Picture" at bounding box center [169, 208] width 166 height 14
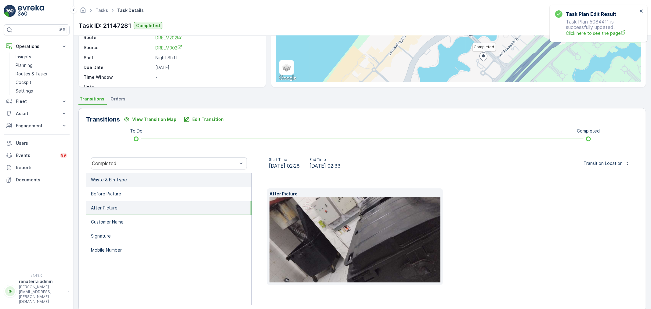
drag, startPoint x: 132, startPoint y: 187, endPoint x: 137, endPoint y: 181, distance: 7.6
click at [135, 185] on ul "Waste & Bin Type Before Picture After Picture Customer Name Signature Mobile Nu…" at bounding box center [169, 239] width 166 height 132
click at [137, 181] on li "Waste & Bin Type" at bounding box center [169, 180] width 166 height 14
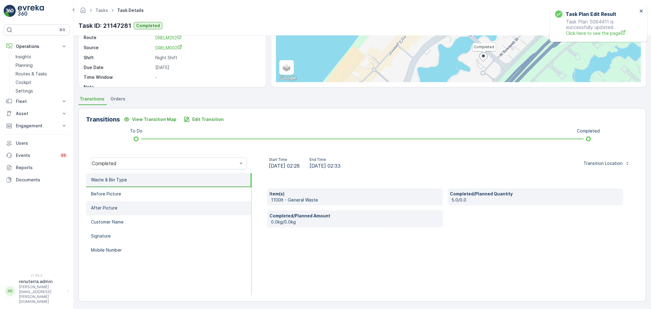
drag, startPoint x: 144, startPoint y: 196, endPoint x: 146, endPoint y: 200, distance: 4.4
click at [144, 196] on li "Before Picture" at bounding box center [169, 194] width 166 height 14
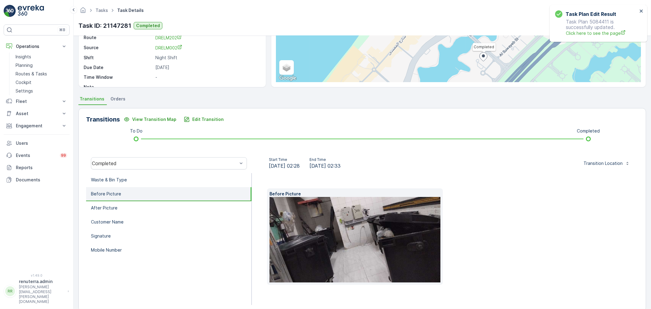
click at [147, 194] on li "Before Picture" at bounding box center [169, 194] width 166 height 14
drag, startPoint x: 148, startPoint y: 187, endPoint x: 151, endPoint y: 180, distance: 6.8
click at [148, 185] on ul "Waste & Bin Type Before Picture After Picture Customer Name Signature Mobile Nu…" at bounding box center [169, 239] width 166 height 132
click at [151, 180] on li "Waste & Bin Type" at bounding box center [169, 180] width 166 height 14
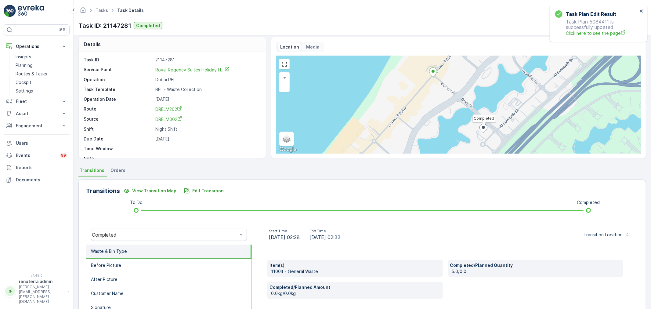
scroll to position [0, 0]
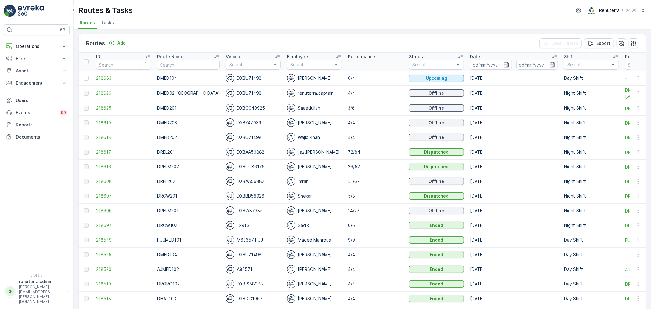
click at [104, 209] on span "218606" at bounding box center [123, 211] width 55 height 6
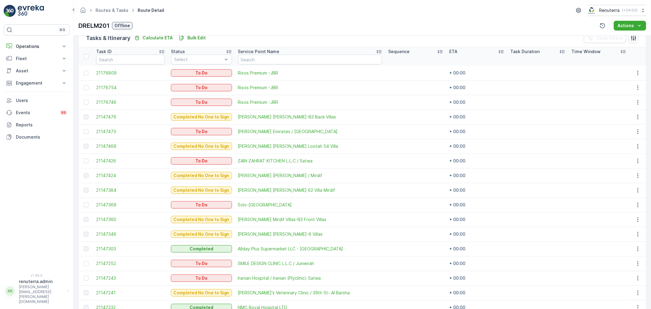
scroll to position [129, 0]
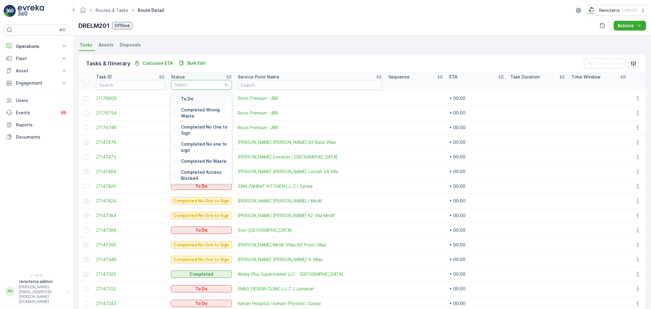
click at [190, 97] on div "To Do" at bounding box center [201, 98] width 61 height 11
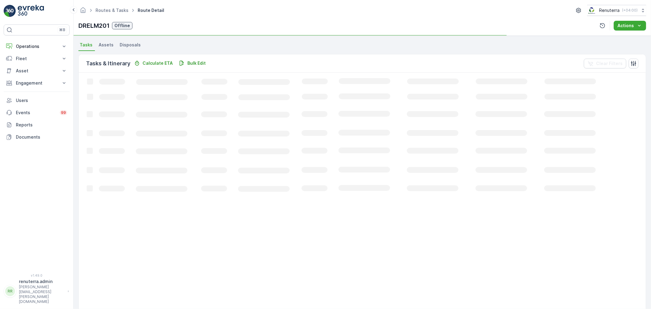
scroll to position [127, 0]
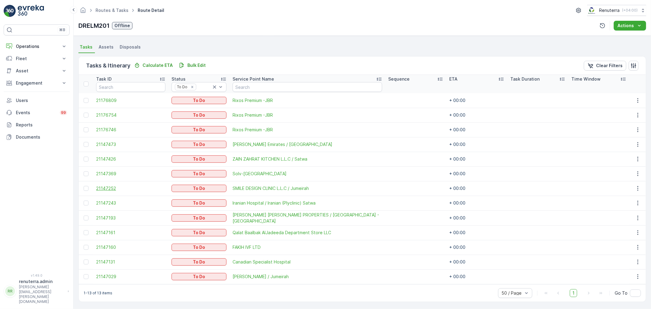
click at [104, 187] on span "21147252" at bounding box center [130, 188] width 69 height 6
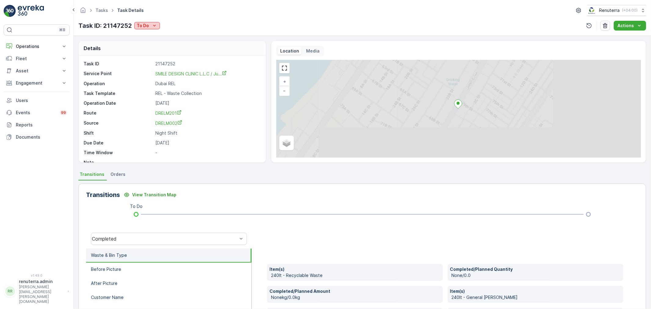
click at [137, 23] on p "To Do" at bounding box center [143, 26] width 12 height 6
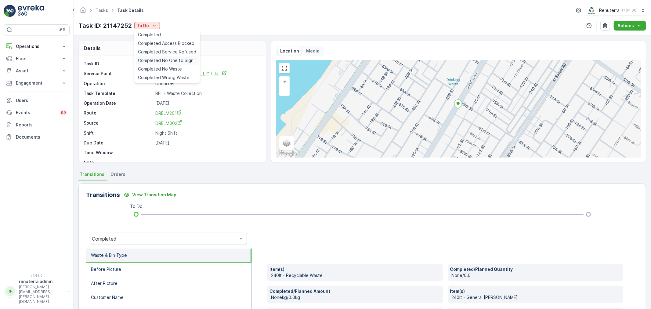
click at [152, 61] on span "Completed No One to Sign" at bounding box center [166, 60] width 56 height 6
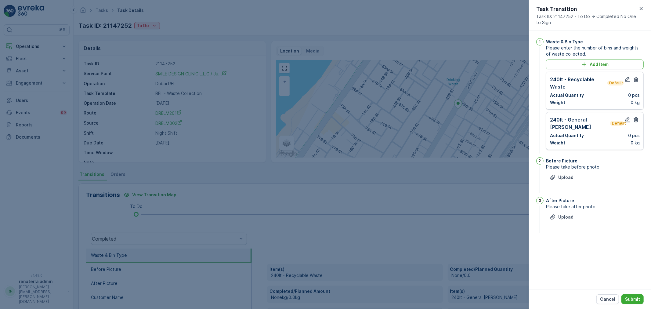
click at [639, 75] on div "240lt - Recyclable Waste Default Actual Quantity 0 pcs Weight 0 kg" at bounding box center [595, 91] width 98 height 38
click at [636, 77] on icon "button" at bounding box center [636, 79] width 5 height 5
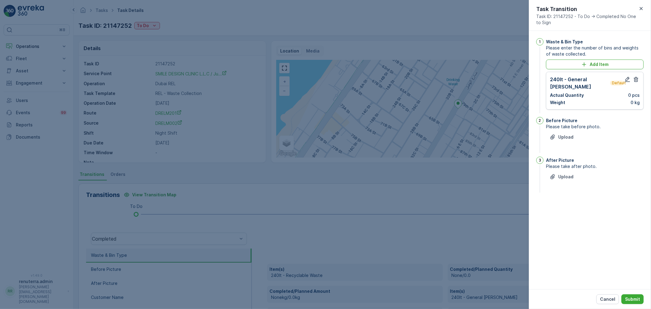
click at [643, 9] on icon "button" at bounding box center [642, 8] width 6 height 6
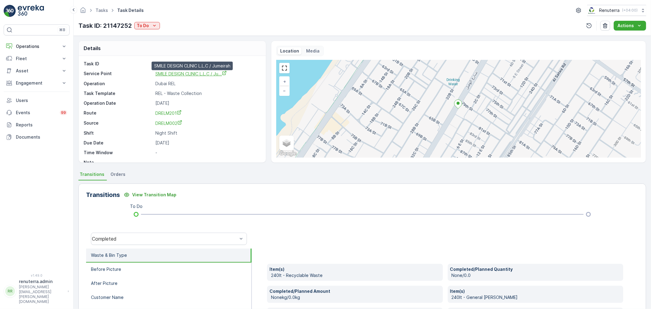
click at [181, 73] on span "SMILE DESIGN CLINIC L.L.C / Ju..." at bounding box center [190, 73] width 71 height 5
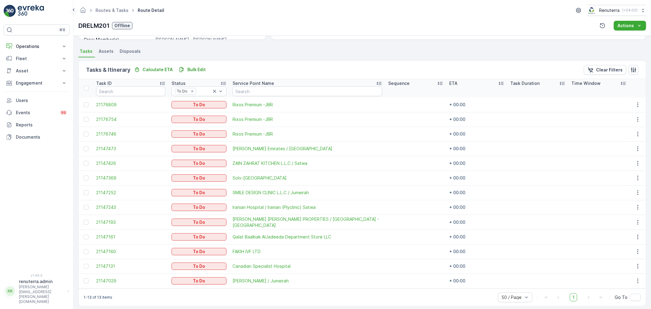
scroll to position [127, 0]
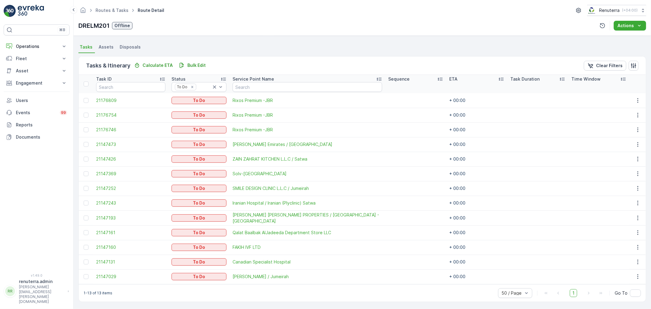
click at [111, 191] on td "21147252" at bounding box center [130, 188] width 75 height 15
click at [115, 188] on span "21147252" at bounding box center [130, 188] width 69 height 6
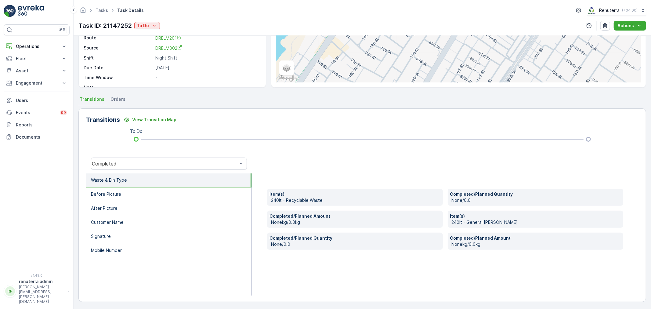
scroll to position [75, 0]
click at [133, 187] on li "Before Picture" at bounding box center [169, 194] width 166 height 14
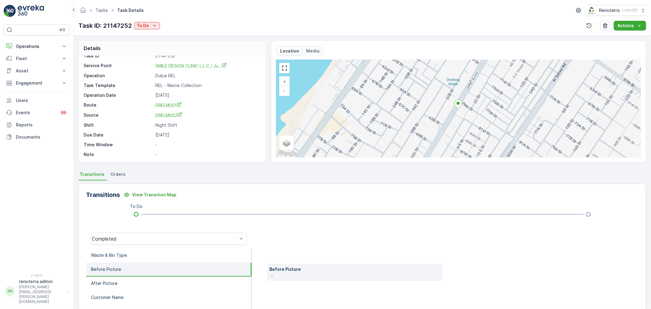
scroll to position [0, 0]
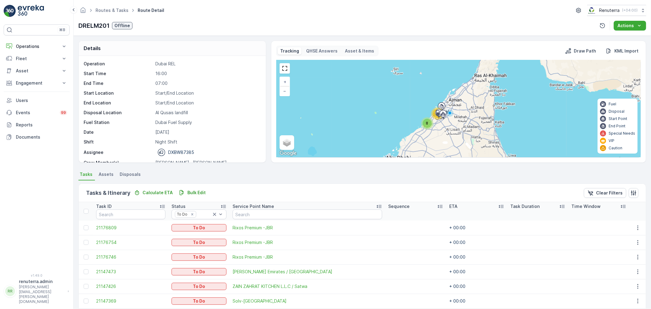
drag, startPoint x: 344, startPoint y: 17, endPoint x: 344, endPoint y: 12, distance: 4.6
click at [344, 16] on div "Routes & Tasks Route Detail Renuterra ( +04:00 ) DRELM201 Offline Actions" at bounding box center [363, 18] width 578 height 36
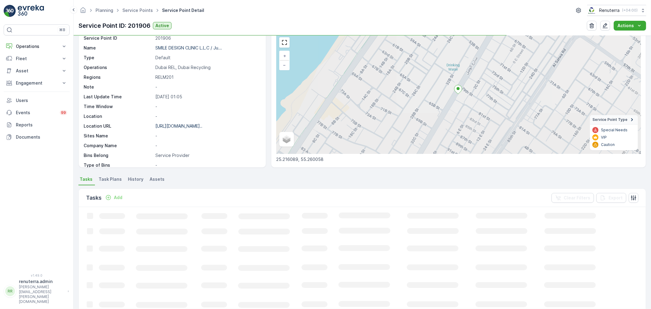
scroll to position [101, 0]
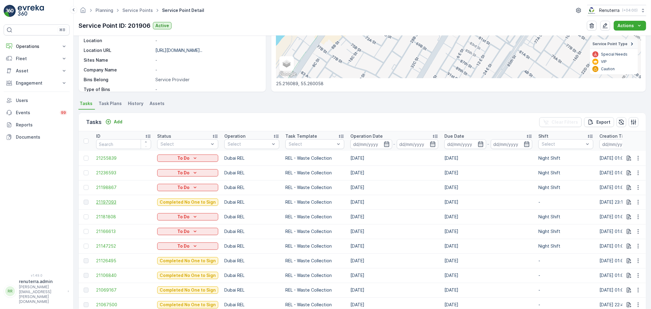
click at [108, 203] on span "21197093" at bounding box center [123, 202] width 55 height 6
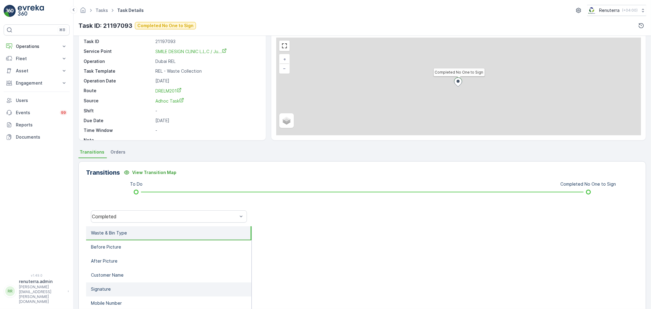
scroll to position [75, 0]
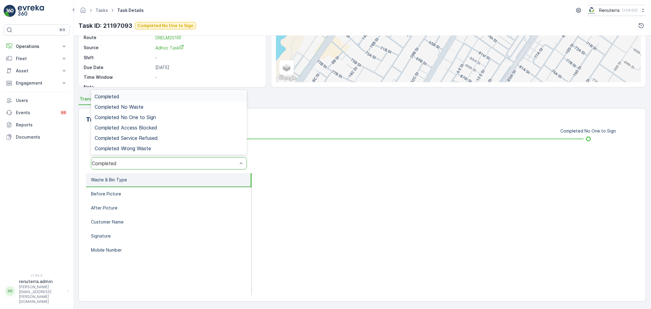
click at [150, 164] on div "Completed" at bounding box center [165, 163] width 146 height 5
click at [164, 119] on div "Completed No One to Sign" at bounding box center [169, 117] width 149 height 5
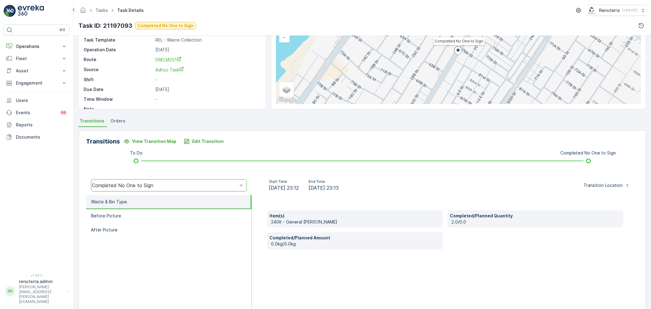
scroll to position [68, 0]
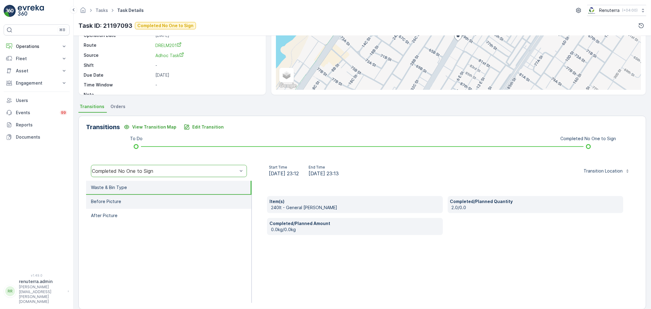
click at [138, 200] on li "Before Picture" at bounding box center [169, 202] width 166 height 14
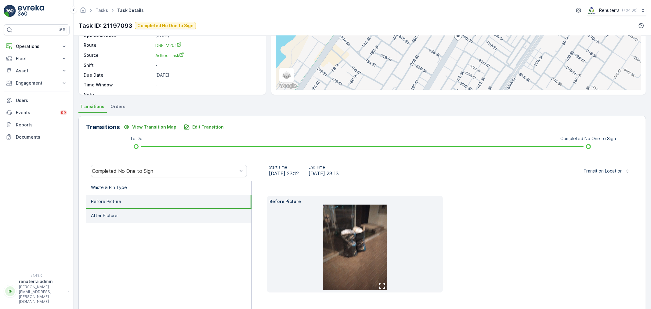
click at [130, 213] on li "After Picture" at bounding box center [169, 216] width 166 height 14
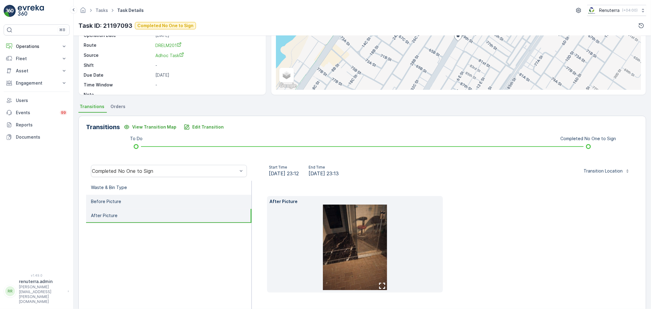
click at [136, 202] on li "Before Picture" at bounding box center [169, 202] width 166 height 14
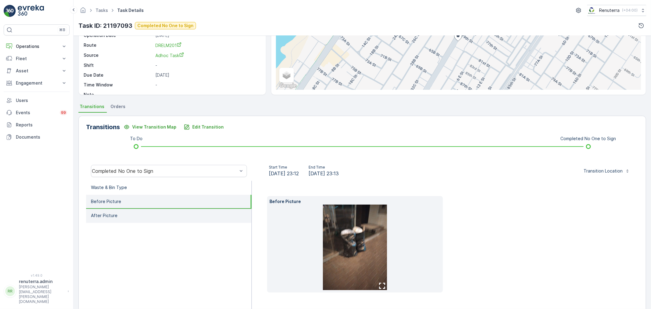
click at [151, 216] on li "After Picture" at bounding box center [169, 216] width 166 height 14
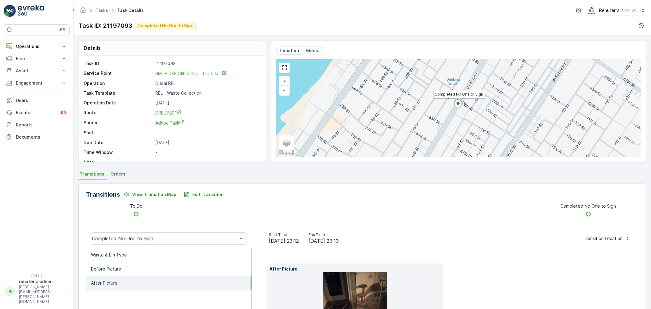
scroll to position [0, 0]
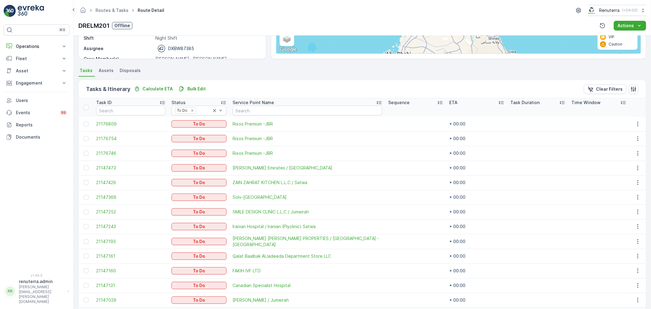
scroll to position [127, 0]
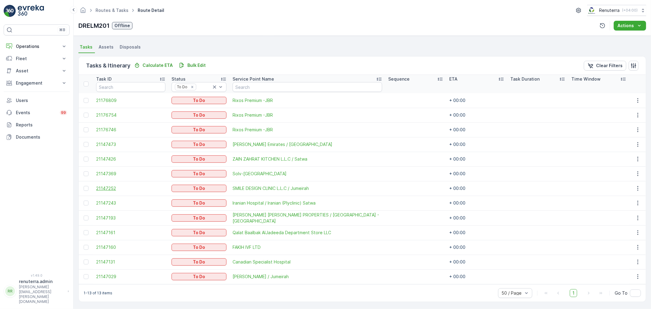
click at [105, 185] on span "21147252" at bounding box center [130, 188] width 69 height 6
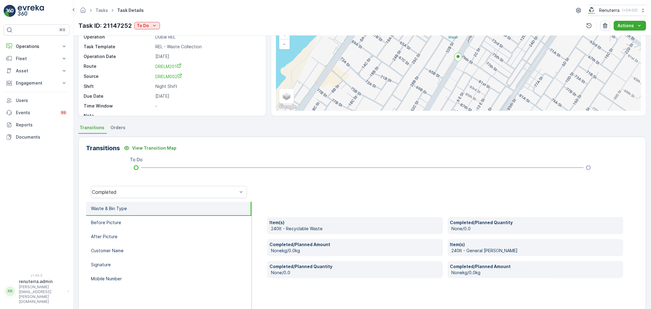
scroll to position [68, 0]
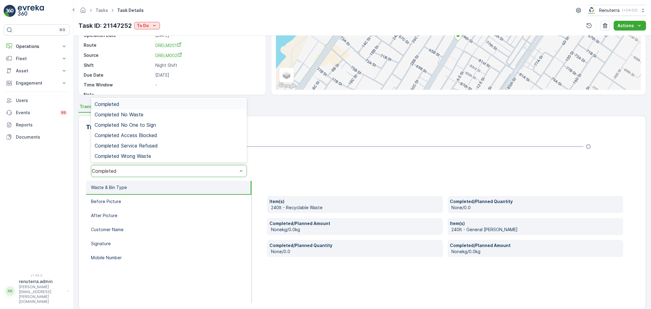
click at [144, 173] on div "Completed" at bounding box center [165, 170] width 146 height 5
click at [143, 126] on span "Completed No One to Sign" at bounding box center [125, 124] width 61 height 5
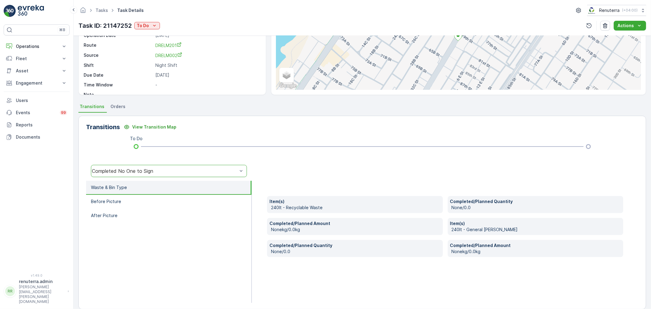
click at [161, 171] on div "Completed No One to Sign" at bounding box center [165, 170] width 146 height 5
click at [142, 25] on p "To Do" at bounding box center [143, 26] width 12 height 6
click at [161, 57] on span "Completed No One to Sign" at bounding box center [166, 60] width 56 height 6
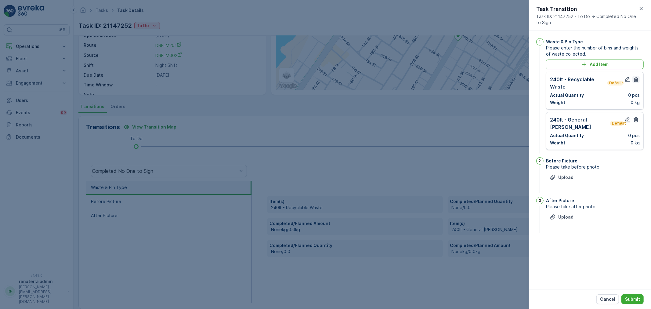
click at [639, 79] on icon "button" at bounding box center [636, 79] width 6 height 6
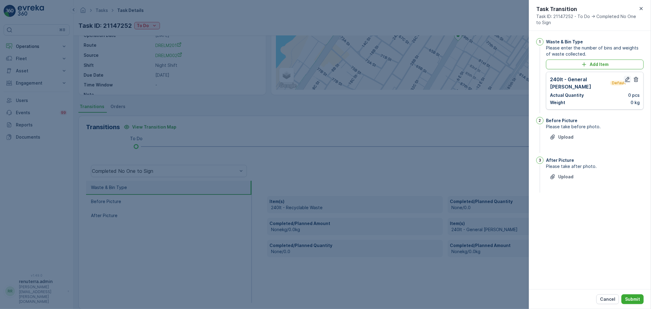
click at [627, 77] on icon "button" at bounding box center [628, 79] width 6 height 6
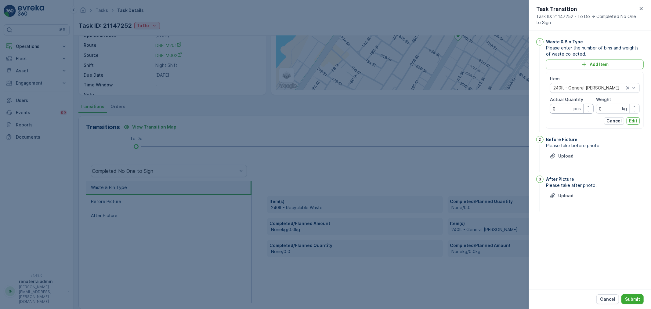
click at [560, 108] on Quantity "0" at bounding box center [572, 109] width 44 height 10
type Quantity "3"
click at [637, 122] on p "Edit" at bounding box center [633, 121] width 8 height 6
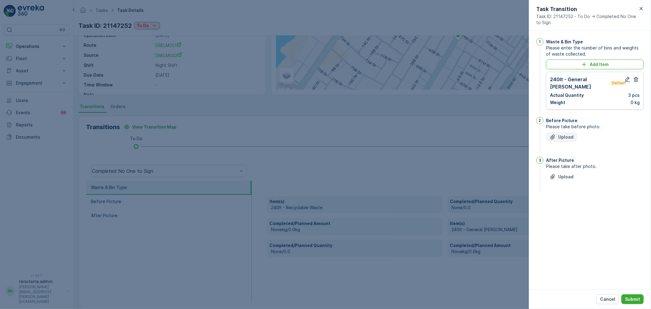
click at [556, 134] on icon "Upload File" at bounding box center [553, 137] width 6 height 6
click at [574, 132] on button "Upload" at bounding box center [561, 137] width 31 height 10
click at [559, 204] on p "Upload" at bounding box center [566, 207] width 15 height 6
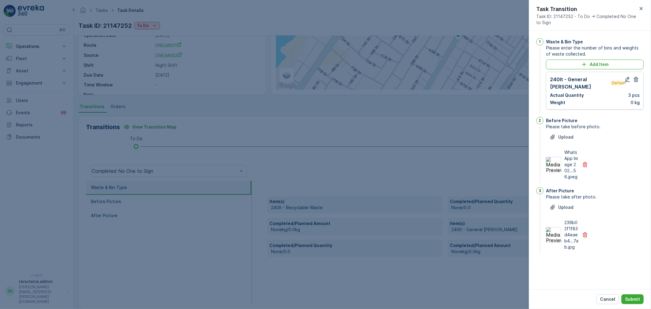
click at [636, 293] on div "Cancel Submit" at bounding box center [590, 299] width 122 height 20
click at [635, 296] on button "Submit" at bounding box center [633, 299] width 22 height 10
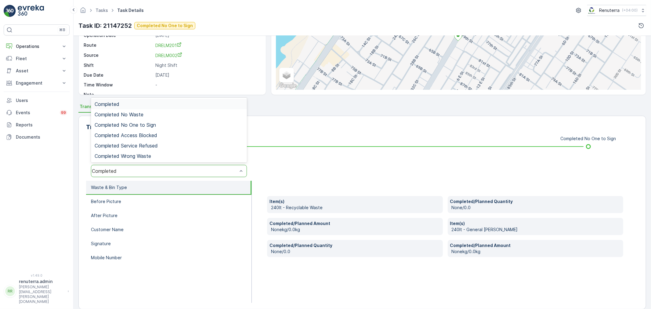
click at [125, 170] on div "Completed" at bounding box center [165, 170] width 146 height 5
click at [139, 126] on span "Completed No One to Sign" at bounding box center [125, 124] width 61 height 5
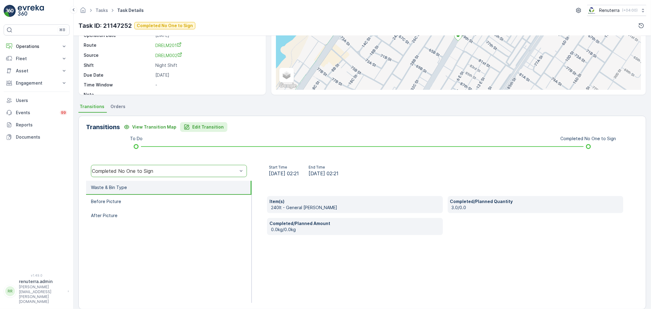
scroll to position [0, 0]
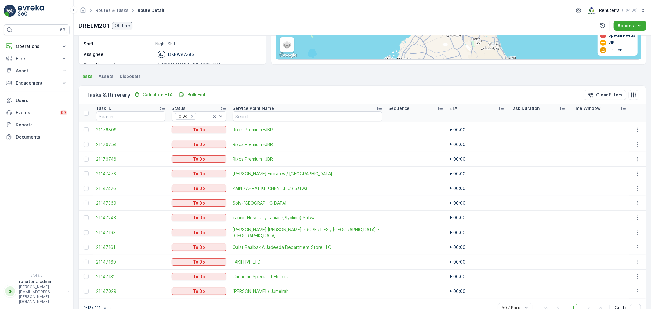
scroll to position [113, 0]
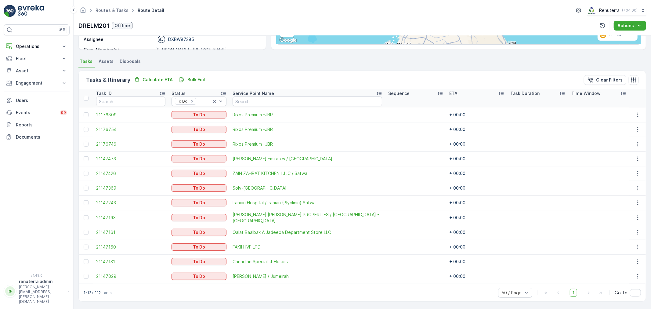
click at [110, 245] on span "21147160" at bounding box center [130, 247] width 69 height 6
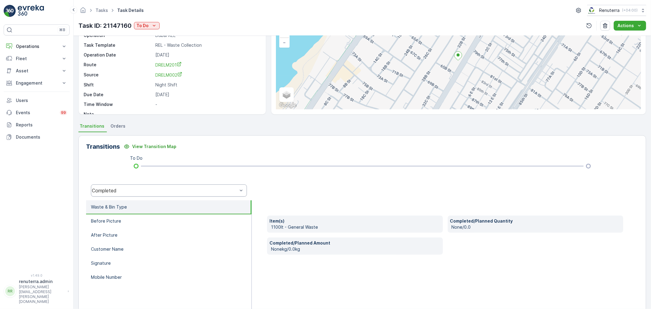
scroll to position [68, 0]
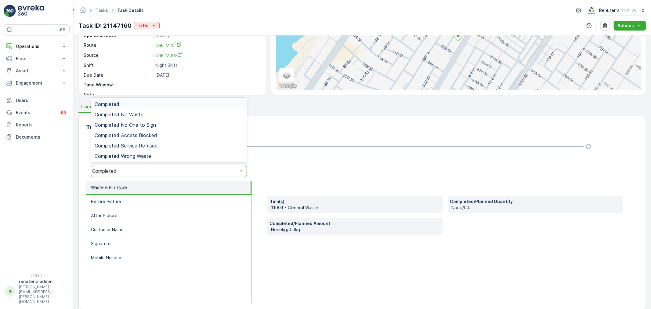
click at [119, 171] on div "Completed" at bounding box center [165, 170] width 146 height 5
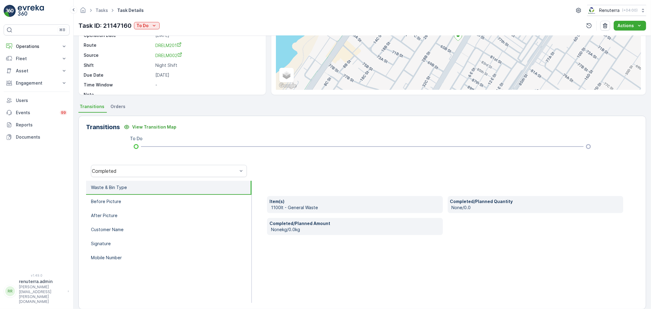
drag, startPoint x: 414, startPoint y: 156, endPoint x: 410, endPoint y: 158, distance: 5.0
click at [412, 157] on div "Transitions View Transition Map To Do Completed Waste & Bin Type Before Picture…" at bounding box center [362, 213] width 568 height 194
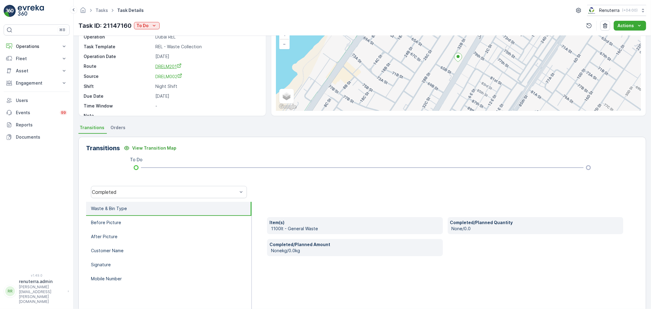
scroll to position [0, 0]
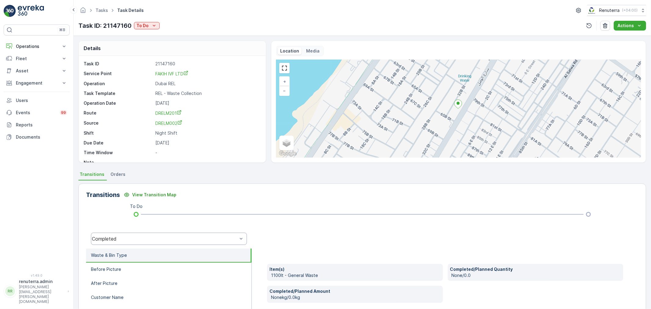
click at [135, 238] on div "Completed" at bounding box center [165, 238] width 146 height 5
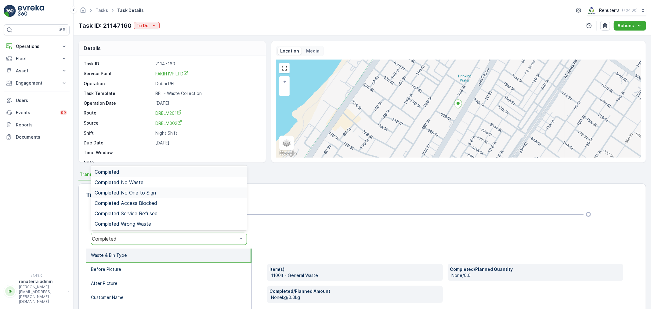
click at [133, 196] on div "Completed No One to Sign" at bounding box center [169, 193] width 156 height 10
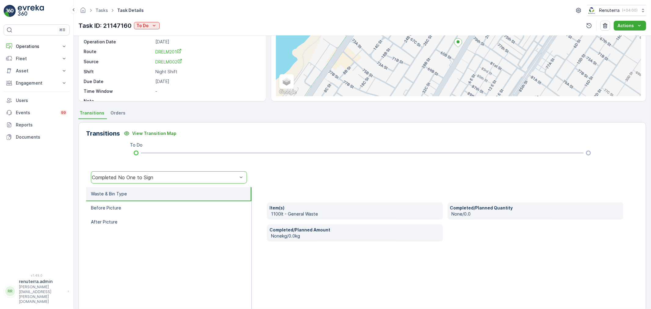
scroll to position [68, 0]
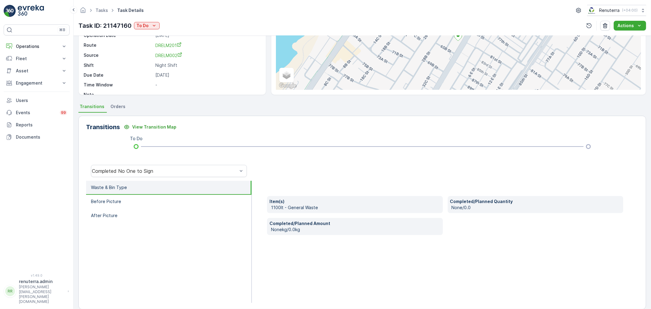
click at [150, 31] on div "Tasks Task Details Renuterra ( +04:00 ) Task ID: 21147160 To Do Actions" at bounding box center [363, 18] width 578 height 36
click at [150, 29] on button "To Do" at bounding box center [147, 25] width 26 height 7
click at [158, 62] on span "Completed No One to Sign" at bounding box center [166, 60] width 56 height 6
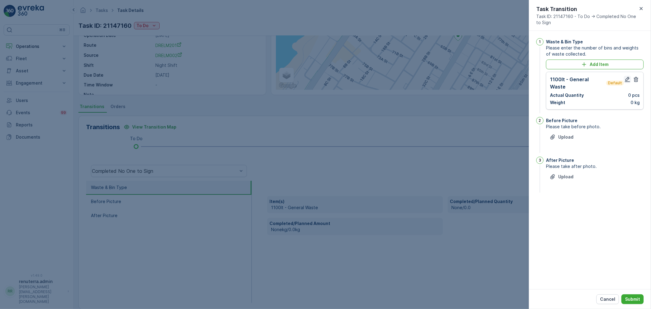
click at [628, 77] on icon "button" at bounding box center [627, 79] width 5 height 5
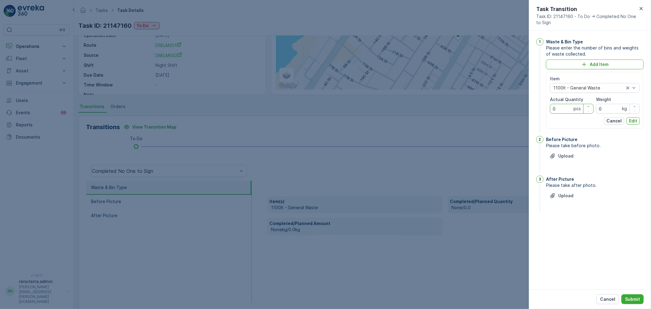
click at [564, 107] on Quantity "0" at bounding box center [572, 109] width 44 height 10
type Quantity "2"
click at [640, 120] on button "Edit" at bounding box center [633, 120] width 13 height 7
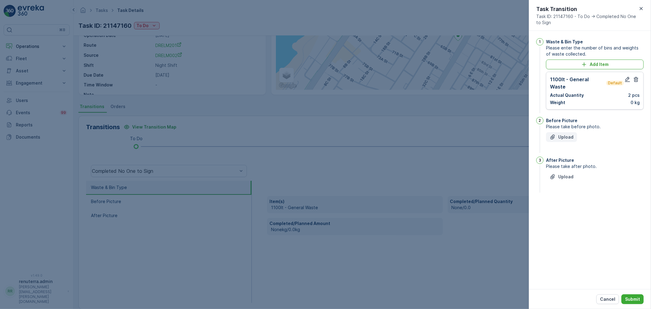
click at [575, 132] on button "Upload" at bounding box center [561, 137] width 31 height 10
click at [542, 194] on div "3" at bounding box center [540, 205] width 7 height 37
drag, startPoint x: 548, startPoint y: 194, endPoint x: 558, endPoint y: 199, distance: 11.1
click at [551, 195] on div "After Picture Please take after photo. Upload" at bounding box center [595, 205] width 98 height 37
click at [558, 204] on div "Upload" at bounding box center [562, 207] width 24 height 6
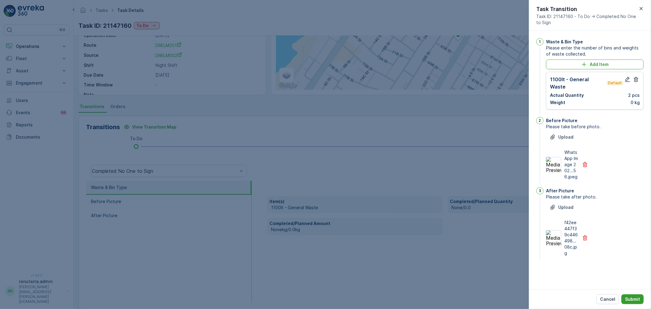
click at [632, 297] on p "Submit" at bounding box center [632, 299] width 15 height 6
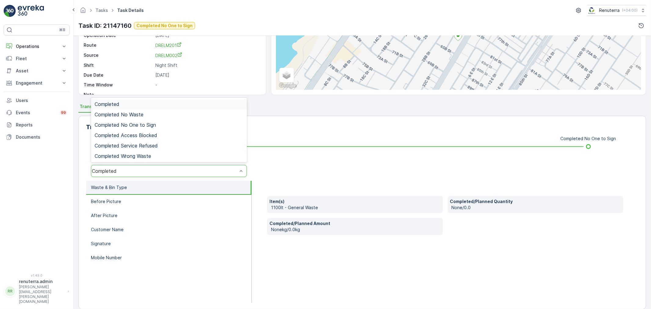
click at [123, 170] on div "Completed" at bounding box center [165, 170] width 146 height 5
click at [138, 136] on span "Completed Access Blocked" at bounding box center [126, 135] width 63 height 5
click at [139, 169] on div "Completed Access Blocked" at bounding box center [165, 170] width 146 height 5
click at [145, 118] on div "Completed No Waste" at bounding box center [169, 114] width 156 height 10
click at [137, 171] on div "Completed No Waste" at bounding box center [165, 170] width 146 height 5
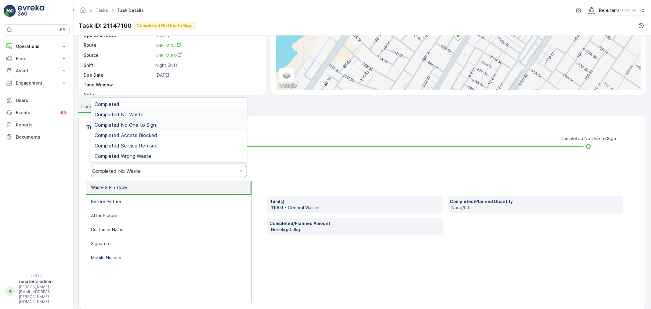
click at [154, 126] on span "Completed No One to Sign" at bounding box center [125, 124] width 61 height 5
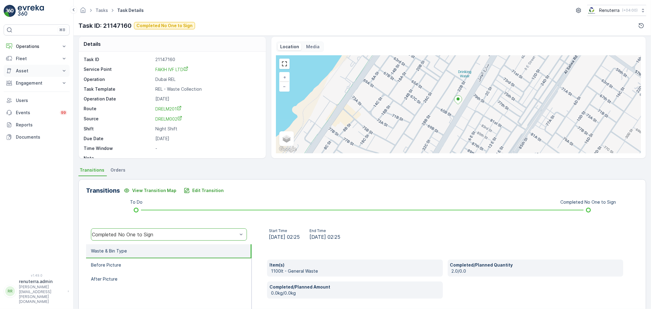
scroll to position [0, 0]
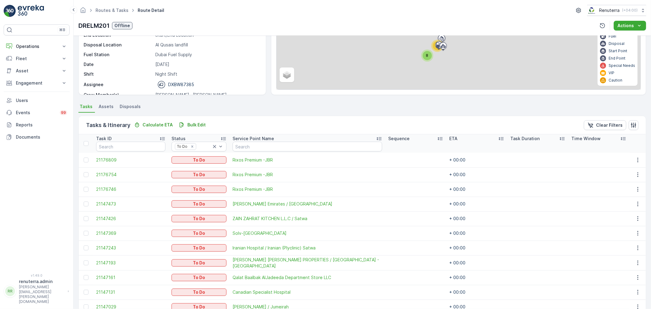
scroll to position [98, 0]
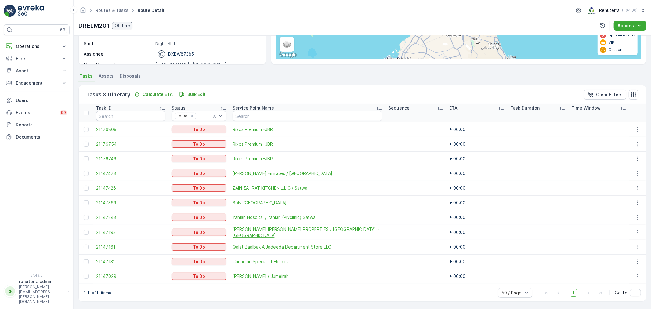
click at [245, 233] on span "[PERSON_NAME] [PERSON_NAME] PROPERTIES / [GEOGRAPHIC_DATA] - [GEOGRAPHIC_DATA]" at bounding box center [308, 232] width 150 height 12
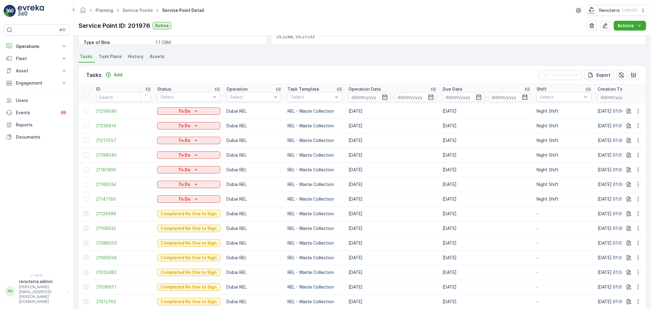
scroll to position [169, 0]
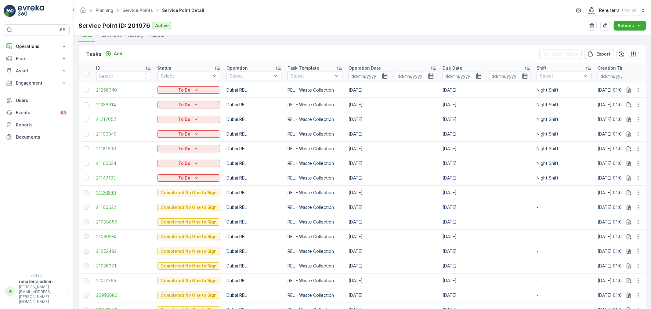
click at [102, 190] on span "21126399" at bounding box center [123, 193] width 55 height 6
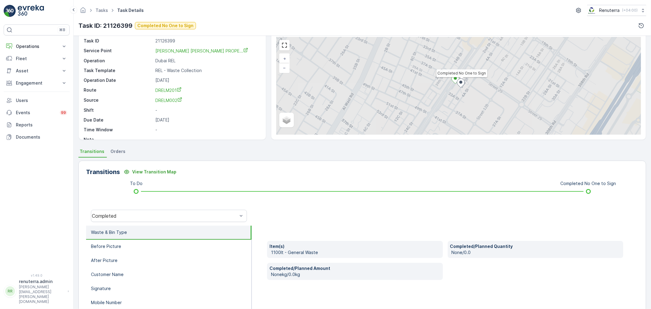
scroll to position [68, 0]
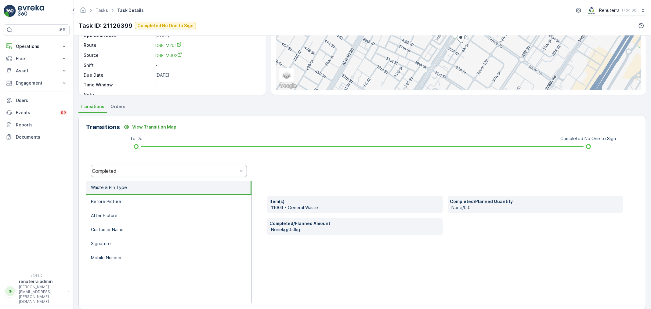
click at [132, 170] on div "Completed" at bounding box center [165, 170] width 146 height 5
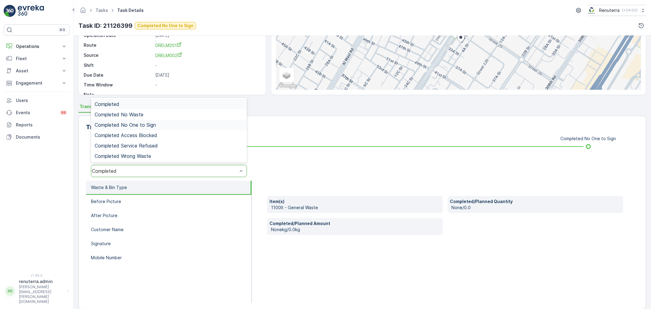
click at [133, 123] on span "Completed No One to Sign" at bounding box center [125, 124] width 61 height 5
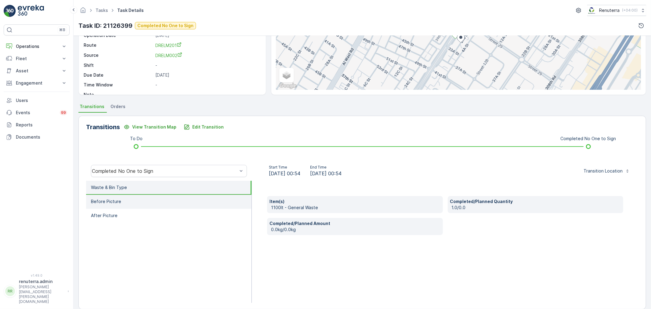
click at [133, 199] on li "Before Picture" at bounding box center [169, 202] width 166 height 14
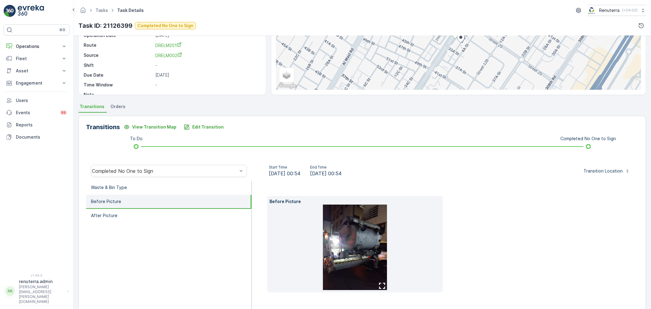
click at [389, 257] on li at bounding box center [355, 248] width 171 height 86
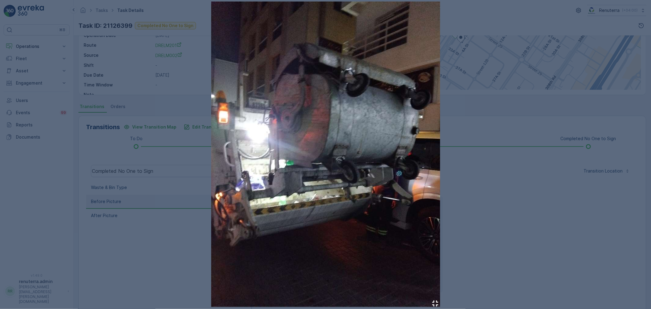
click at [490, 208] on div at bounding box center [325, 154] width 651 height 309
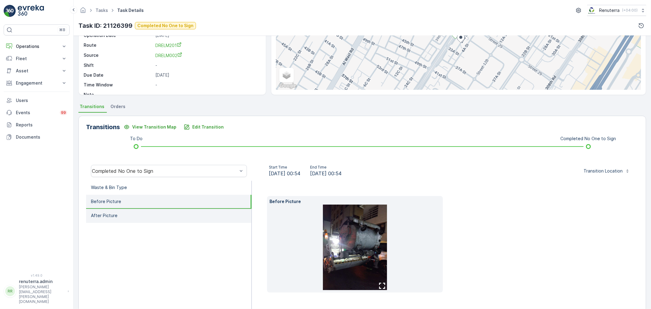
click at [115, 209] on li "After Picture" at bounding box center [169, 216] width 166 height 14
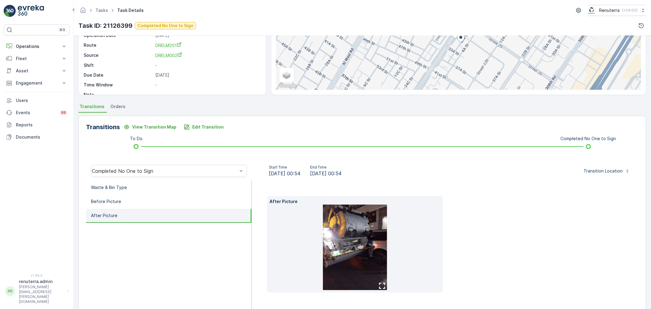
click at [352, 242] on img at bounding box center [355, 248] width 64 height 86
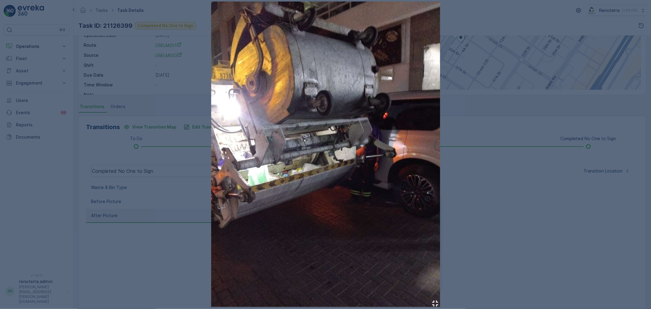
click at [559, 196] on div at bounding box center [325, 154] width 651 height 309
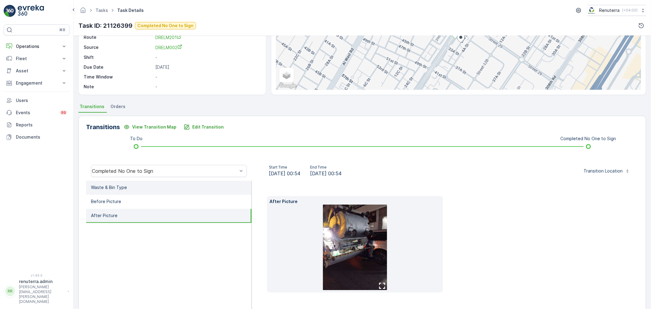
click at [170, 188] on li "Waste & Bin Type" at bounding box center [169, 188] width 166 height 14
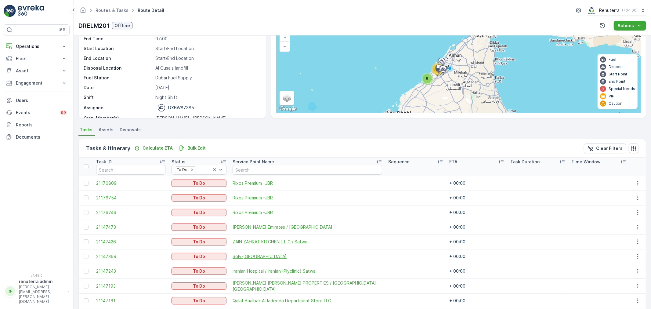
scroll to position [98, 0]
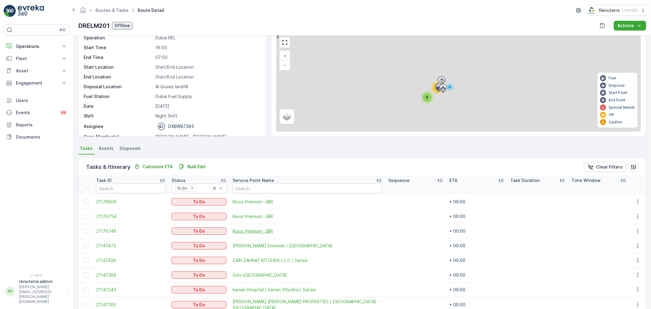
scroll to position [98, 0]
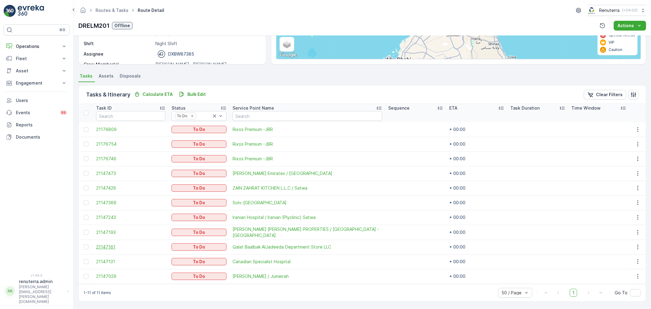
click at [109, 248] on span "21147161" at bounding box center [130, 247] width 69 height 6
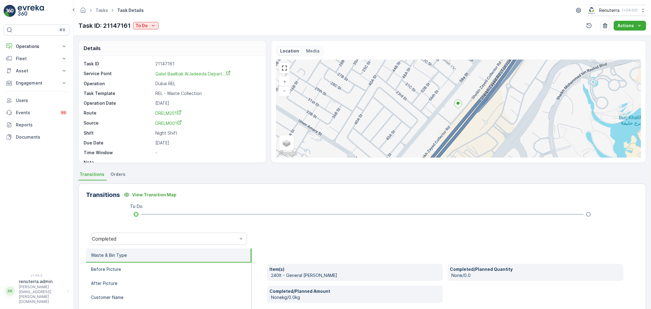
click at [175, 70] on div "Task ID 21147161 Service Point Qalat Baalbak AlJadeeda Depart... Operation Duba…" at bounding box center [172, 113] width 176 height 105
click at [179, 77] on div "Qalat Baalbak AlJadeeda Depart..." at bounding box center [192, 74] width 75 height 6
click at [179, 74] on span "Qalat Baalbak AlJadeeda Depart..." at bounding box center [192, 73] width 75 height 5
click at [144, 26] on p "To Do" at bounding box center [142, 26] width 12 height 6
drag, startPoint x: 244, startPoint y: 163, endPoint x: 203, endPoint y: 4, distance: 163.6
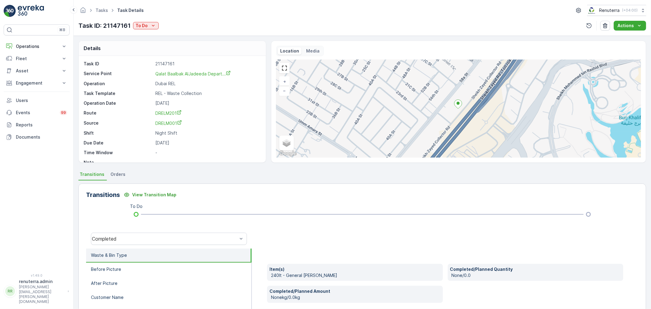
click at [241, 151] on div "Details Task ID 21147161 Service Point [GEOGRAPHIC_DATA] Baalbak AlJadeeda Depa…" at bounding box center [363, 172] width 578 height 273
click at [148, 24] on div "To Do" at bounding box center [146, 26] width 21 height 6
click at [158, 61] on span "Completed No One to Sign" at bounding box center [165, 60] width 56 height 6
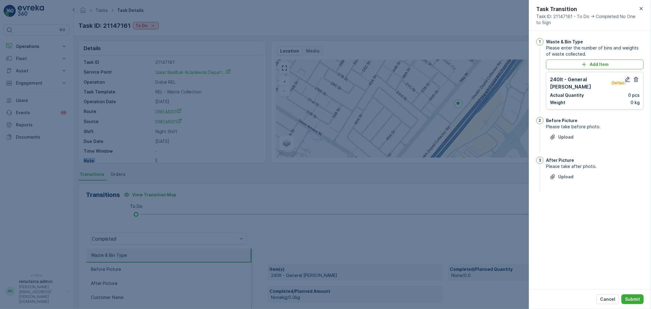
click at [625, 79] on icon "button" at bounding box center [628, 79] width 6 height 6
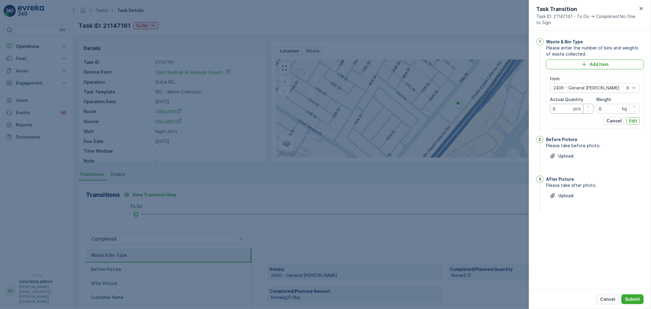
click at [565, 109] on Quantity "0" at bounding box center [572, 109] width 44 height 10
type Quantity "15"
click at [638, 119] on button "Edit" at bounding box center [633, 120] width 13 height 7
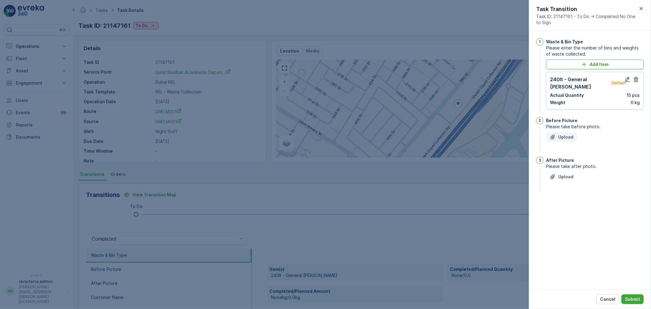
click at [572, 134] on p "Upload" at bounding box center [566, 137] width 15 height 6
click at [573, 204] on p "Upload" at bounding box center [566, 207] width 15 height 6
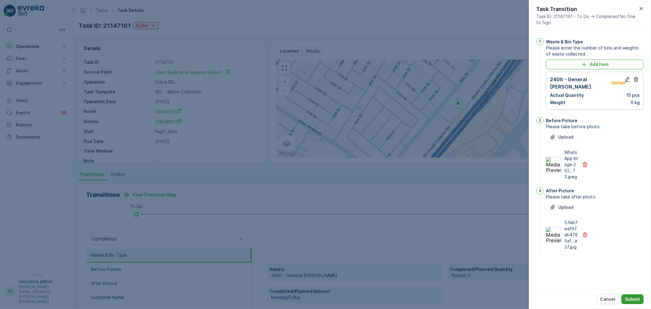
click at [637, 296] on button "Submit" at bounding box center [633, 299] width 22 height 10
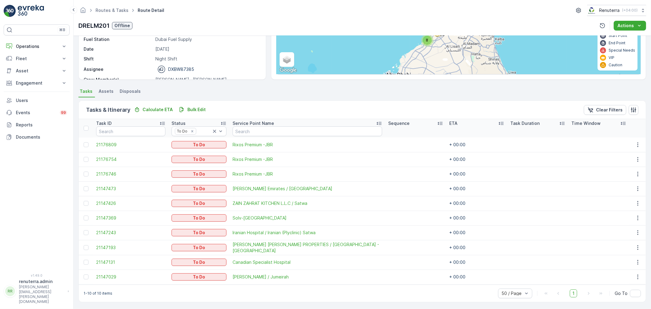
scroll to position [83, 0]
click at [105, 248] on span "21147193" at bounding box center [130, 247] width 69 height 6
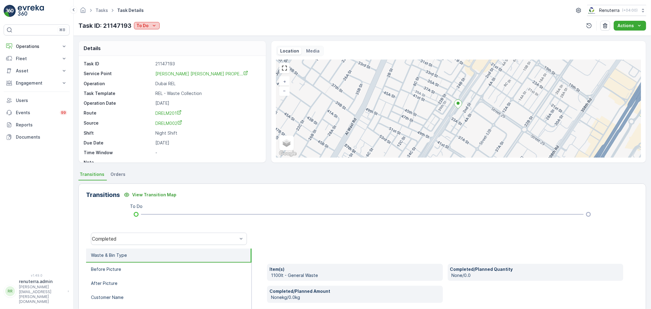
click at [145, 28] on p "To Do" at bounding box center [143, 26] width 12 height 6
drag, startPoint x: 236, startPoint y: 128, endPoint x: 188, endPoint y: 77, distance: 69.6
click at [234, 122] on div "Task ID 21147193 Service Point KHALIL IBRAHIM AL SAYEGH PROPE... Operation Duba…" at bounding box center [172, 113] width 176 height 105
click at [182, 75] on div "Task ID 21147193 Service Point KHALIL IBRAHIM AL SAYEGH PROPE... Operation Duba…" at bounding box center [172, 113] width 176 height 105
click at [182, 75] on span "KHALIL IBRAHIM AL SAYEGH PROPE..." at bounding box center [201, 73] width 93 height 5
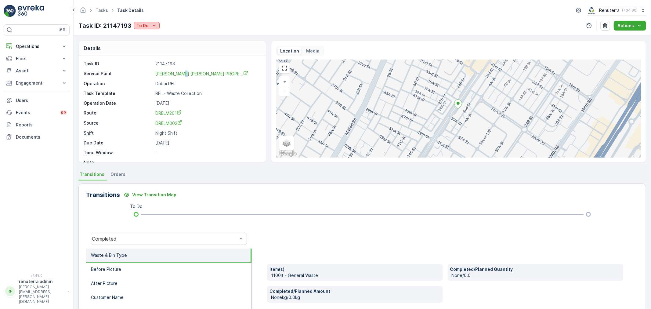
drag, startPoint x: 133, startPoint y: 24, endPoint x: 141, endPoint y: 26, distance: 8.0
click at [135, 23] on button "To Do" at bounding box center [147, 25] width 26 height 7
click at [155, 60] on span "Completed No One to Sign" at bounding box center [166, 60] width 56 height 6
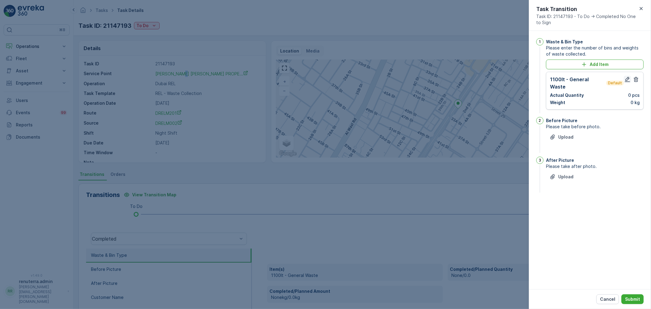
click at [629, 76] on button "button" at bounding box center [627, 79] width 7 height 7
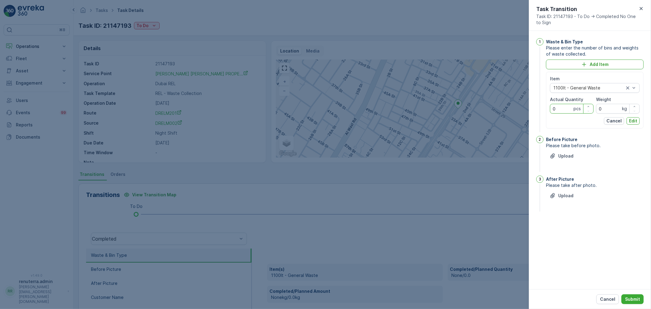
click at [558, 108] on Quantity "0" at bounding box center [572, 109] width 44 height 10
type Quantity "1"
click at [631, 118] on p "Edit" at bounding box center [633, 121] width 8 height 6
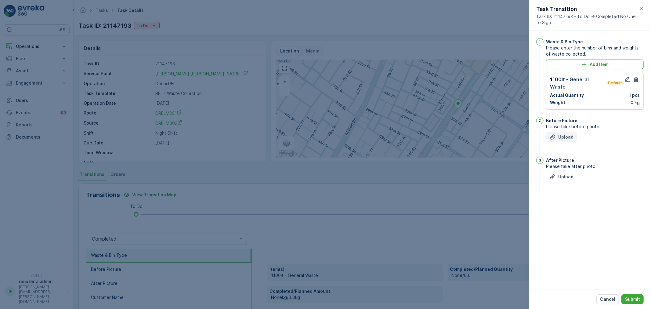
click at [567, 132] on button "Upload" at bounding box center [561, 137] width 31 height 10
click at [573, 204] on p "Upload" at bounding box center [566, 207] width 15 height 6
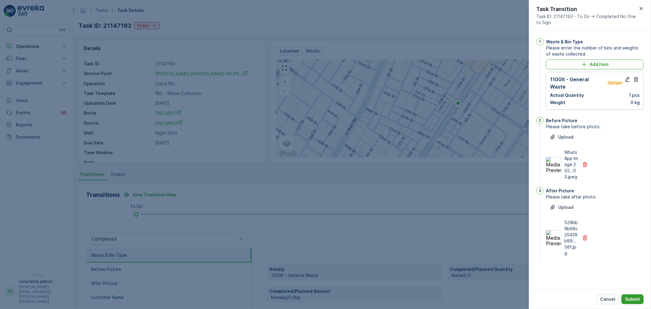
click at [636, 296] on p "Submit" at bounding box center [632, 299] width 15 height 6
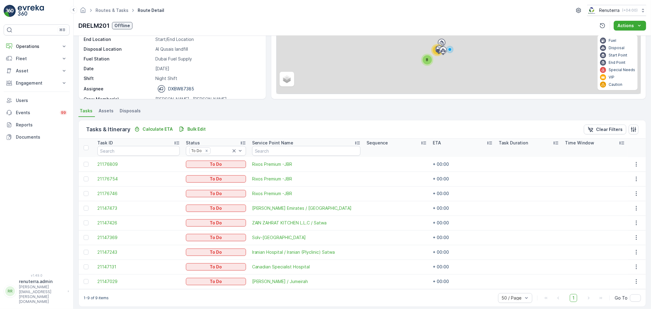
scroll to position [69, 0]
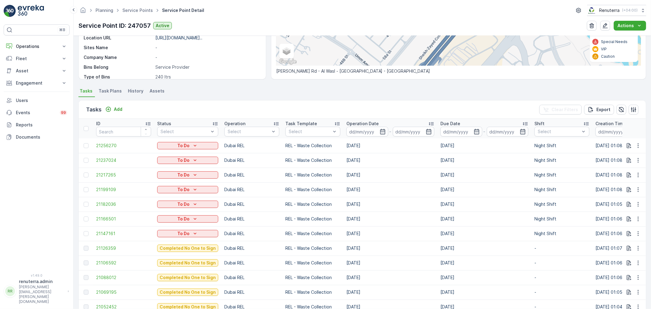
scroll to position [136, 0]
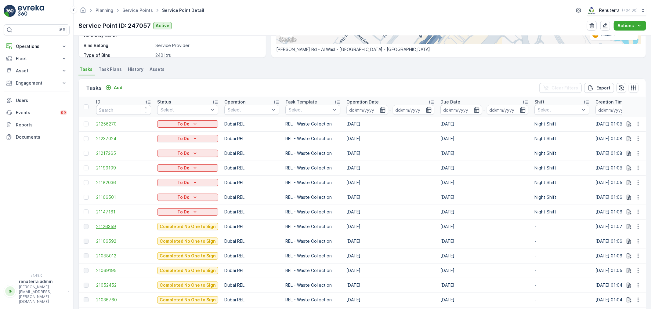
click at [109, 228] on span "21126359" at bounding box center [123, 227] width 55 height 6
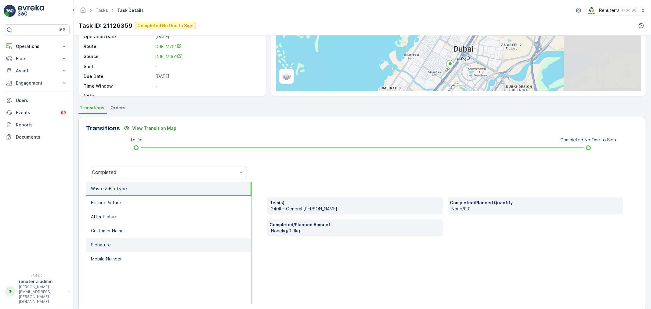
scroll to position [68, 0]
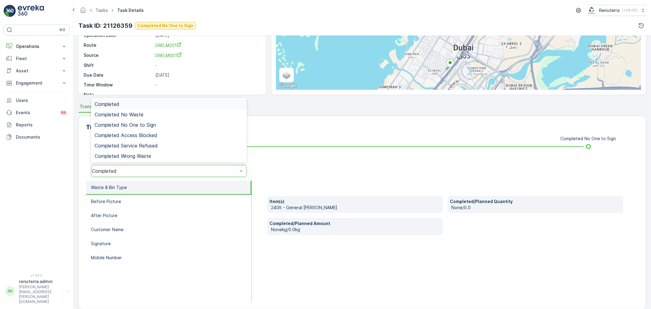
click at [150, 171] on div "Completed" at bounding box center [165, 170] width 146 height 5
click at [153, 127] on span "Completed No One to Sign" at bounding box center [125, 124] width 61 height 5
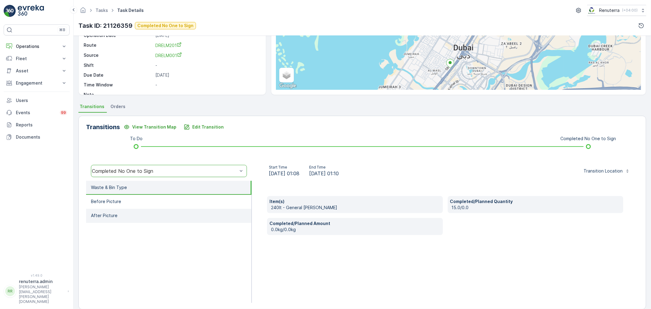
click at [124, 210] on li "After Picture" at bounding box center [169, 216] width 166 height 14
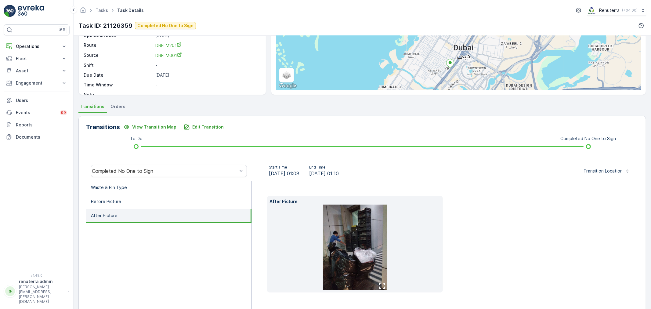
click at [367, 259] on img at bounding box center [355, 248] width 64 height 86
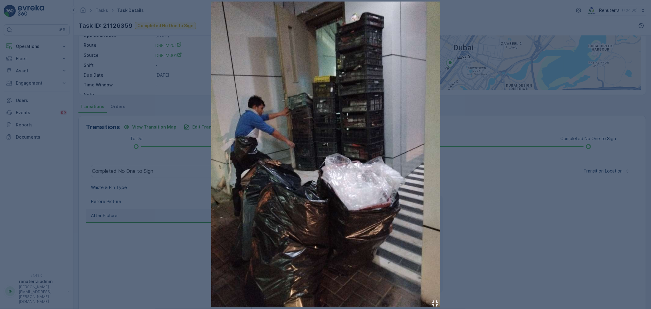
drag, startPoint x: 502, startPoint y: 221, endPoint x: 444, endPoint y: 222, distance: 58.0
click at [501, 221] on div at bounding box center [325, 154] width 651 height 309
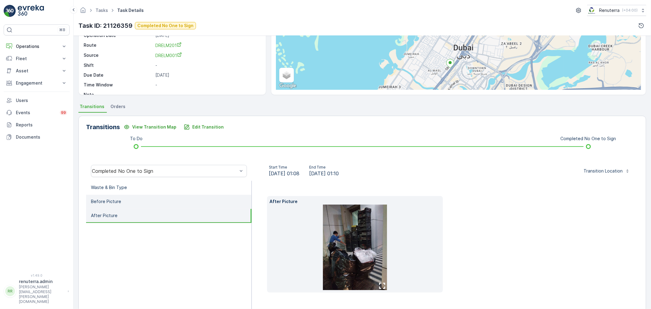
click at [99, 199] on p "Before Picture" at bounding box center [106, 202] width 30 height 6
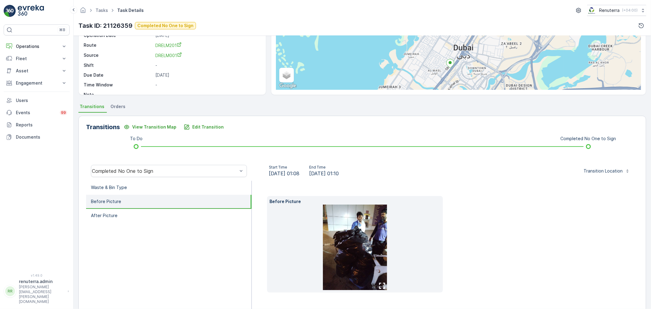
click at [483, 241] on div "Before Picture" at bounding box center [445, 244] width 356 height 97
drag, startPoint x: 510, startPoint y: 231, endPoint x: 222, endPoint y: 217, distance: 288.9
click at [505, 231] on div "Before Picture" at bounding box center [445, 244] width 356 height 97
click at [124, 213] on li "After Picture" at bounding box center [169, 216] width 166 height 14
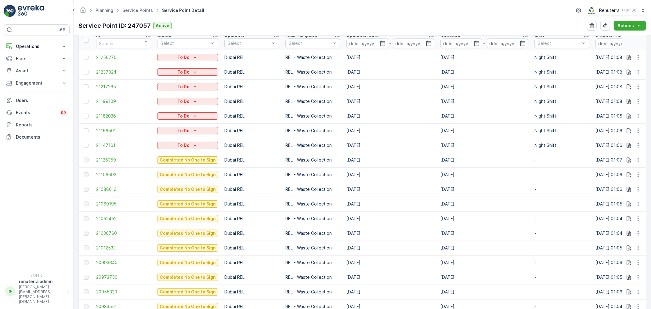
scroll to position [203, 0]
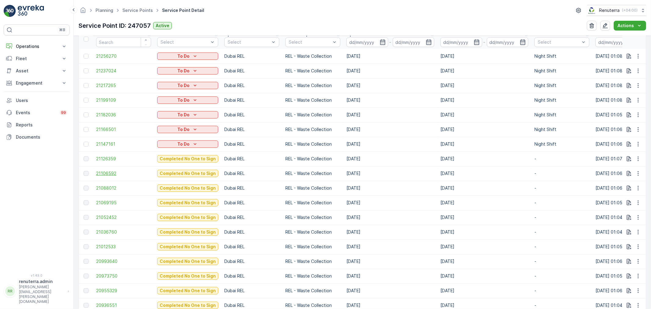
click at [109, 173] on span "21106592" at bounding box center [123, 173] width 55 height 6
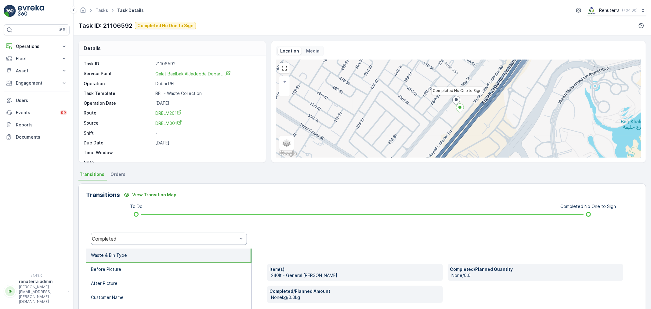
click at [141, 240] on div "Completed" at bounding box center [165, 238] width 146 height 5
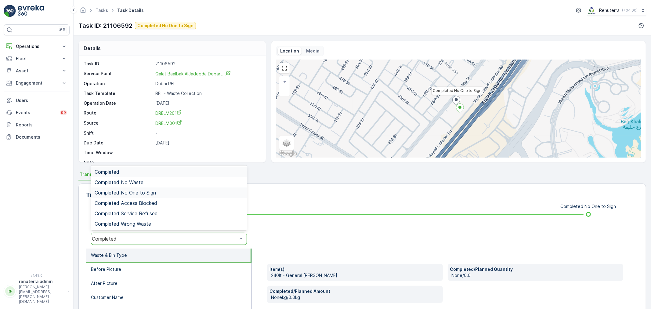
drag, startPoint x: 147, startPoint y: 191, endPoint x: 162, endPoint y: 200, distance: 18.0
click at [147, 191] on span "Completed No One to Sign" at bounding box center [125, 192] width 61 height 5
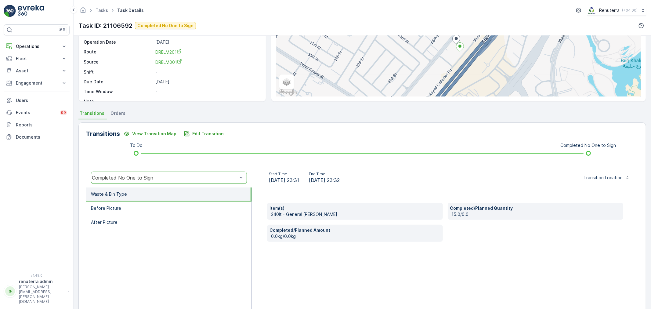
scroll to position [75, 0]
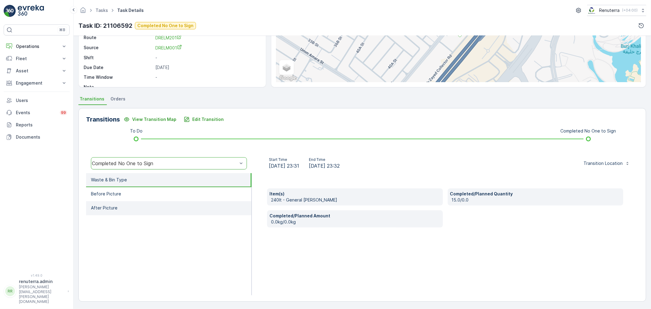
click at [145, 206] on li "After Picture" at bounding box center [169, 208] width 166 height 14
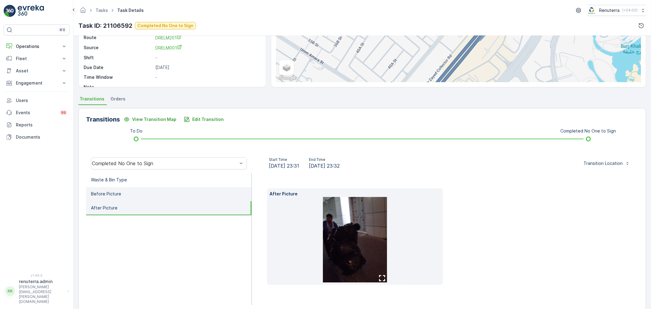
click at [116, 190] on li "Before Picture" at bounding box center [169, 194] width 166 height 14
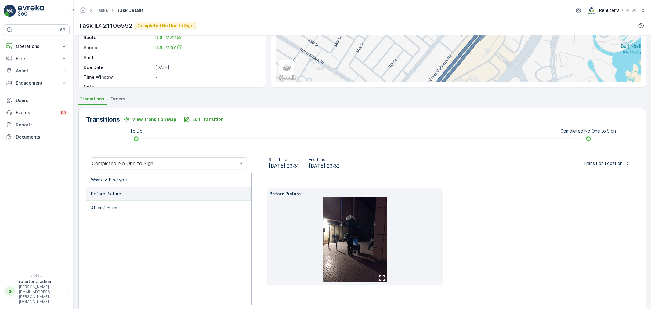
click at [342, 242] on img at bounding box center [355, 240] width 64 height 86
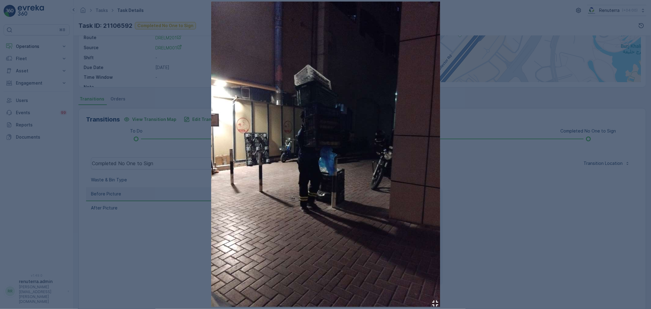
click at [493, 176] on div at bounding box center [325, 154] width 651 height 309
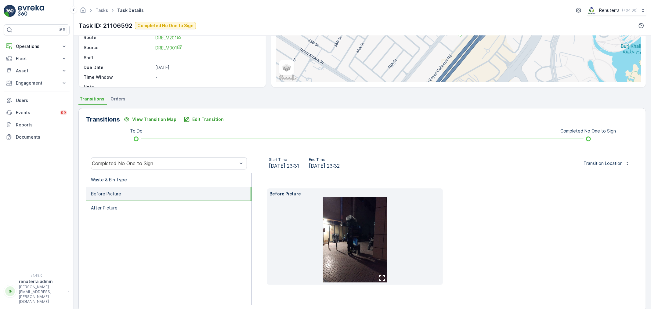
click at [347, 242] on img at bounding box center [355, 240] width 64 height 86
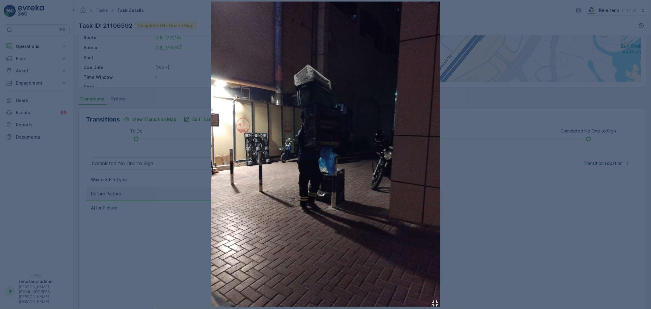
drag, startPoint x: 524, startPoint y: 257, endPoint x: 517, endPoint y: 260, distance: 7.6
click at [524, 258] on div at bounding box center [325, 154] width 651 height 309
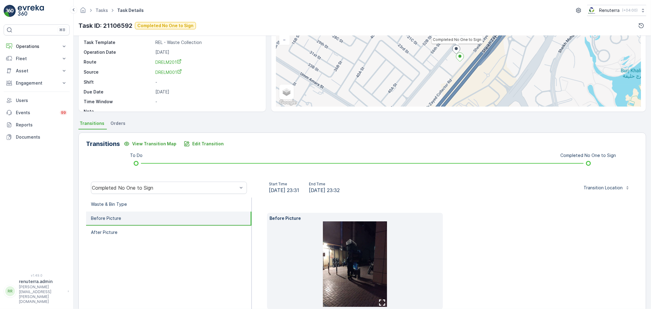
scroll to position [0, 0]
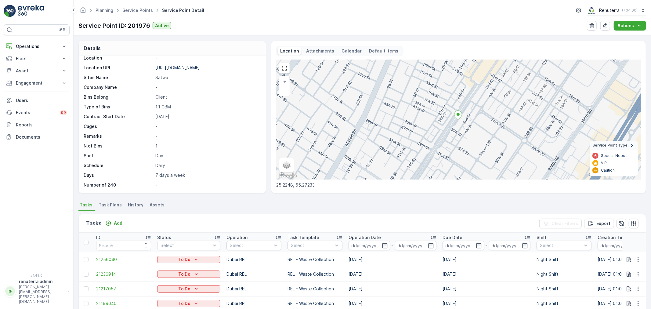
scroll to position [203, 0]
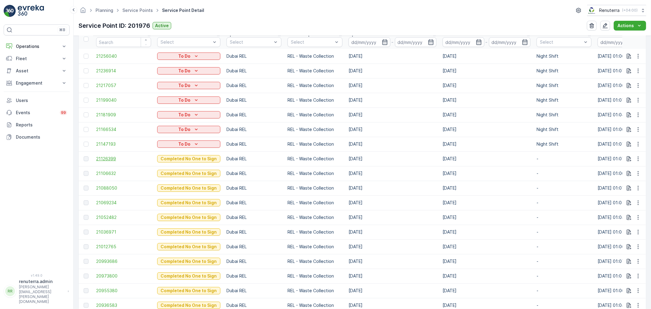
click at [111, 157] on span "21126399" at bounding box center [123, 159] width 55 height 6
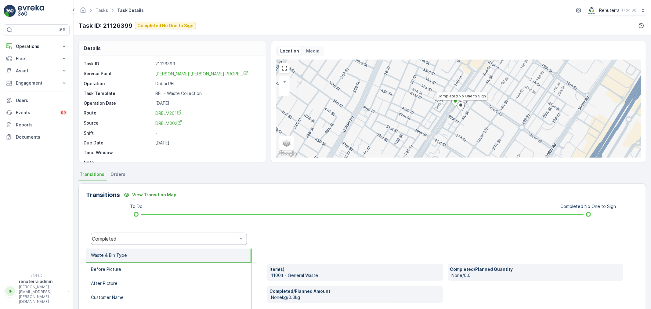
click at [132, 242] on div "Completed" at bounding box center [169, 239] width 156 height 12
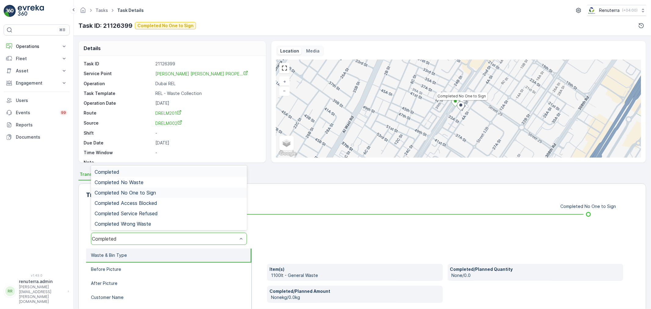
click at [141, 191] on span "Completed No One to Sign" at bounding box center [125, 192] width 61 height 5
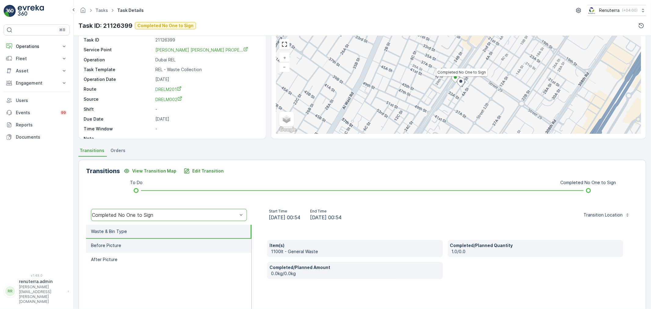
scroll to position [75, 0]
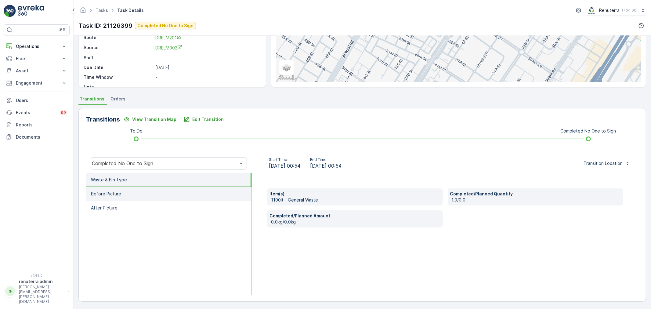
click at [132, 189] on li "Before Picture" at bounding box center [169, 194] width 166 height 14
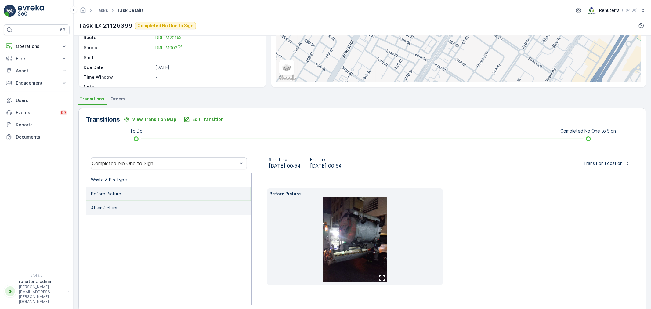
click at [138, 204] on li "After Picture" at bounding box center [169, 208] width 166 height 14
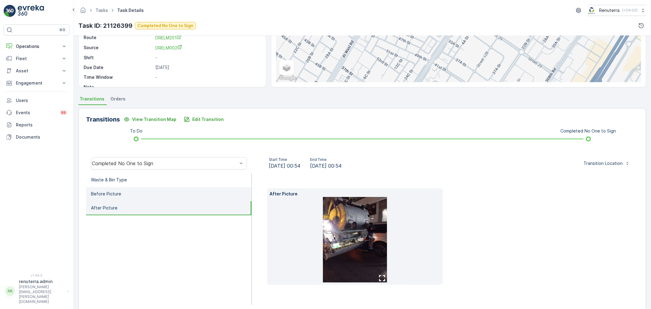
click at [140, 189] on li "Before Picture" at bounding box center [169, 194] width 166 height 14
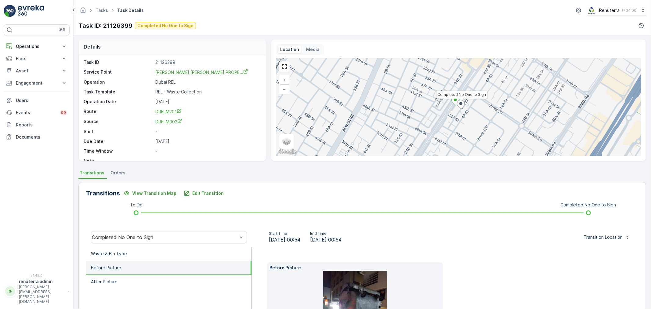
scroll to position [0, 0]
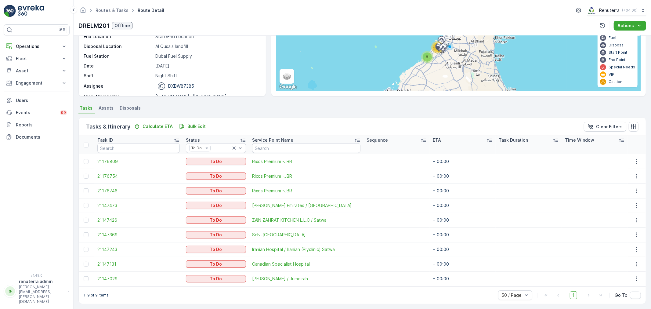
scroll to position [69, 0]
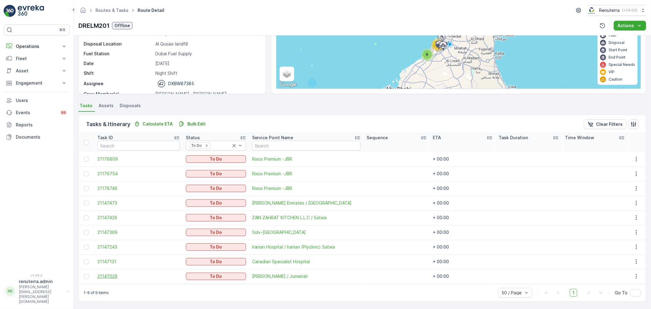
click at [112, 278] on span "21147029" at bounding box center [138, 276] width 82 height 6
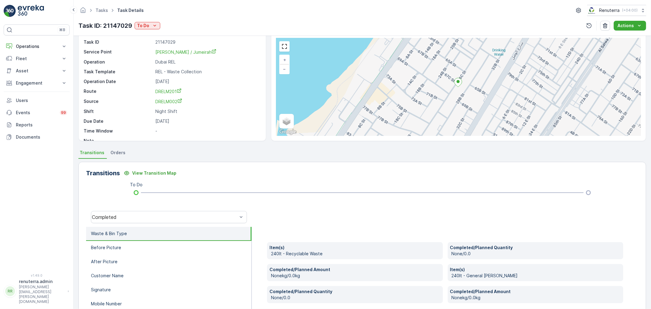
scroll to position [8, 0]
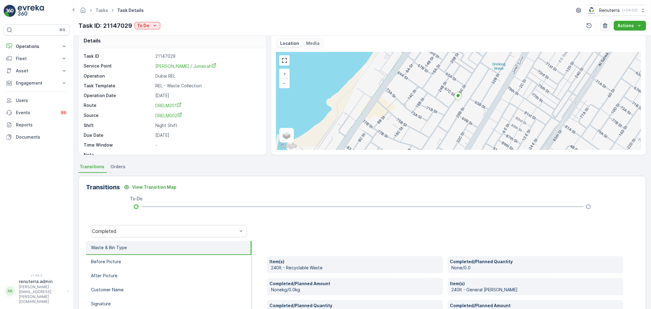
click at [179, 69] on link "[PERSON_NAME] / Jumeirah" at bounding box center [207, 66] width 104 height 6
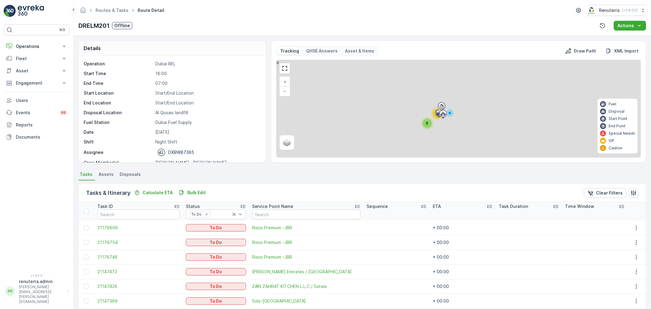
scroll to position [68, 0]
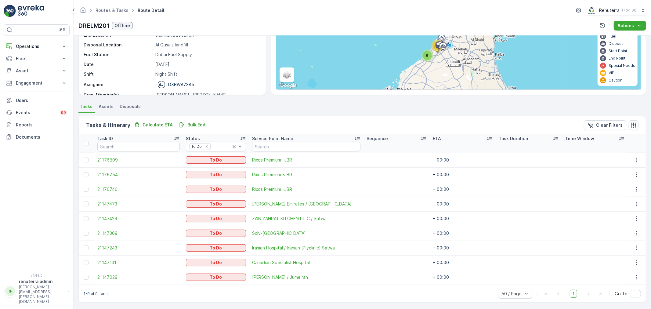
click at [108, 221] on td "21147426" at bounding box center [138, 218] width 89 height 15
click at [99, 218] on span "21147426" at bounding box center [138, 219] width 82 height 6
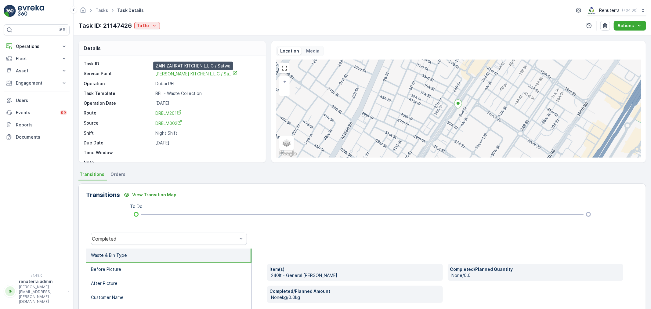
click at [191, 74] on span "[PERSON_NAME] KITCHEN L.L.C / Sa..." at bounding box center [196, 73] width 82 height 5
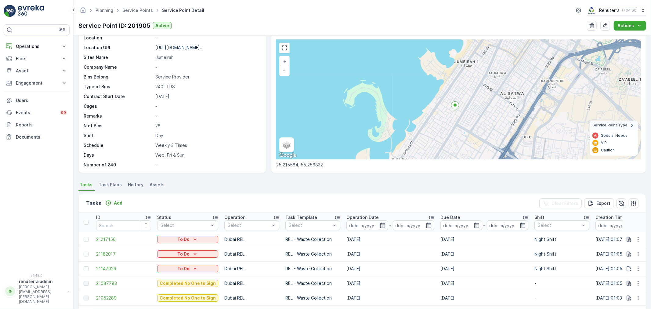
scroll to position [102, 0]
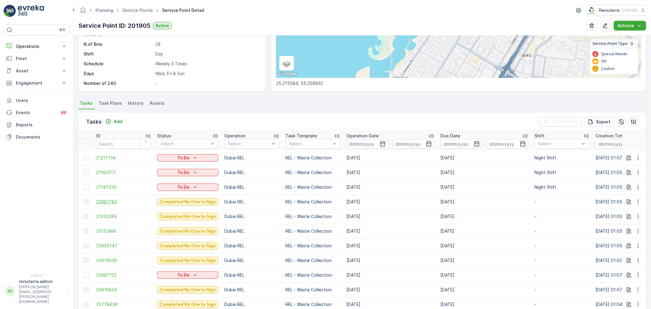
click at [106, 201] on span "21087783" at bounding box center [123, 202] width 55 height 6
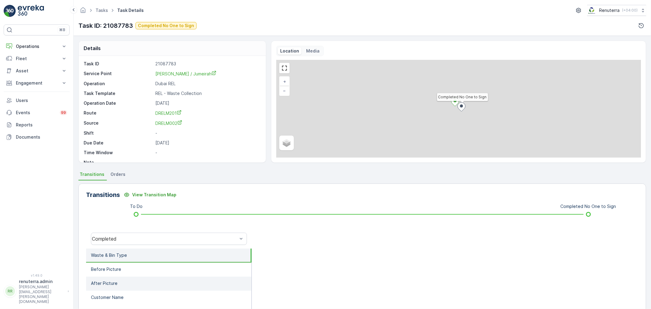
scroll to position [34, 0]
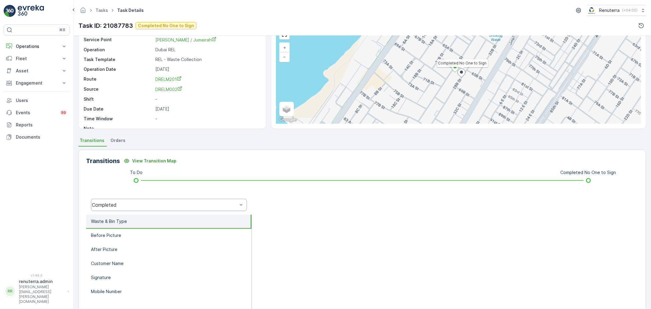
click at [154, 203] on div "Completed" at bounding box center [165, 204] width 146 height 5
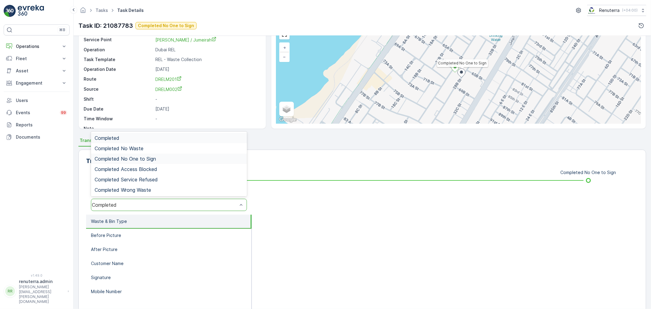
click at [147, 157] on span "Completed No One to Sign" at bounding box center [125, 158] width 61 height 5
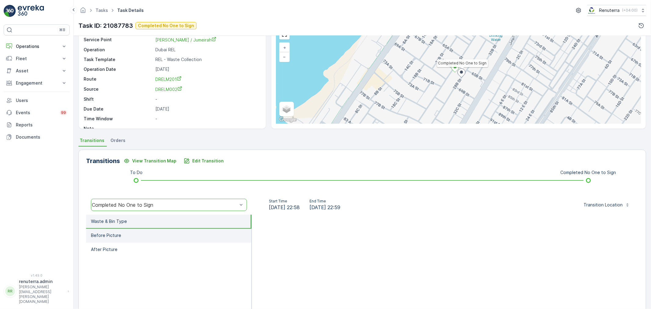
click at [133, 230] on li "Before Picture" at bounding box center [169, 236] width 166 height 14
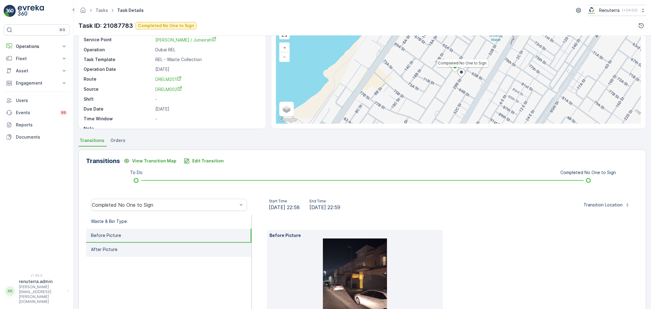
click at [135, 254] on li "After Picture" at bounding box center [169, 250] width 166 height 14
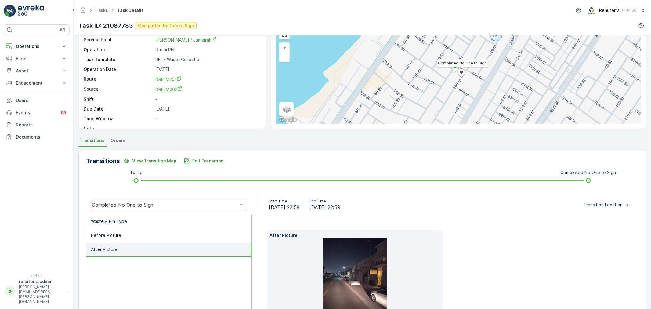
scroll to position [0, 0]
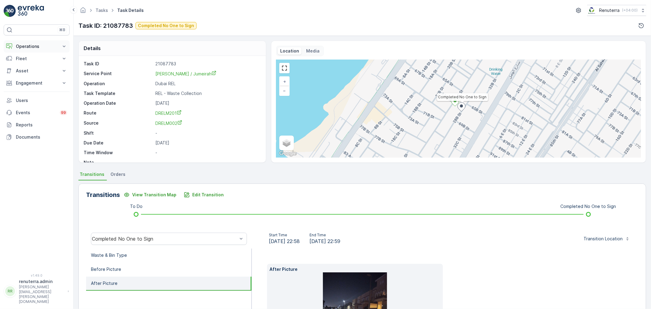
click at [38, 49] on button "Operations" at bounding box center [37, 46] width 66 height 12
click at [37, 74] on p "Routes & Tasks" at bounding box center [31, 74] width 31 height 6
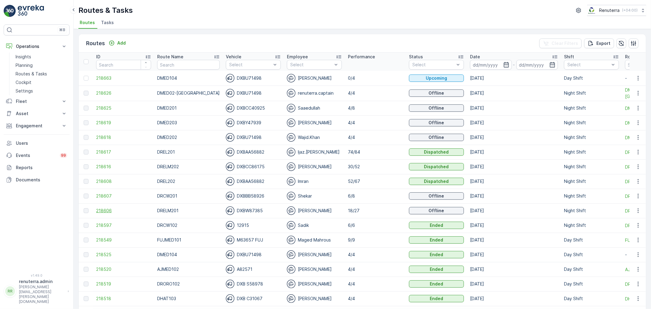
drag, startPoint x: 104, startPoint y: 206, endPoint x: 103, endPoint y: 209, distance: 3.1
click at [104, 207] on td "218606" at bounding box center [123, 210] width 61 height 15
click at [103, 209] on span "218606" at bounding box center [123, 211] width 55 height 6
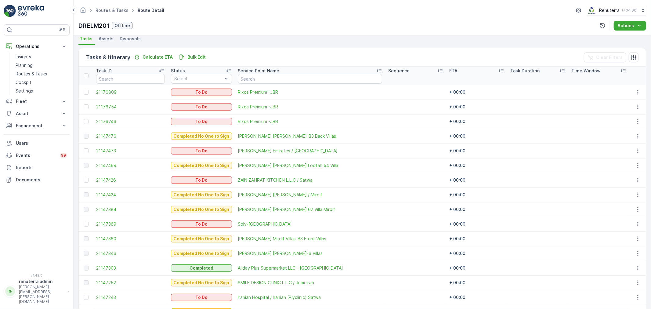
scroll to position [102, 0]
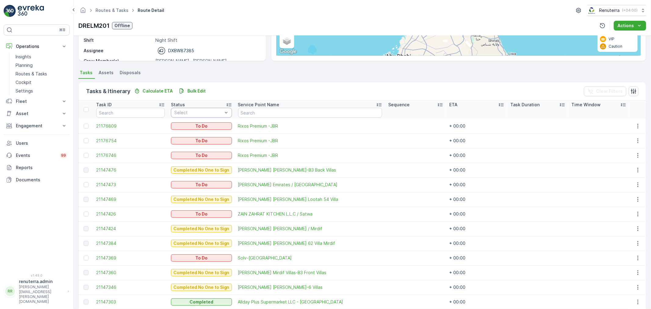
click at [188, 115] on div "Select" at bounding box center [201, 113] width 61 height 10
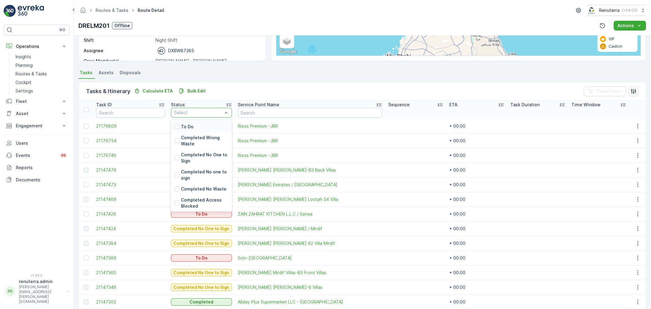
click at [188, 127] on p "To Do" at bounding box center [187, 127] width 13 height 6
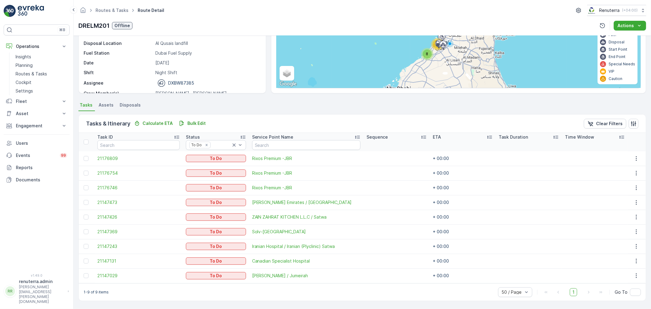
scroll to position [69, 0]
click at [111, 231] on span "21147369" at bounding box center [138, 232] width 82 height 6
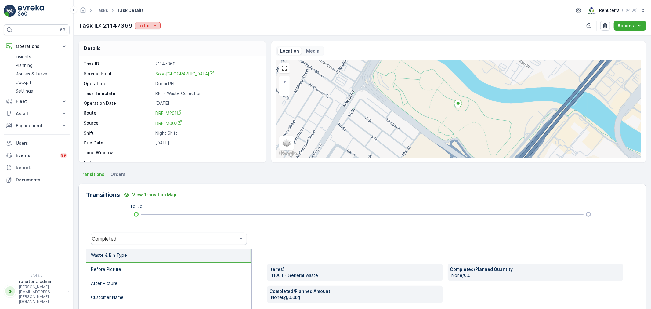
click at [145, 26] on p "To Do" at bounding box center [143, 26] width 12 height 6
click at [166, 62] on span "Completed No One to Sign" at bounding box center [167, 60] width 56 height 6
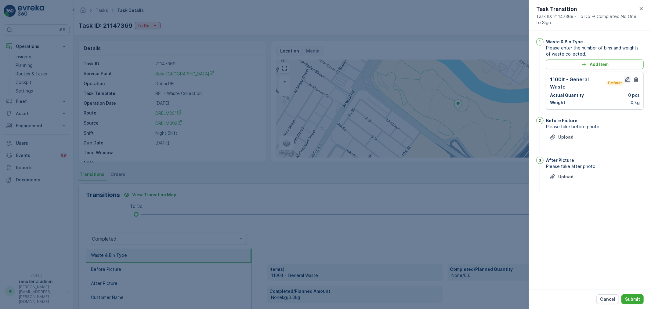
click at [625, 80] on icon "button" at bounding box center [628, 79] width 6 height 6
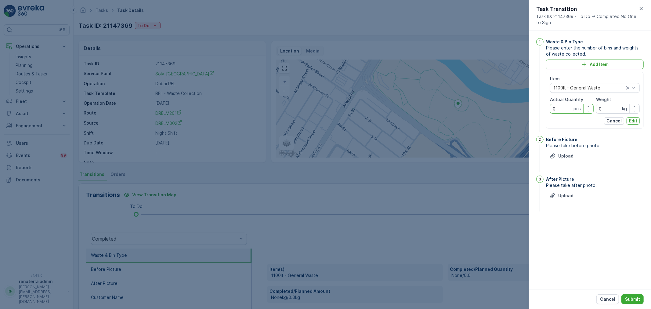
click at [563, 110] on Quantity "0" at bounding box center [572, 109] width 44 height 10
type Quantity "2"
click at [631, 121] on p "Edit" at bounding box center [633, 121] width 8 height 6
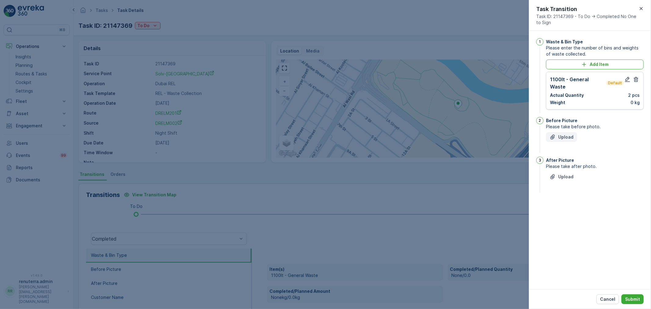
click at [566, 134] on p "Upload" at bounding box center [566, 137] width 15 height 6
click at [563, 203] on button "Upload" at bounding box center [561, 207] width 31 height 10
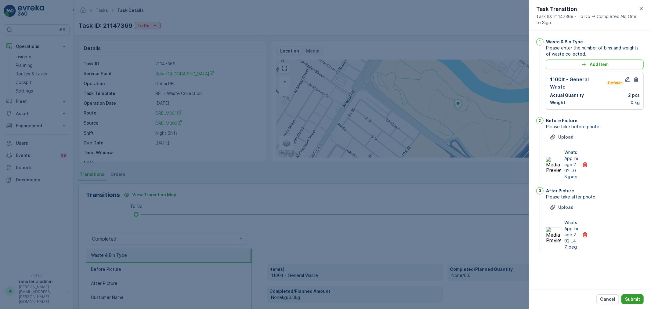
click at [627, 295] on button "Submit" at bounding box center [633, 299] width 22 height 10
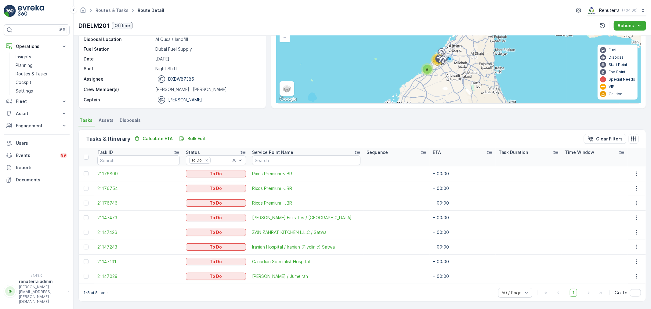
scroll to position [20, 0]
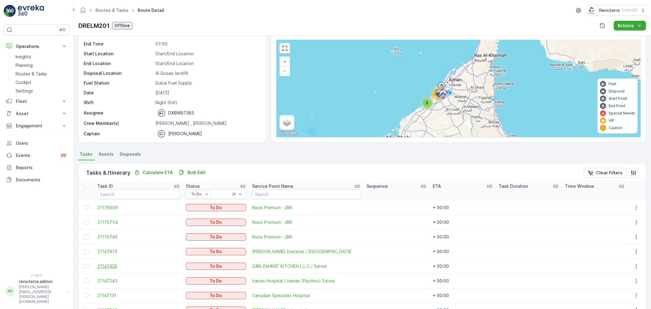
click at [116, 267] on span "21147426" at bounding box center [138, 266] width 82 height 6
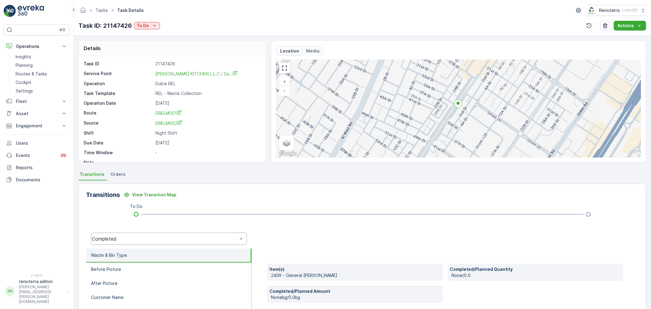
click at [154, 240] on div "Completed" at bounding box center [165, 238] width 146 height 5
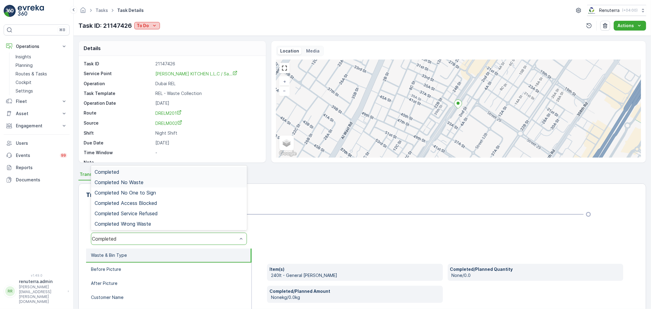
click at [140, 25] on p "To Do" at bounding box center [143, 26] width 12 height 6
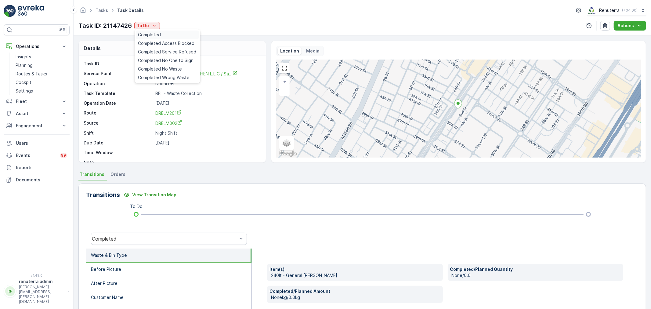
click at [142, 33] on span "Completed" at bounding box center [149, 35] width 23 height 6
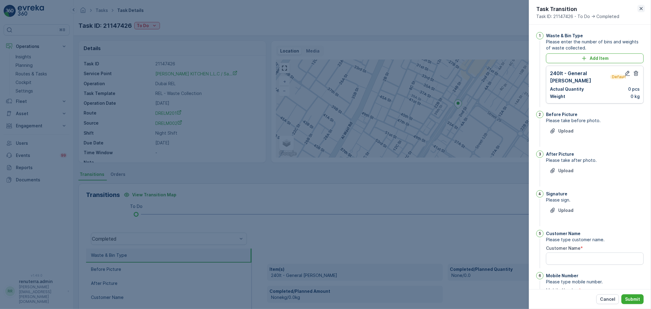
click at [640, 7] on icon "button" at bounding box center [641, 8] width 3 height 3
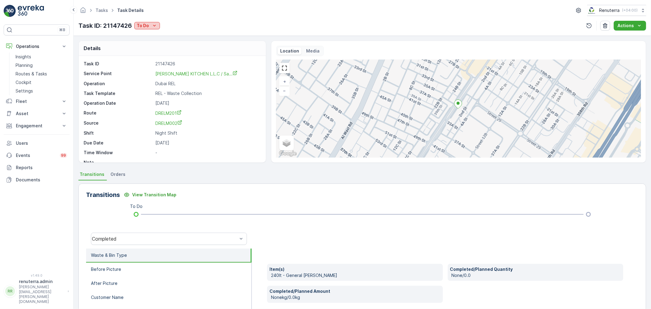
click at [140, 24] on p "To Do" at bounding box center [143, 26] width 12 height 6
click at [162, 59] on span "Completed No One to Sign" at bounding box center [166, 60] width 56 height 6
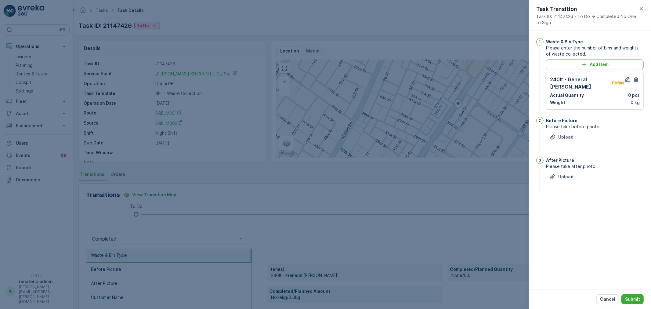
click at [627, 74] on div "240lt - General Waste Default Actual Quantity 0 pcs Weight 0 kg" at bounding box center [595, 91] width 98 height 38
click at [627, 77] on icon "button" at bounding box center [628, 79] width 6 height 6
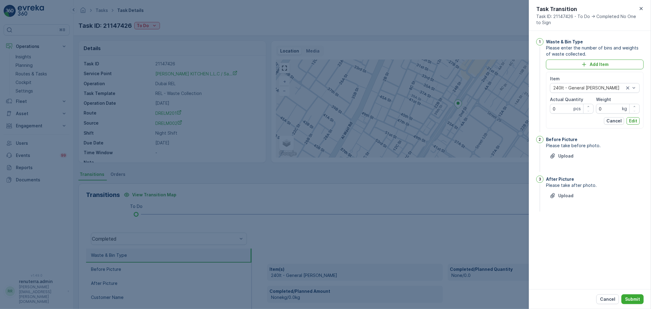
drag, startPoint x: 550, startPoint y: 111, endPoint x: 558, endPoint y: 111, distance: 8.2
click at [554, 112] on div "Item 240lt - General Waste Actual Quantity 0 pcs Weight 0 kg Cancel Edit" at bounding box center [595, 100] width 98 height 57
click at [559, 111] on Quantity "0" at bounding box center [572, 109] width 44 height 10
type Quantity "2"
click at [633, 124] on button "Edit" at bounding box center [633, 120] width 13 height 7
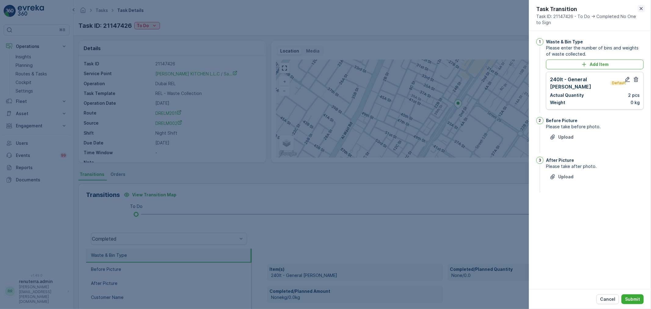
click at [644, 8] on icon "button" at bounding box center [642, 8] width 6 height 6
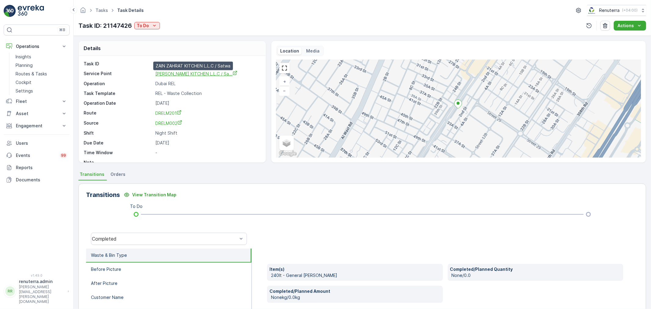
click at [183, 75] on span "ZAIN ZAHRAT KITCHEN L.L.C / Sa..." at bounding box center [196, 73] width 82 height 5
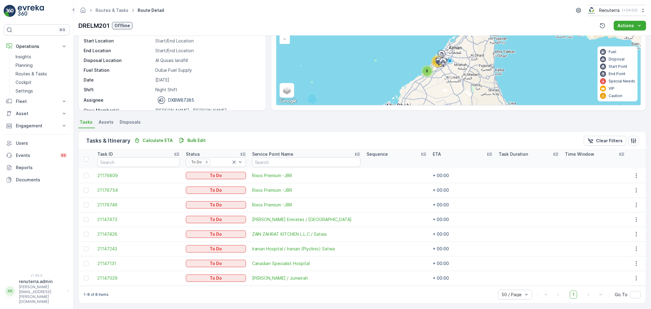
scroll to position [54, 0]
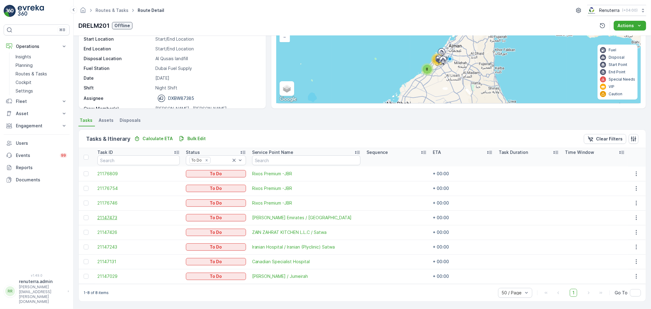
click at [106, 215] on span "21147473" at bounding box center [138, 218] width 82 height 6
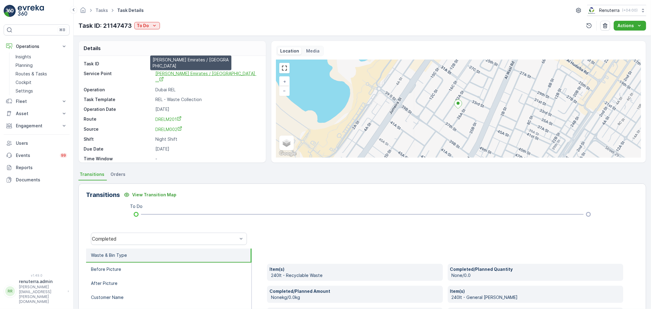
click at [202, 72] on span "[PERSON_NAME] Emirates / [GEOGRAPHIC_DATA] ..." at bounding box center [205, 77] width 101 height 12
click at [145, 26] on p "To Do" at bounding box center [143, 26] width 12 height 6
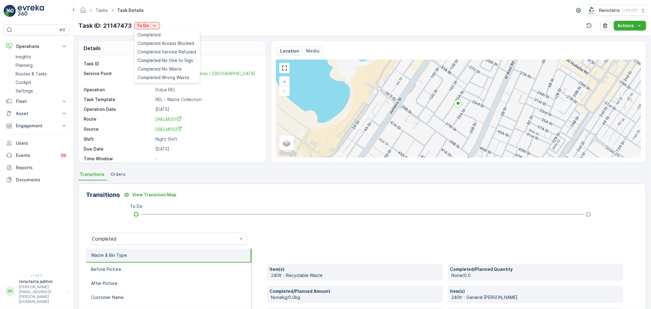
click at [164, 60] on span "Completed No One to Sign" at bounding box center [166, 60] width 56 height 6
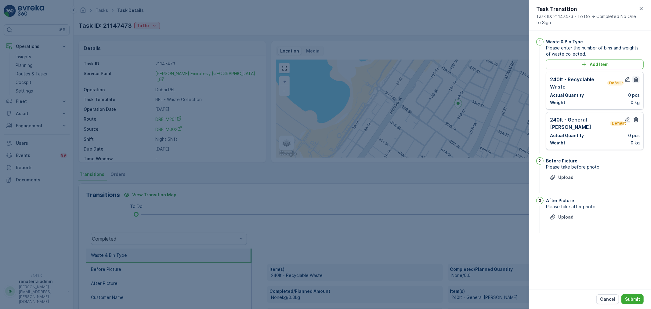
click at [634, 79] on icon "button" at bounding box center [636, 79] width 6 height 6
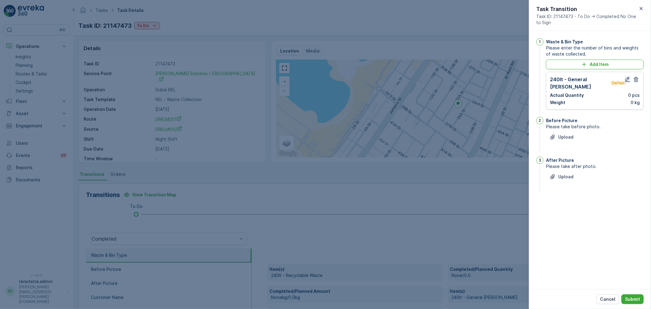
click at [627, 81] on icon "button" at bounding box center [628, 79] width 6 height 6
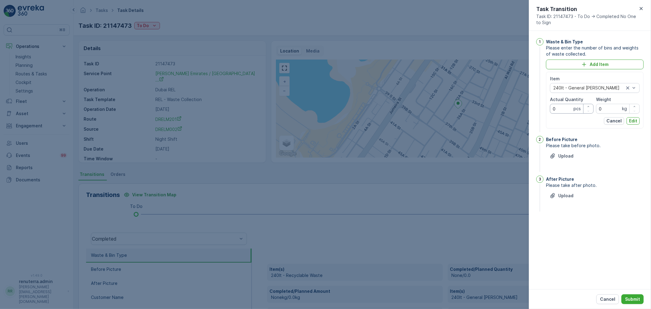
click at [560, 110] on Quantity "0" at bounding box center [572, 109] width 44 height 10
type Quantity "16"
click at [633, 122] on p "Edit" at bounding box center [633, 121] width 8 height 6
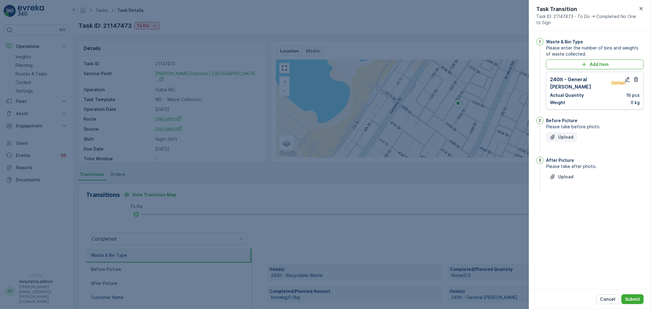
click at [561, 134] on p "Upload" at bounding box center [566, 137] width 15 height 6
click at [566, 204] on p "Upload" at bounding box center [566, 207] width 15 height 6
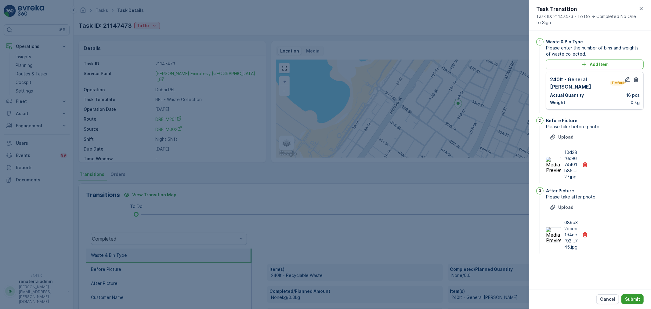
click at [634, 297] on p "Submit" at bounding box center [632, 299] width 15 height 6
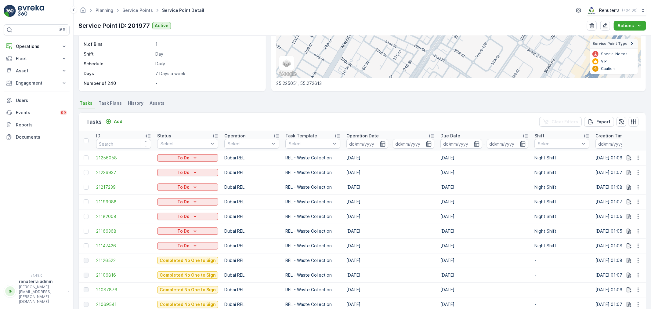
scroll to position [169, 0]
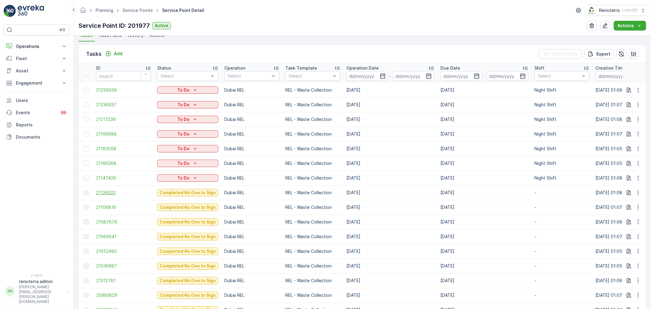
click at [111, 193] on span "21126522" at bounding box center [123, 193] width 55 height 6
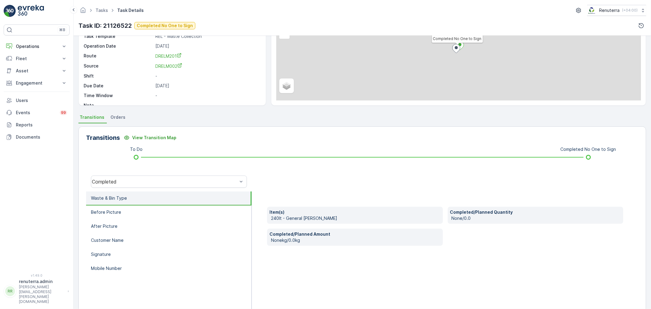
scroll to position [75, 0]
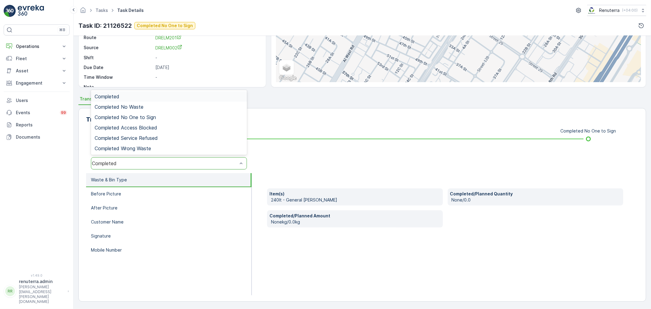
drag, startPoint x: 143, startPoint y: 163, endPoint x: 144, endPoint y: 154, distance: 9.2
click at [143, 162] on div "Completed" at bounding box center [165, 163] width 146 height 5
click at [133, 116] on span "Completed No One to Sign" at bounding box center [125, 117] width 61 height 5
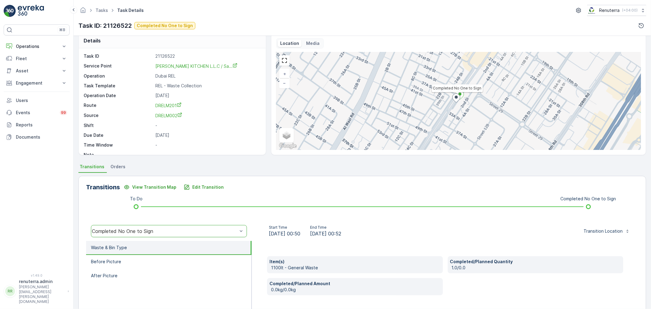
scroll to position [0, 0]
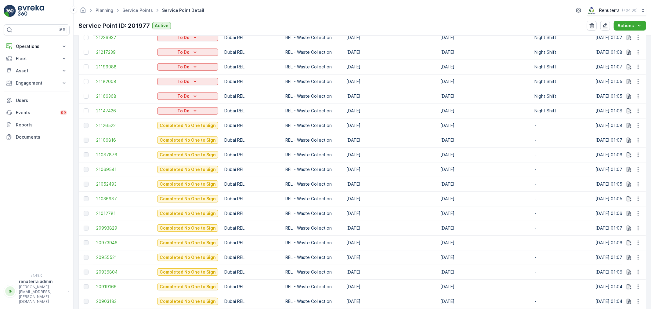
scroll to position [237, 0]
click at [114, 127] on td "21126522" at bounding box center [123, 125] width 61 height 15
click at [108, 167] on span "21069541" at bounding box center [123, 169] width 55 height 6
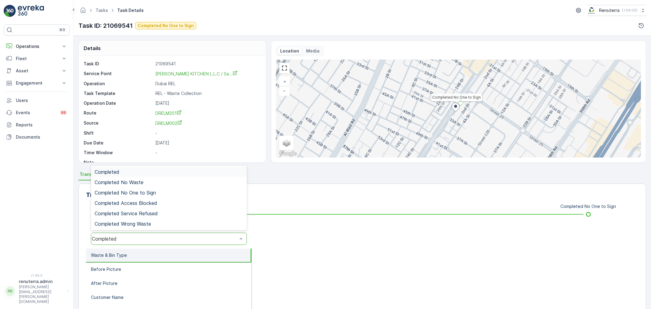
click at [133, 239] on div "Completed" at bounding box center [165, 238] width 146 height 5
click at [146, 194] on span "Completed No One to Sign" at bounding box center [125, 192] width 61 height 5
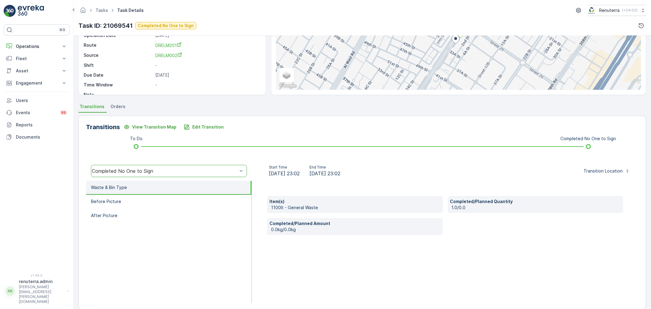
scroll to position [75, 0]
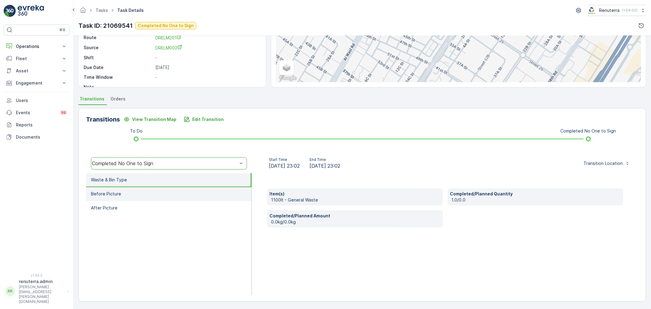
click at [103, 195] on p "Before Picture" at bounding box center [106, 194] width 30 height 6
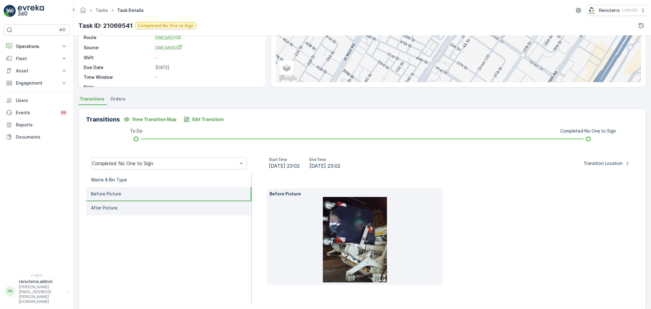
click at [124, 204] on li "After Picture" at bounding box center [169, 208] width 166 height 14
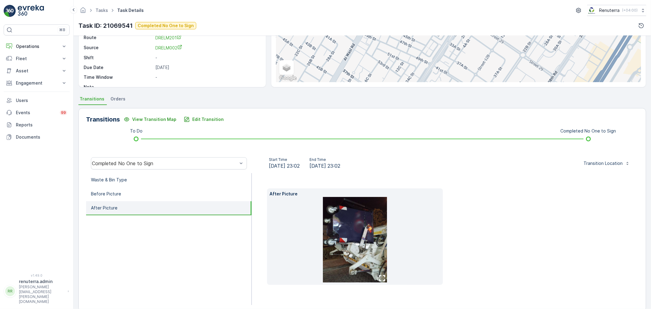
click at [362, 242] on img at bounding box center [355, 240] width 64 height 86
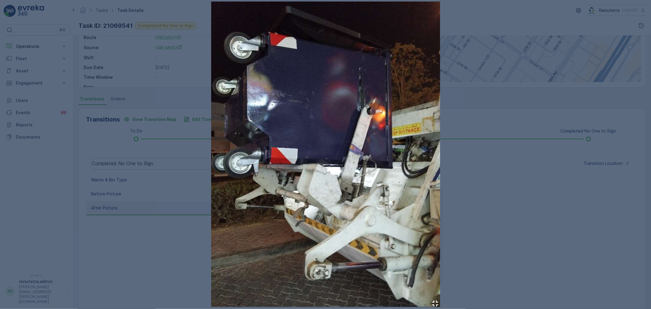
click at [543, 188] on div at bounding box center [325, 154] width 651 height 309
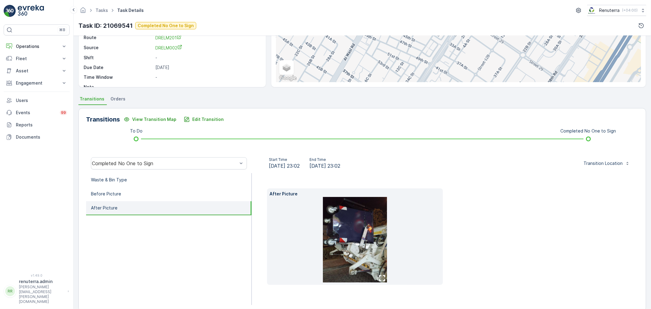
click at [347, 227] on img at bounding box center [355, 240] width 64 height 86
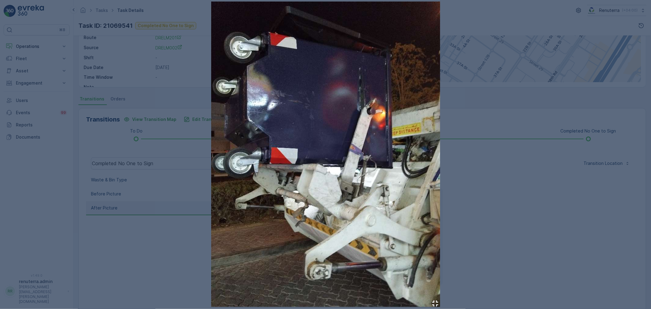
drag, startPoint x: 543, startPoint y: 199, endPoint x: 306, endPoint y: 199, distance: 236.7
click at [541, 199] on div at bounding box center [325, 154] width 651 height 309
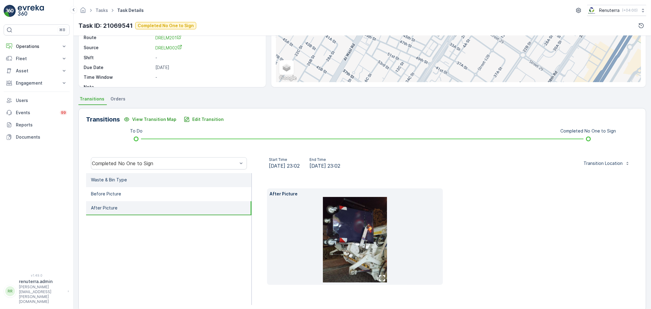
click at [123, 174] on li "Waste & Bin Type" at bounding box center [169, 180] width 166 height 14
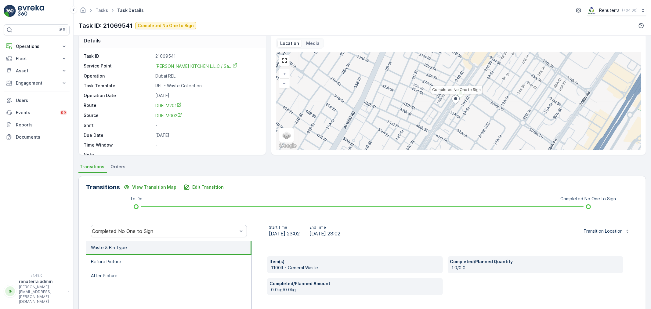
scroll to position [0, 0]
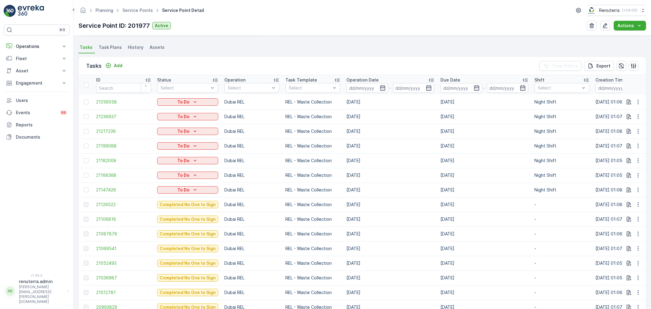
scroll to position [169, 0]
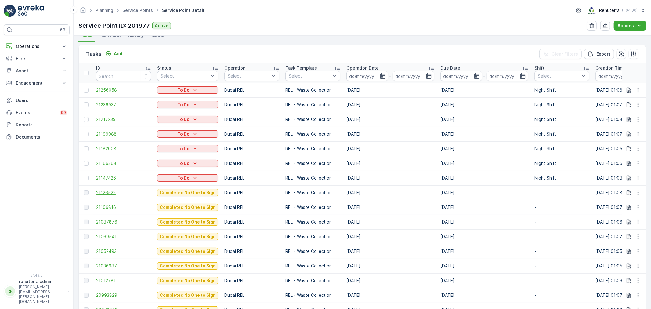
click at [108, 194] on span "21126522" at bounding box center [123, 193] width 55 height 6
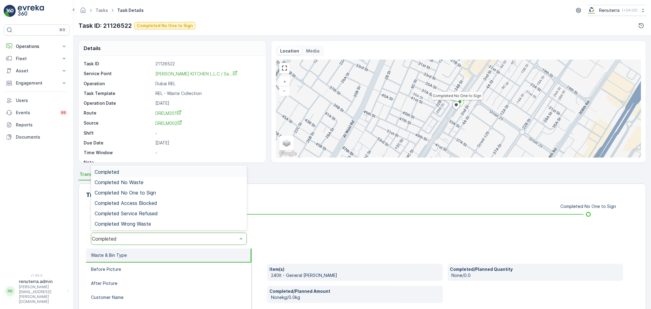
click at [129, 240] on div "Completed" at bounding box center [165, 238] width 146 height 5
click at [135, 193] on span "Completed No One to Sign" at bounding box center [125, 192] width 61 height 5
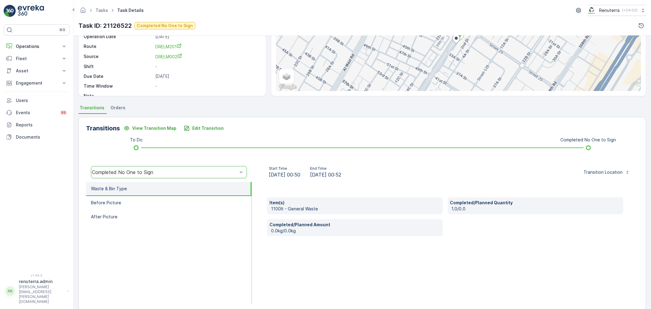
scroll to position [75, 0]
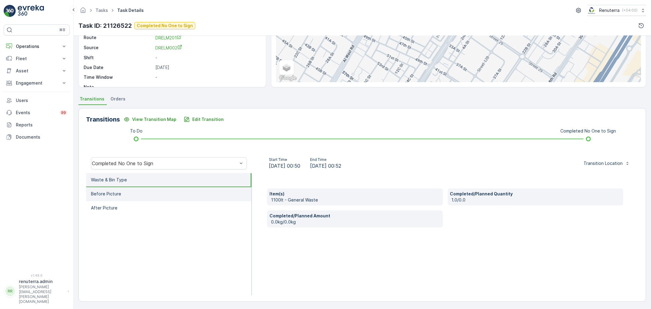
click at [117, 194] on p "Before Picture" at bounding box center [106, 194] width 30 height 6
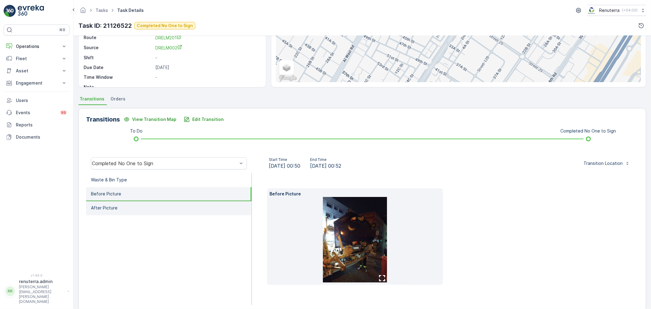
click at [114, 213] on li "After Picture" at bounding box center [169, 208] width 166 height 14
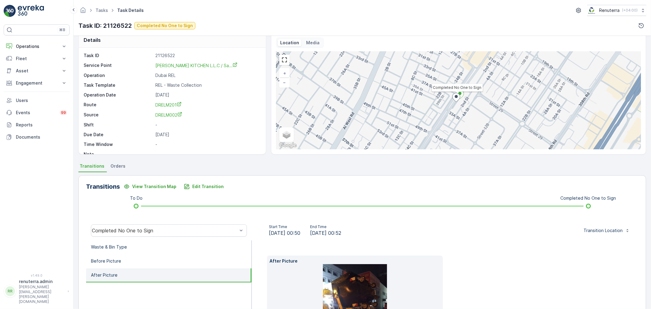
scroll to position [0, 0]
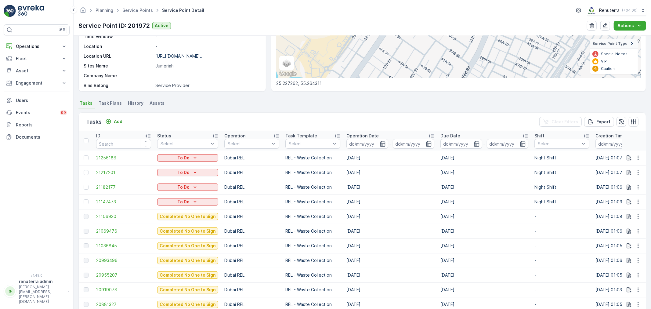
scroll to position [169, 0]
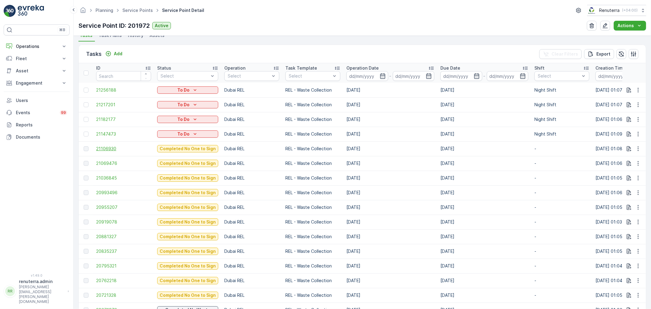
click at [107, 146] on span "21106930" at bounding box center [123, 149] width 55 height 6
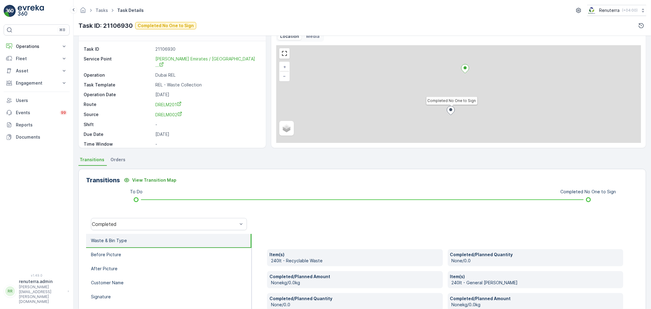
scroll to position [34, 0]
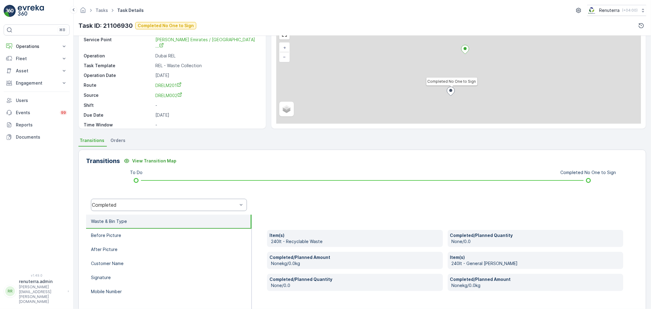
click at [133, 202] on div "Completed" at bounding box center [165, 204] width 146 height 5
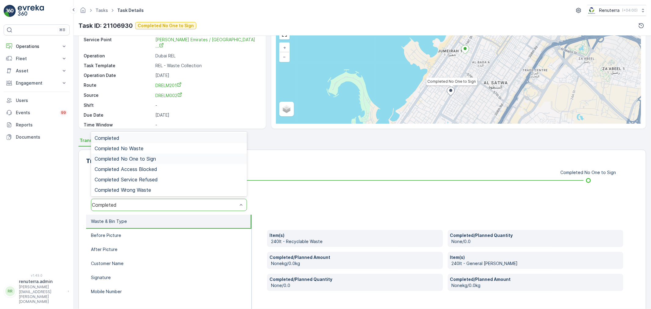
click at [140, 158] on span "Completed No One to Sign" at bounding box center [125, 158] width 61 height 5
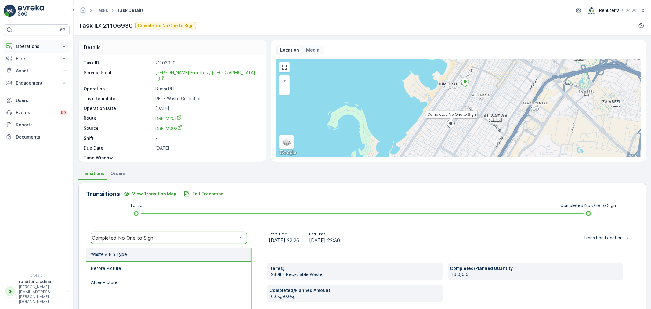
scroll to position [0, 0]
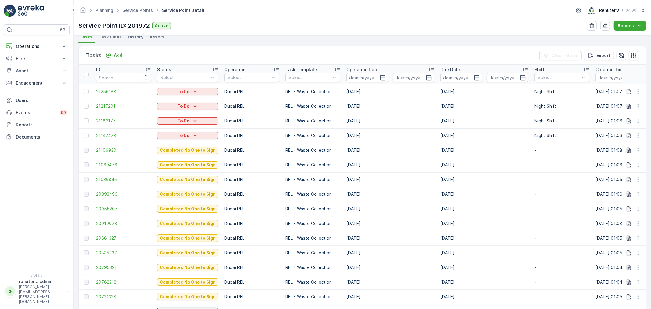
scroll to position [169, 0]
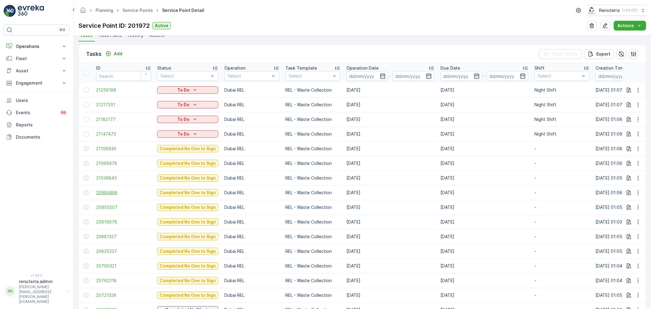
click at [115, 194] on span "20993496" at bounding box center [123, 193] width 55 height 6
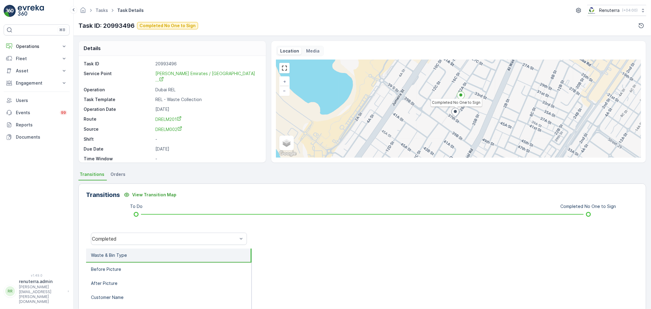
scroll to position [8, 0]
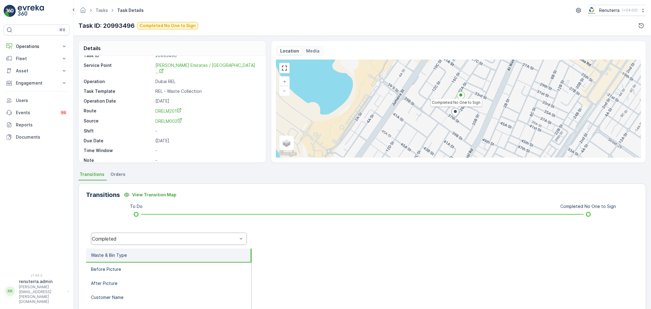
click at [143, 240] on div "Completed" at bounding box center [165, 238] width 146 height 5
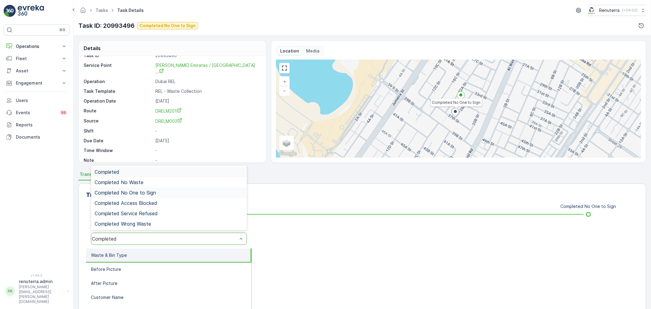
click at [148, 193] on span "Completed No One to Sign" at bounding box center [125, 192] width 61 height 5
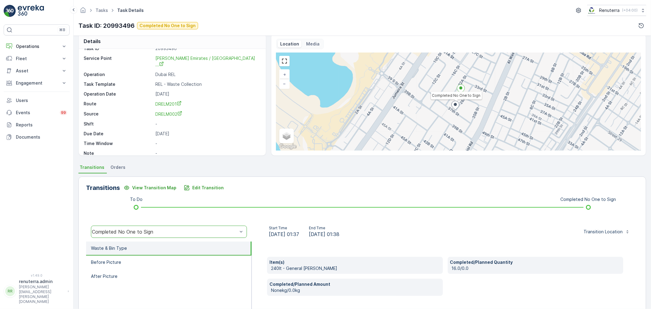
scroll to position [68, 0]
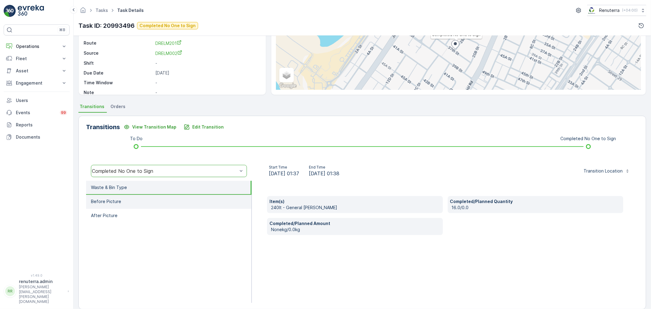
click at [104, 200] on p "Before Picture" at bounding box center [106, 202] width 30 height 6
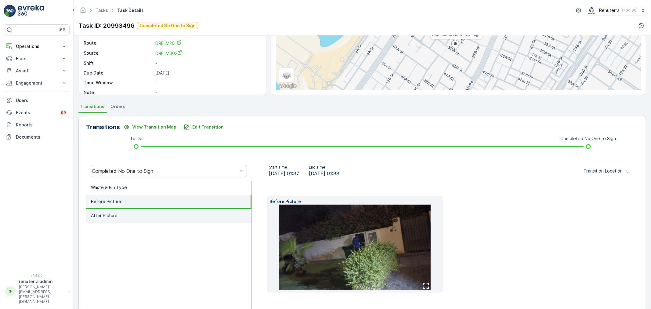
click at [109, 219] on li "After Picture" at bounding box center [169, 216] width 166 height 14
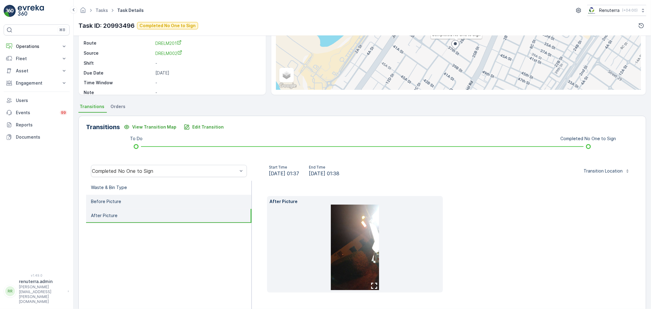
click at [112, 201] on p "Before Picture" at bounding box center [106, 202] width 30 height 6
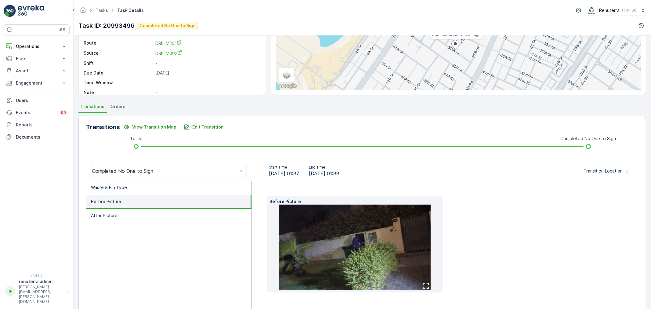
click at [343, 231] on img at bounding box center [355, 248] width 152 height 86
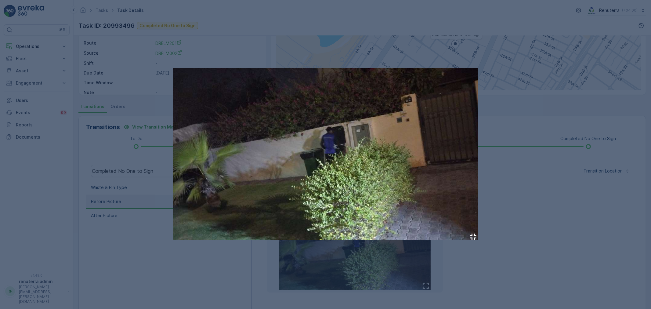
click at [576, 159] on div at bounding box center [325, 154] width 651 height 309
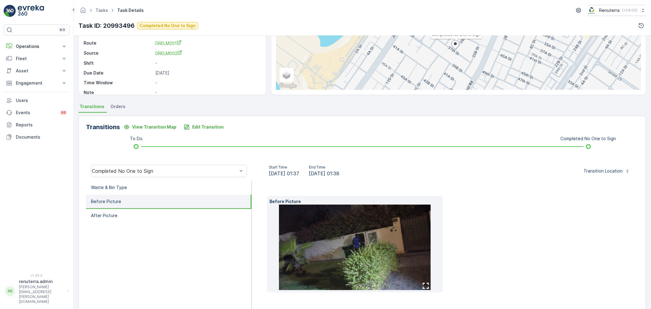
click at [349, 224] on img at bounding box center [355, 248] width 152 height 86
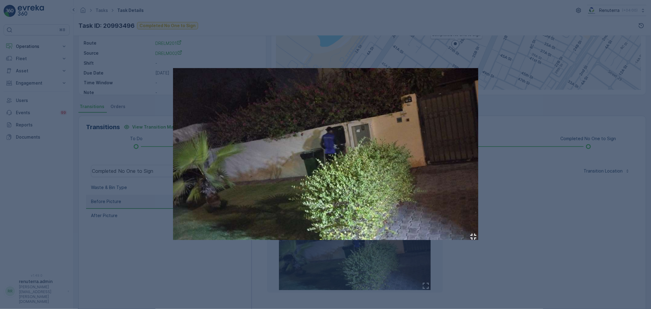
click at [111, 83] on div at bounding box center [325, 154] width 651 height 309
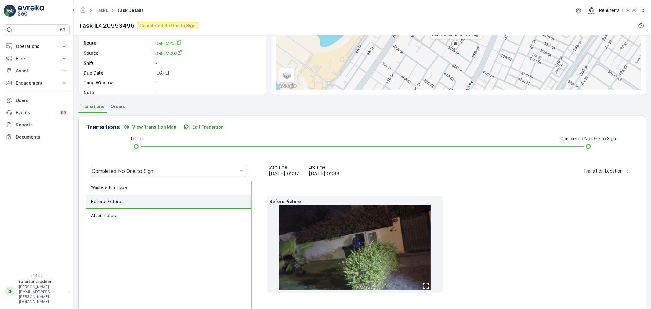
click at [465, 192] on div "Before Picture" at bounding box center [445, 247] width 387 height 132
click at [162, 213] on li "After Picture" at bounding box center [169, 216] width 166 height 14
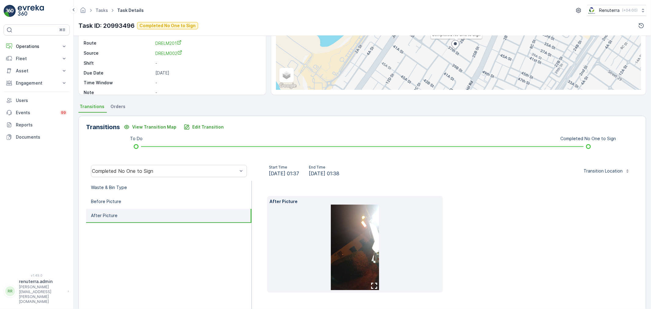
click at [380, 234] on li at bounding box center [355, 248] width 171 height 86
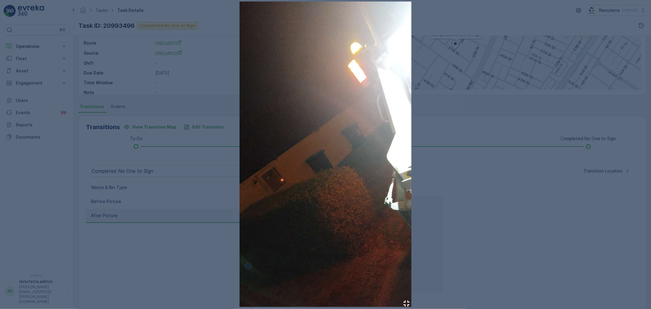
click at [495, 191] on div at bounding box center [325, 154] width 651 height 309
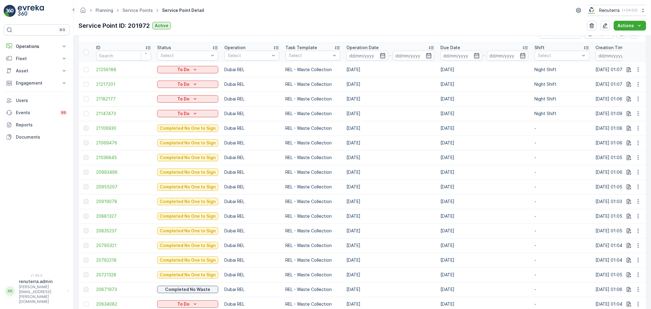
scroll to position [203, 0]
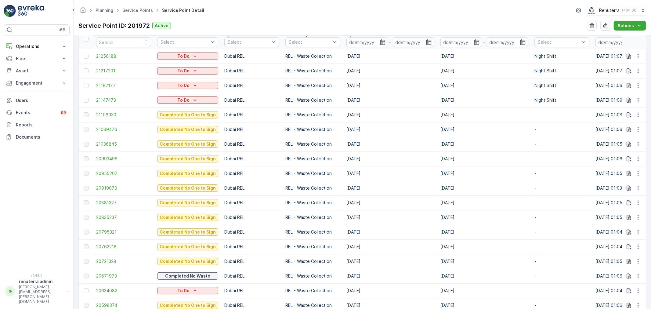
click at [106, 221] on td "20835237" at bounding box center [123, 217] width 61 height 15
click at [106, 220] on td "20835237" at bounding box center [123, 217] width 61 height 15
click at [105, 219] on span "20835237" at bounding box center [123, 217] width 55 height 6
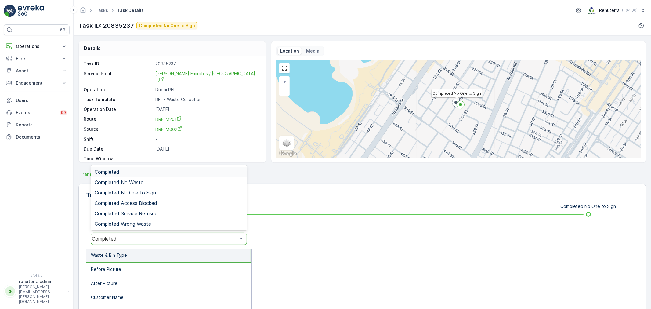
click at [141, 238] on div "Completed" at bounding box center [165, 238] width 146 height 5
click at [148, 195] on div "Completed No One to Sign" at bounding box center [169, 193] width 156 height 10
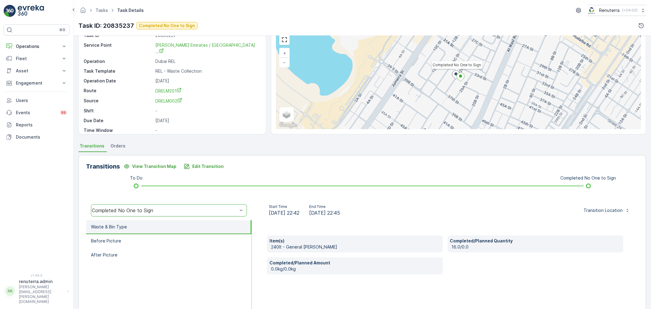
scroll to position [68, 0]
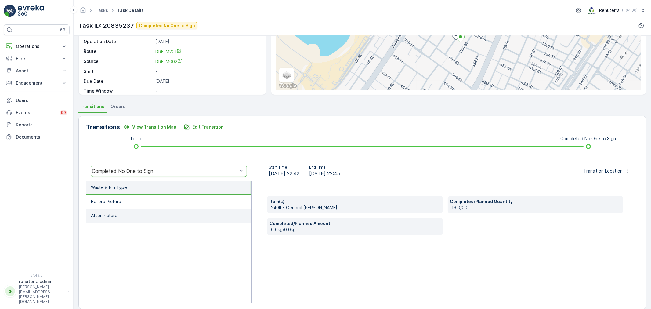
click at [136, 217] on li "After Picture" at bounding box center [169, 216] width 166 height 14
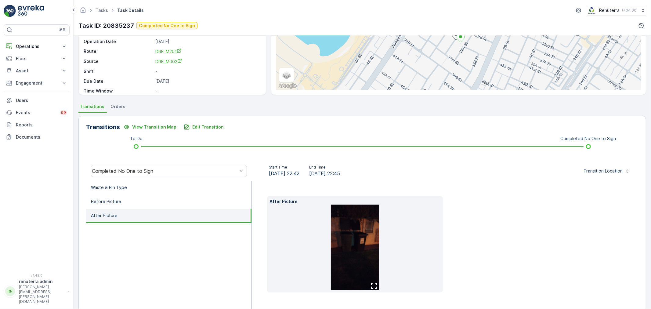
click at [355, 239] on img at bounding box center [355, 248] width 48 height 86
